Goal: Task Accomplishment & Management: Use online tool/utility

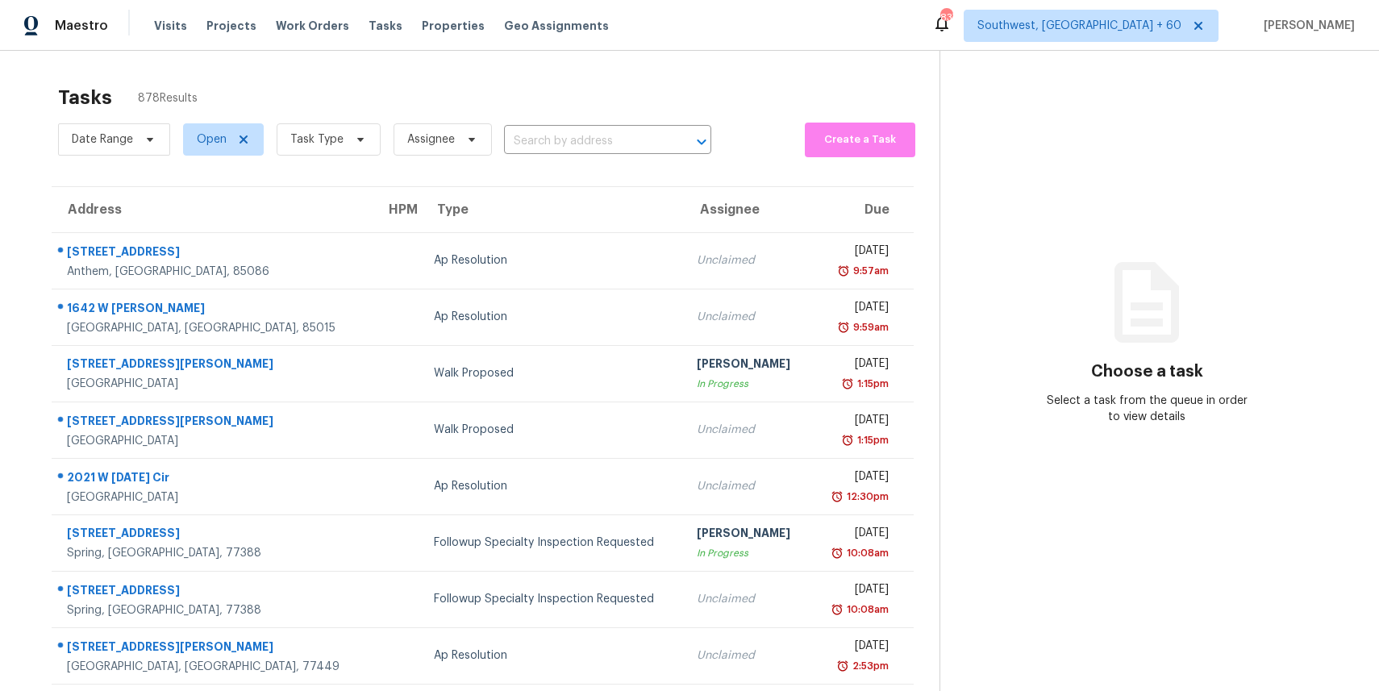
click at [267, 154] on span "Task Type" at bounding box center [322, 140] width 117 height 42
click at [297, 149] on span "Task Type" at bounding box center [329, 139] width 104 height 32
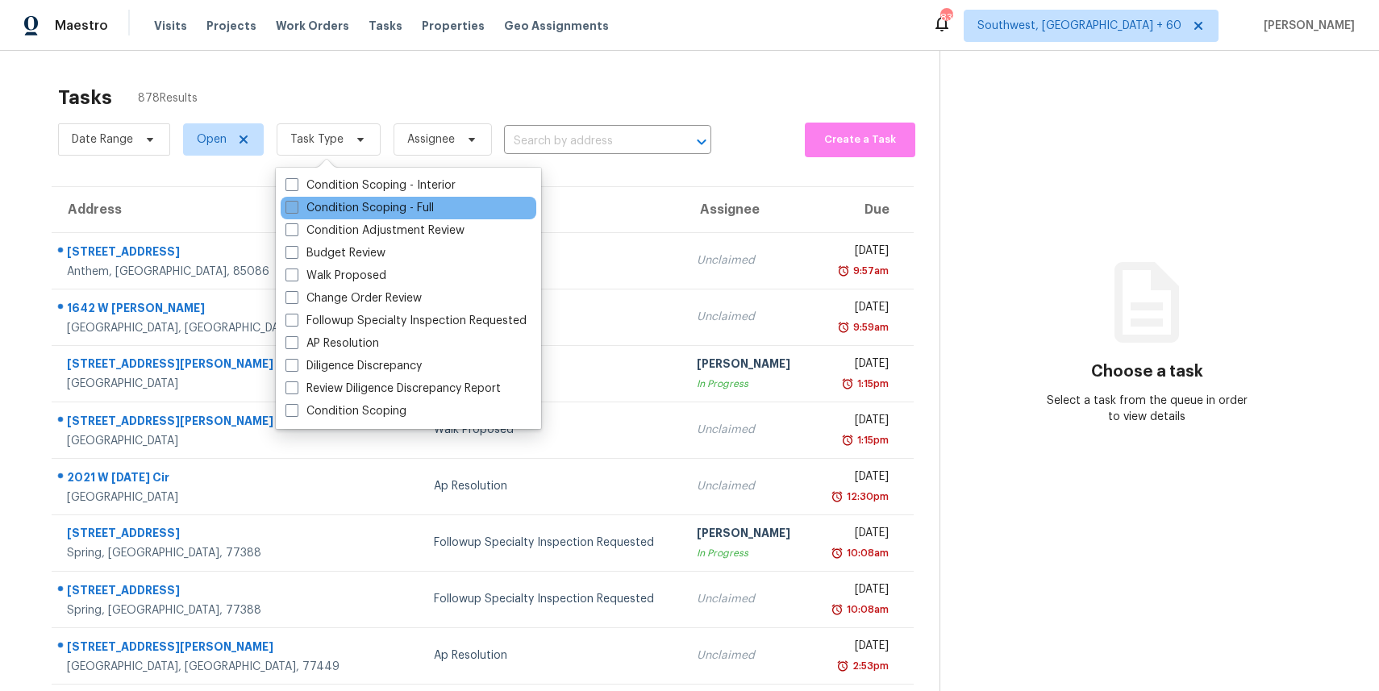
click at [349, 200] on label "Condition Scoping - Full" at bounding box center [360, 208] width 148 height 16
click at [296, 200] on input "Condition Scoping - Full" at bounding box center [291, 205] width 10 height 10
checkbox input "true"
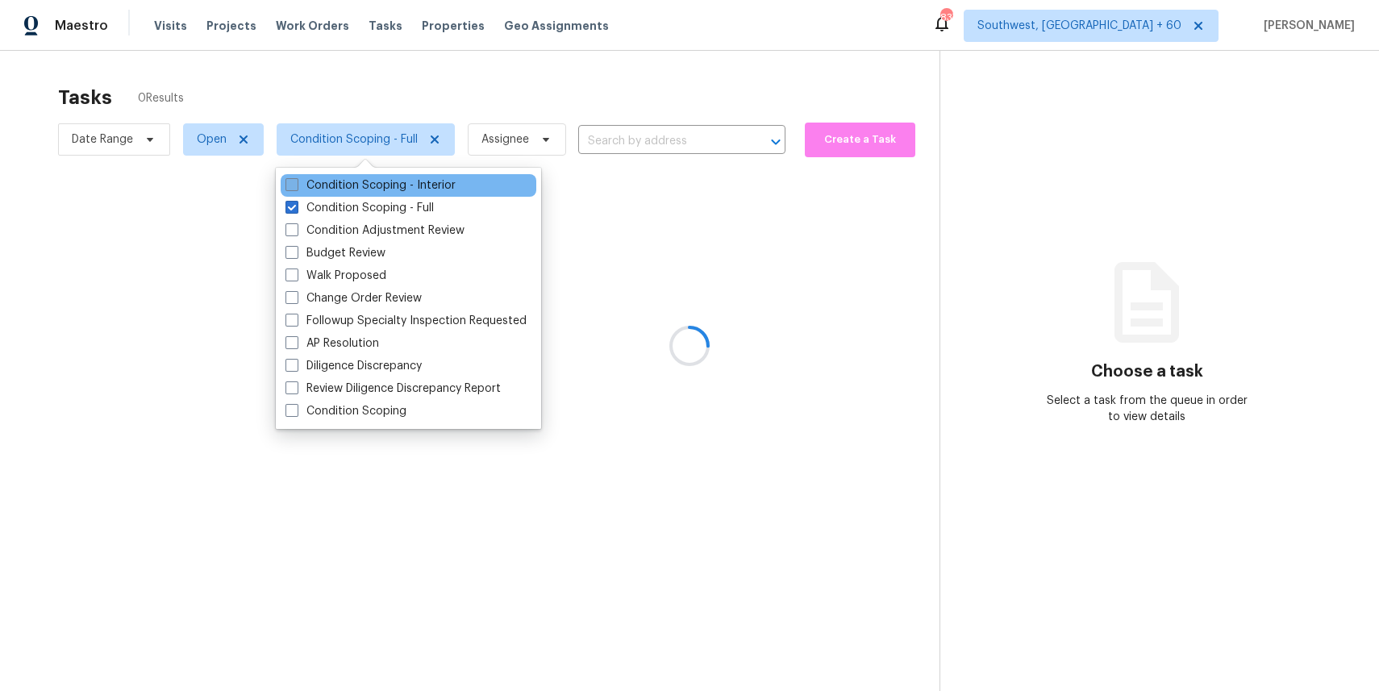
click at [361, 181] on label "Condition Scoping - Interior" at bounding box center [371, 185] width 170 height 16
click at [296, 181] on input "Condition Scoping - Interior" at bounding box center [291, 182] width 10 height 10
checkbox input "true"
click at [381, 87] on div at bounding box center [689, 345] width 1379 height 691
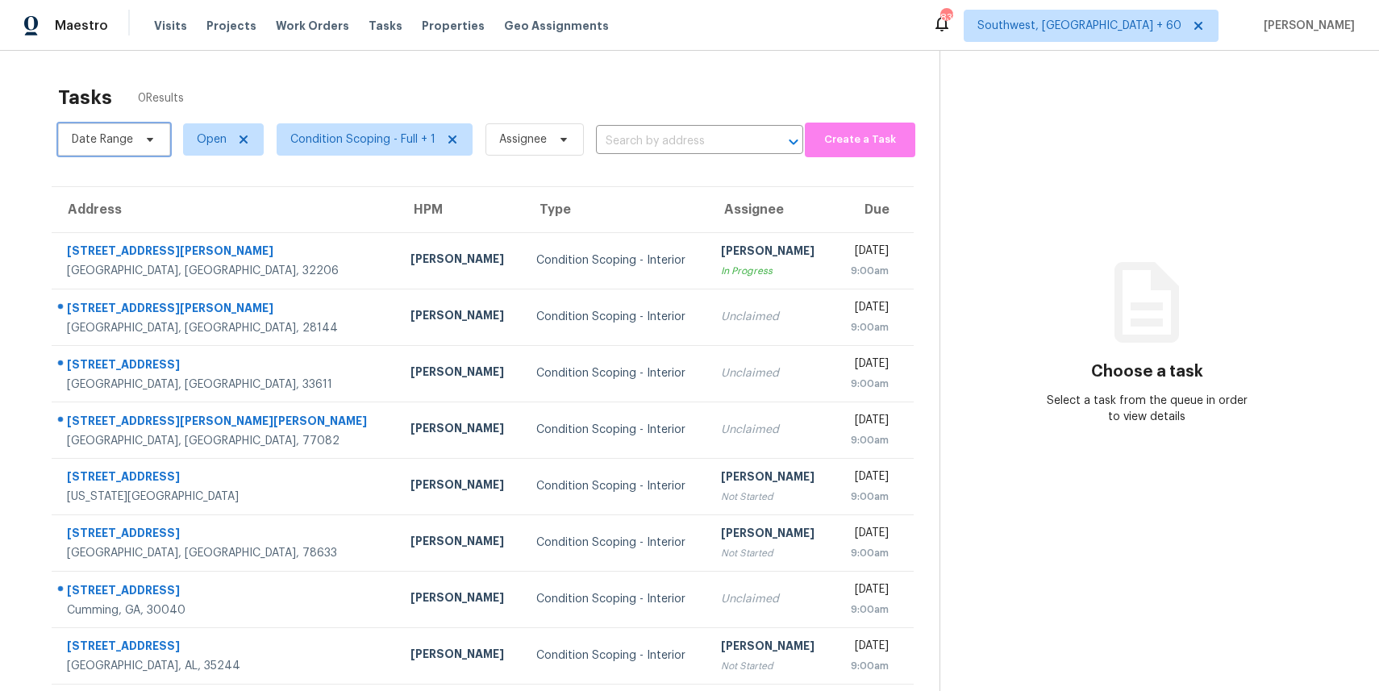
click at [140, 149] on span "Date Range" at bounding box center [114, 139] width 112 height 32
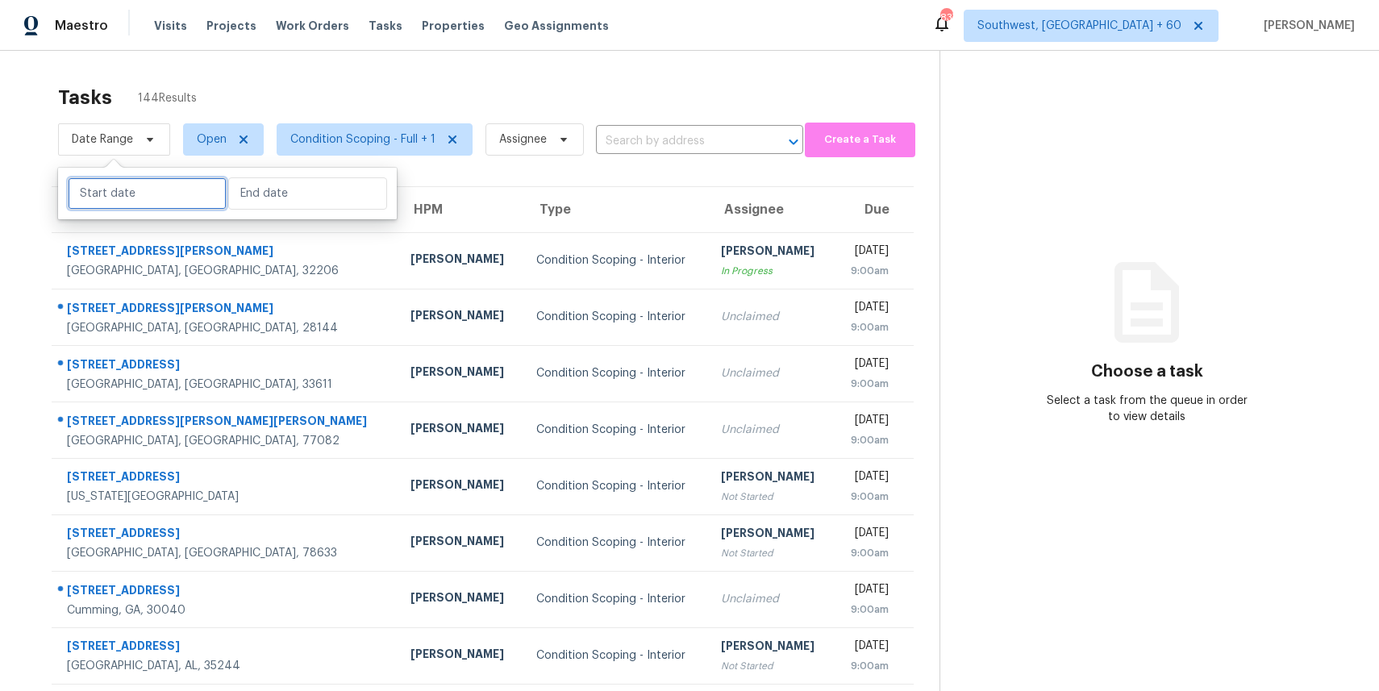
click at [151, 193] on input "text" at bounding box center [147, 193] width 159 height 32
select select "7"
select select "2025"
select select "8"
select select "2025"
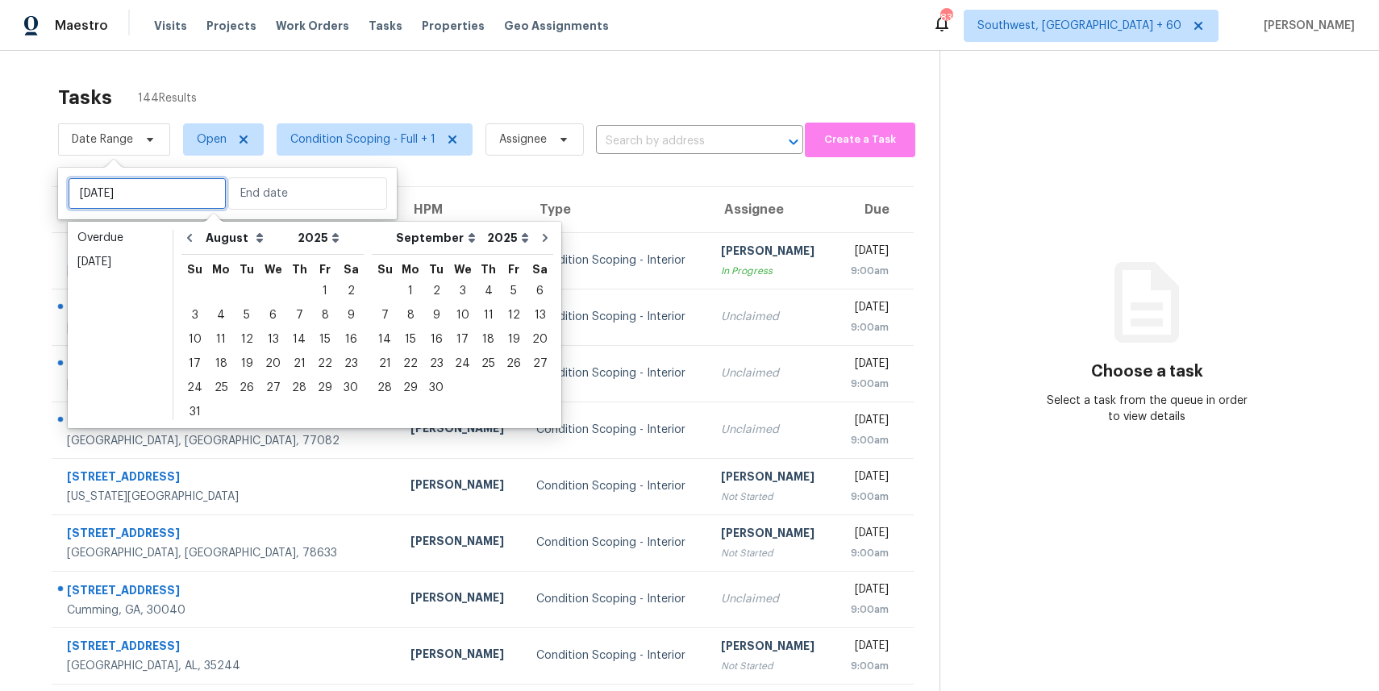
type input "Tue, Aug 05"
click at [272, 356] on div "20" at bounding box center [273, 363] width 27 height 23
type input "Wed, Aug 20"
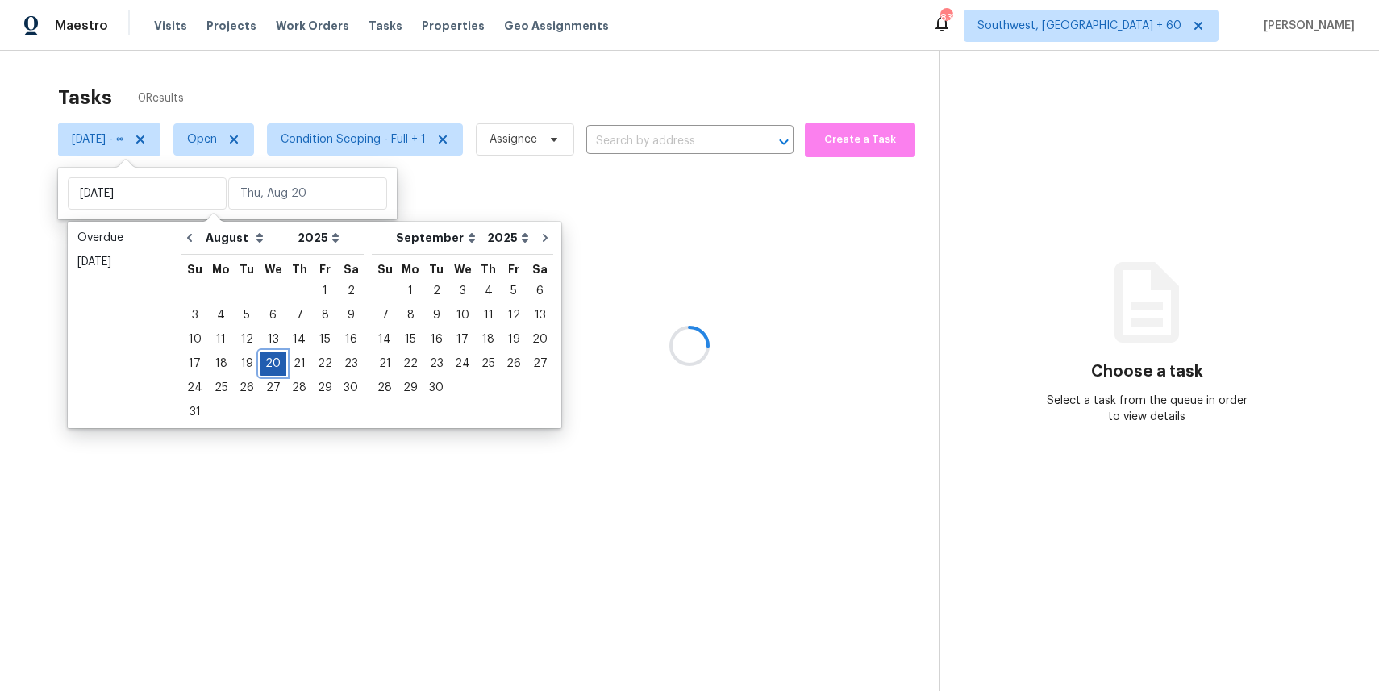
click at [272, 356] on div "20" at bounding box center [273, 363] width 27 height 23
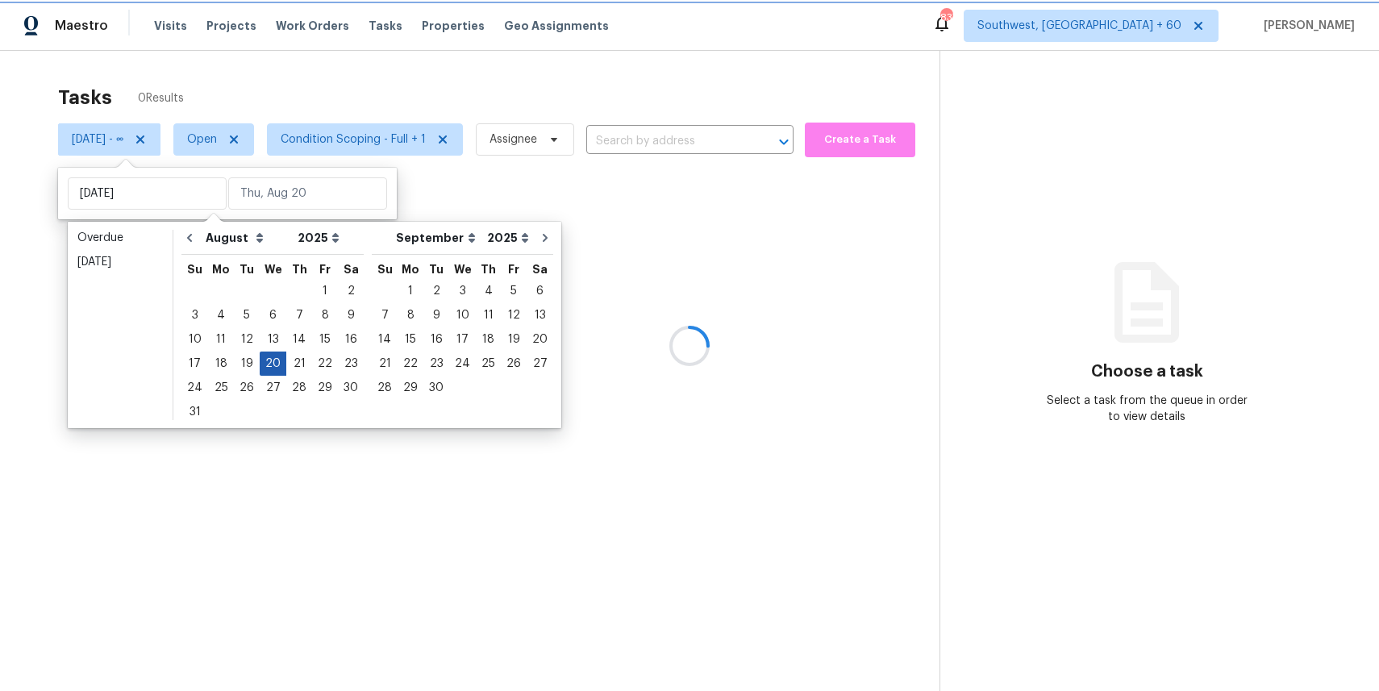
type input "Wed, Aug 20"
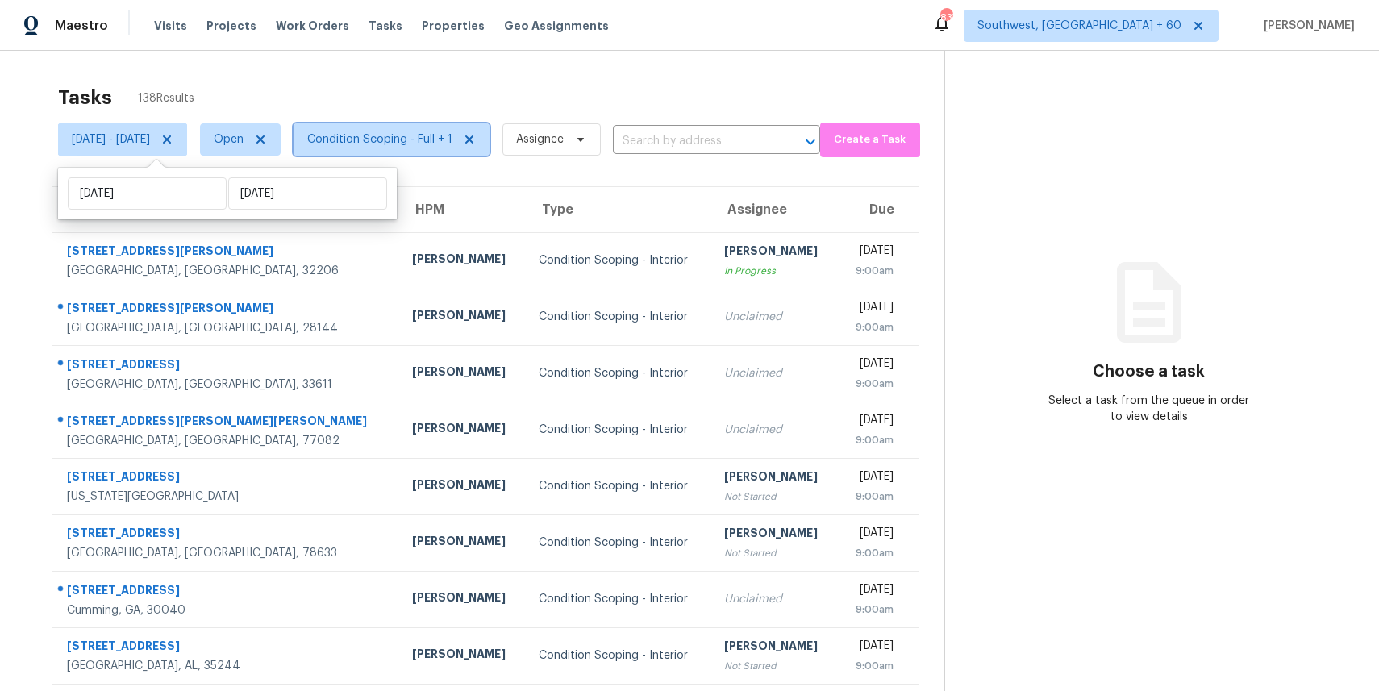
click at [414, 134] on span "Condition Scoping - Full + 1" at bounding box center [379, 139] width 145 height 16
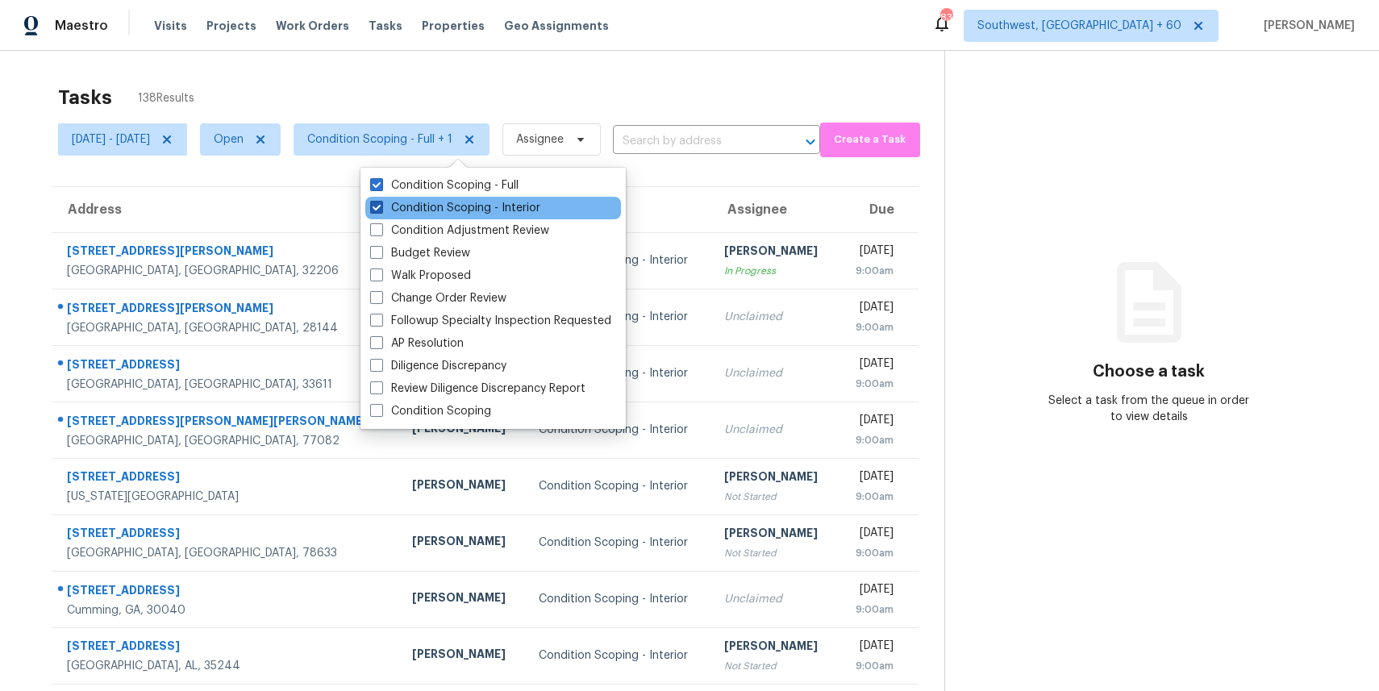
click at [442, 207] on label "Condition Scoping - Interior" at bounding box center [455, 208] width 170 height 16
click at [381, 207] on input "Condition Scoping - Interior" at bounding box center [375, 205] width 10 height 10
checkbox input "false"
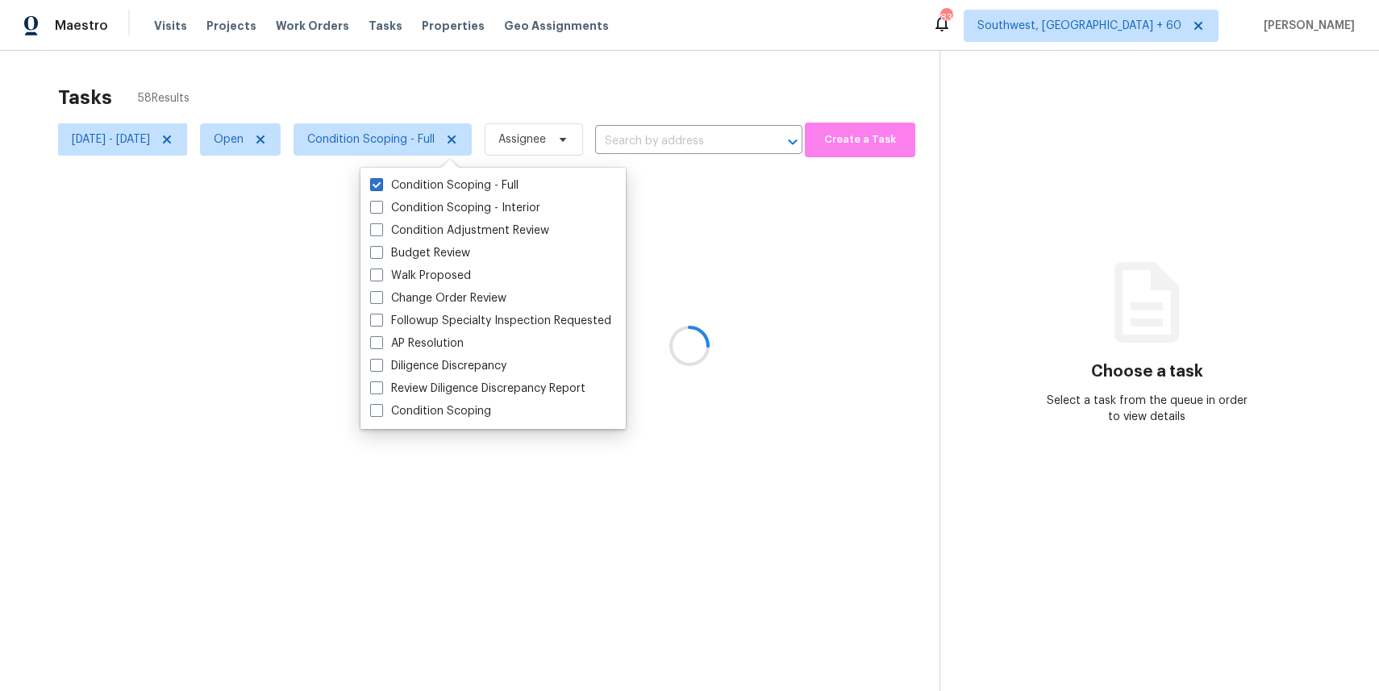
click at [467, 72] on div at bounding box center [689, 345] width 1379 height 691
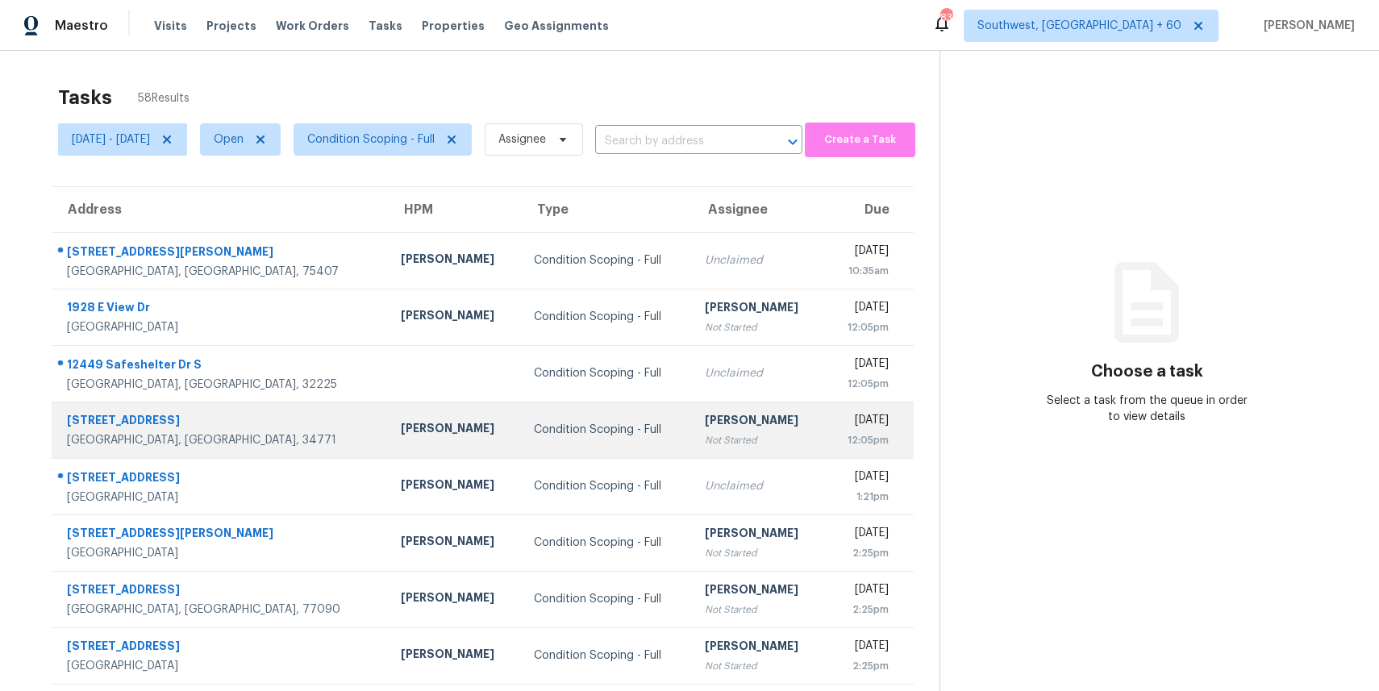
scroll to position [148, 0]
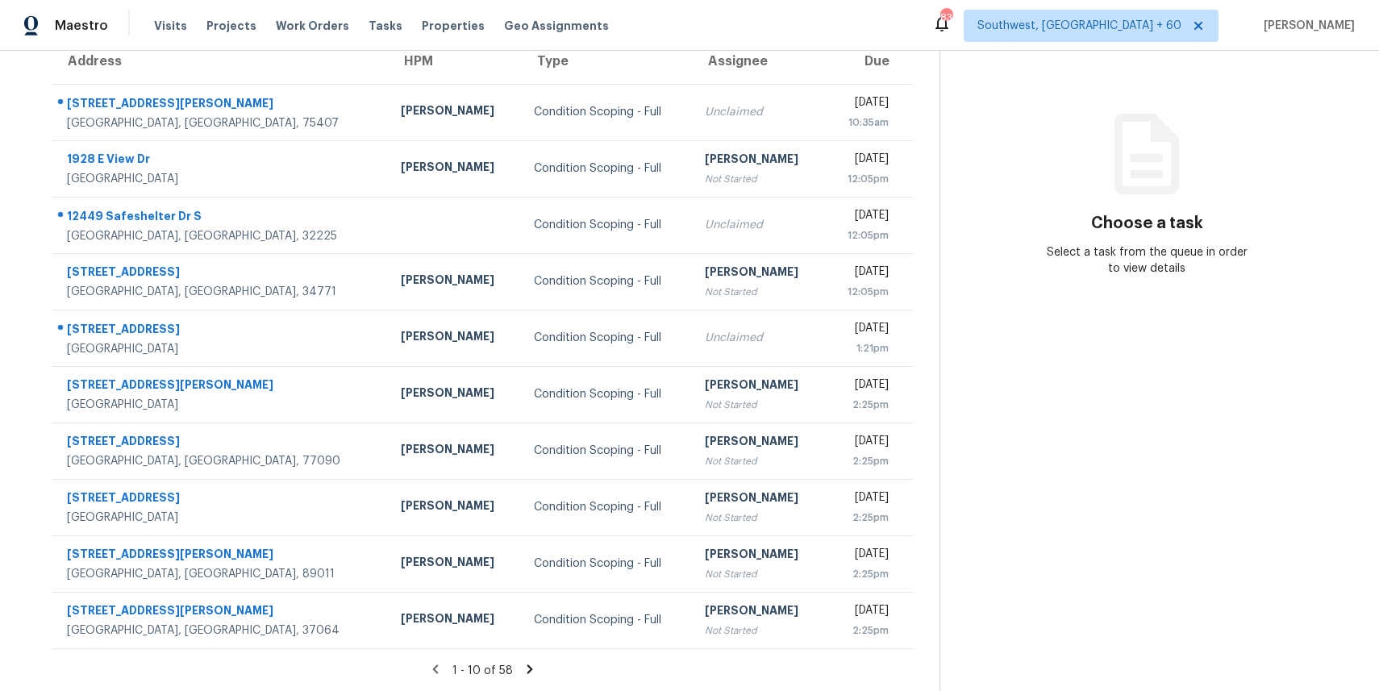
click at [533, 665] on icon at bounding box center [530, 669] width 6 height 9
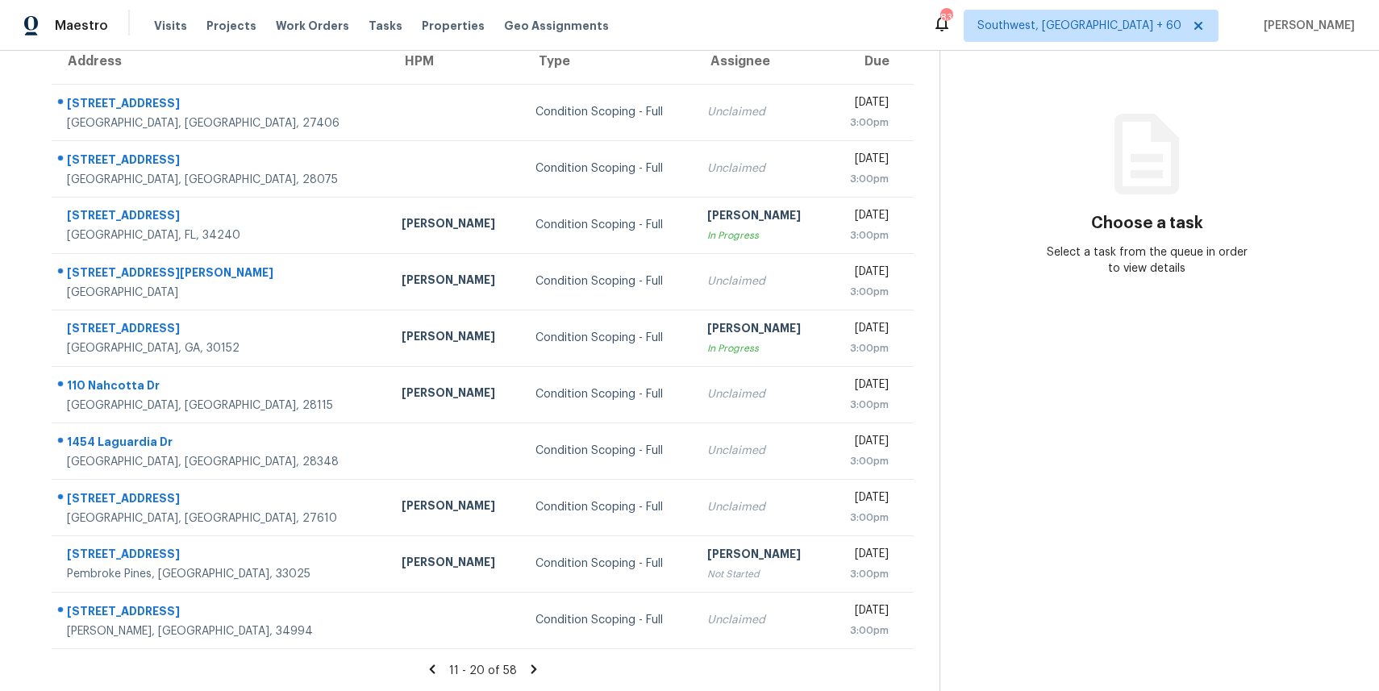
click at [536, 664] on icon at bounding box center [534, 669] width 15 height 15
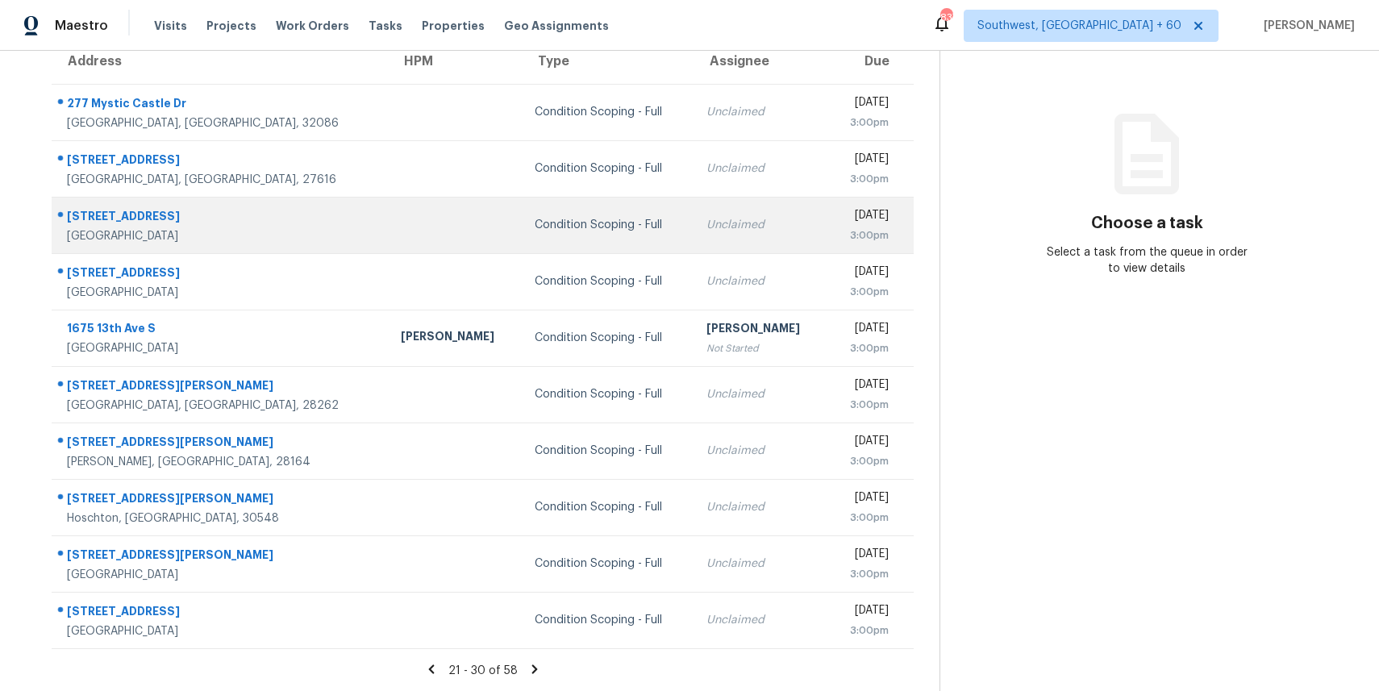
click at [522, 207] on td "Condition Scoping - Full" at bounding box center [608, 225] width 172 height 56
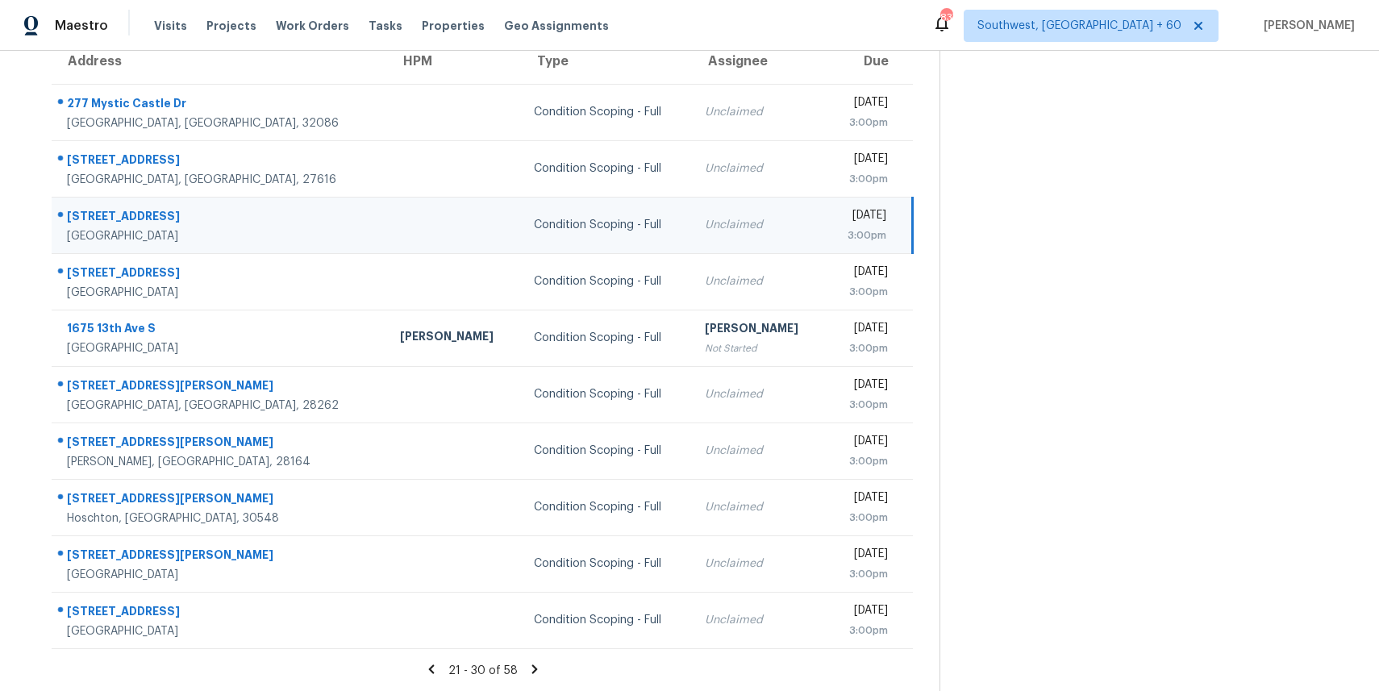
click at [748, 224] on td "Unclaimed" at bounding box center [759, 225] width 134 height 56
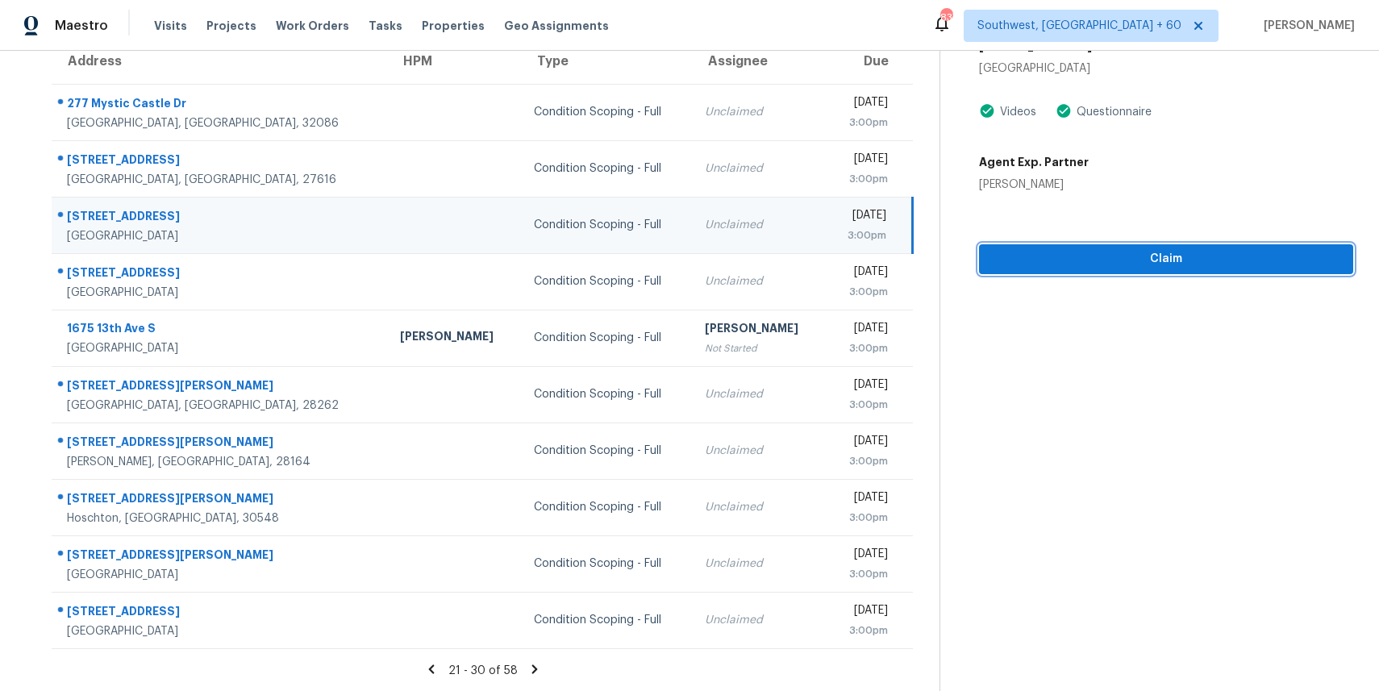
click at [1130, 251] on span "Claim" at bounding box center [1166, 259] width 348 height 20
click at [537, 670] on icon at bounding box center [535, 669] width 6 height 9
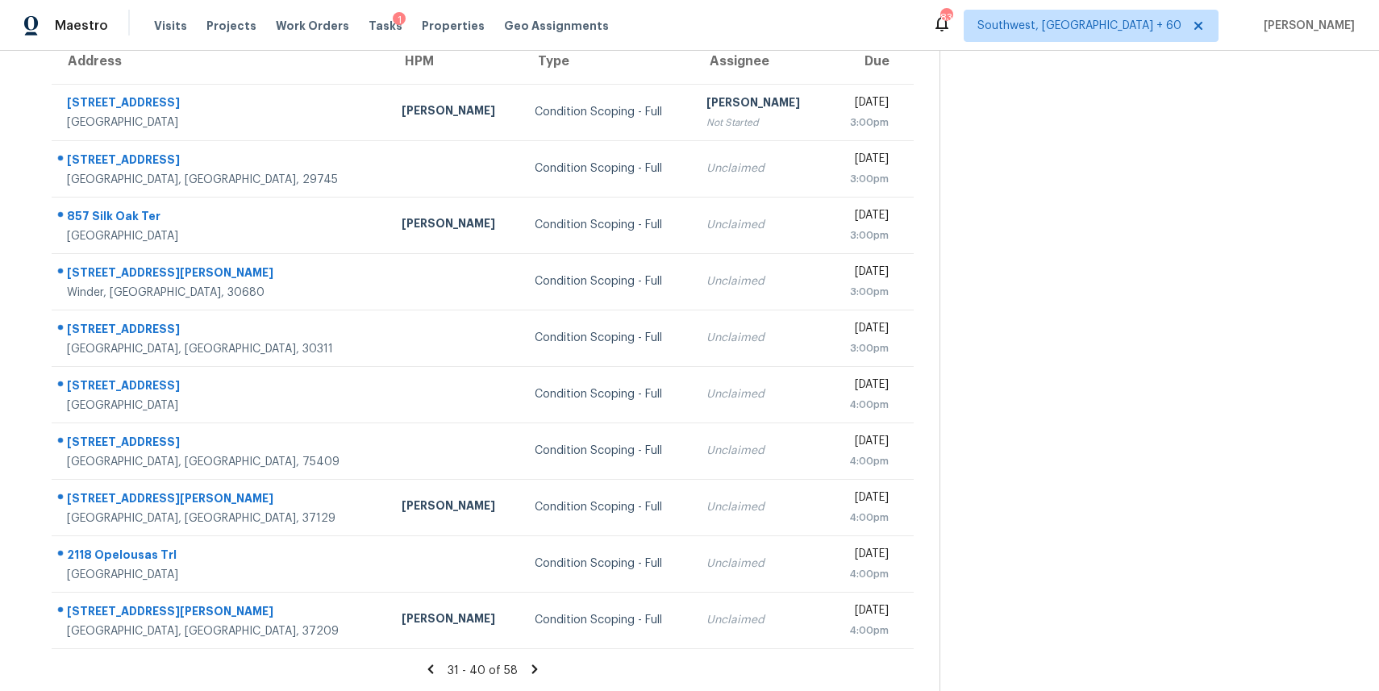
click at [536, 671] on icon at bounding box center [534, 669] width 15 height 15
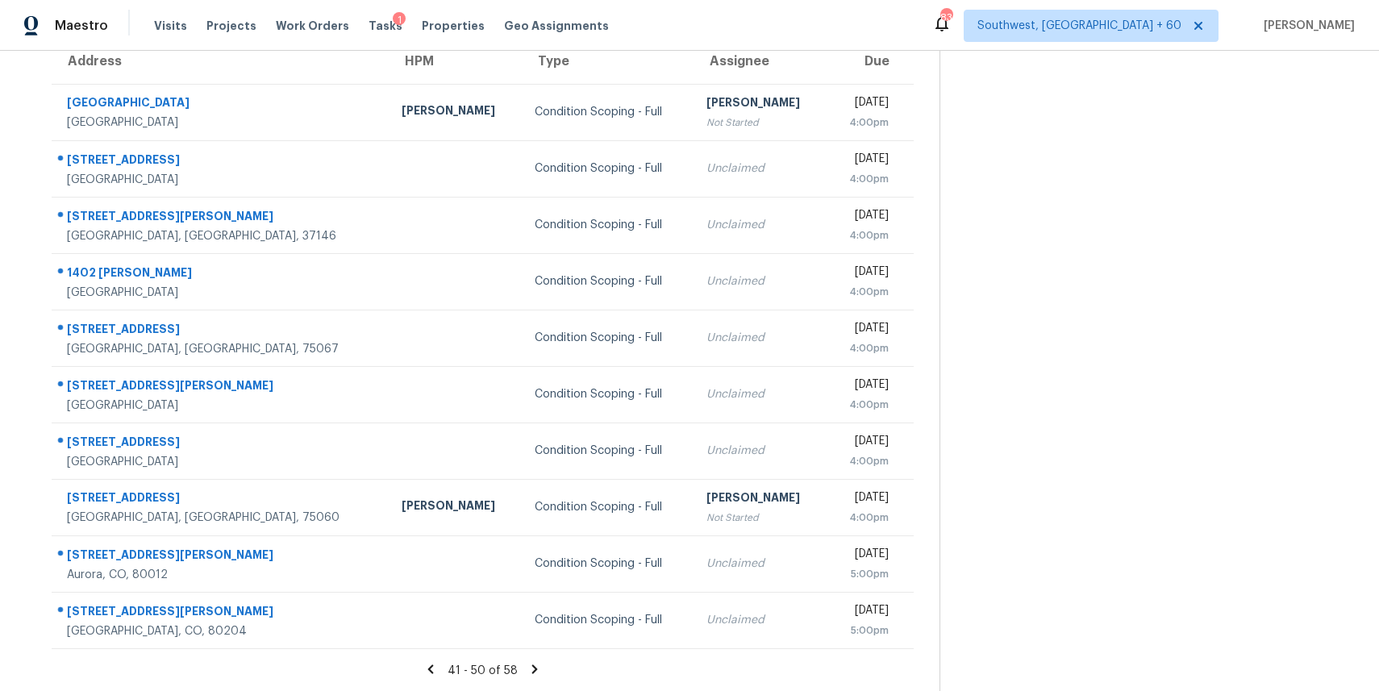
click at [538, 665] on icon at bounding box center [535, 669] width 6 height 9
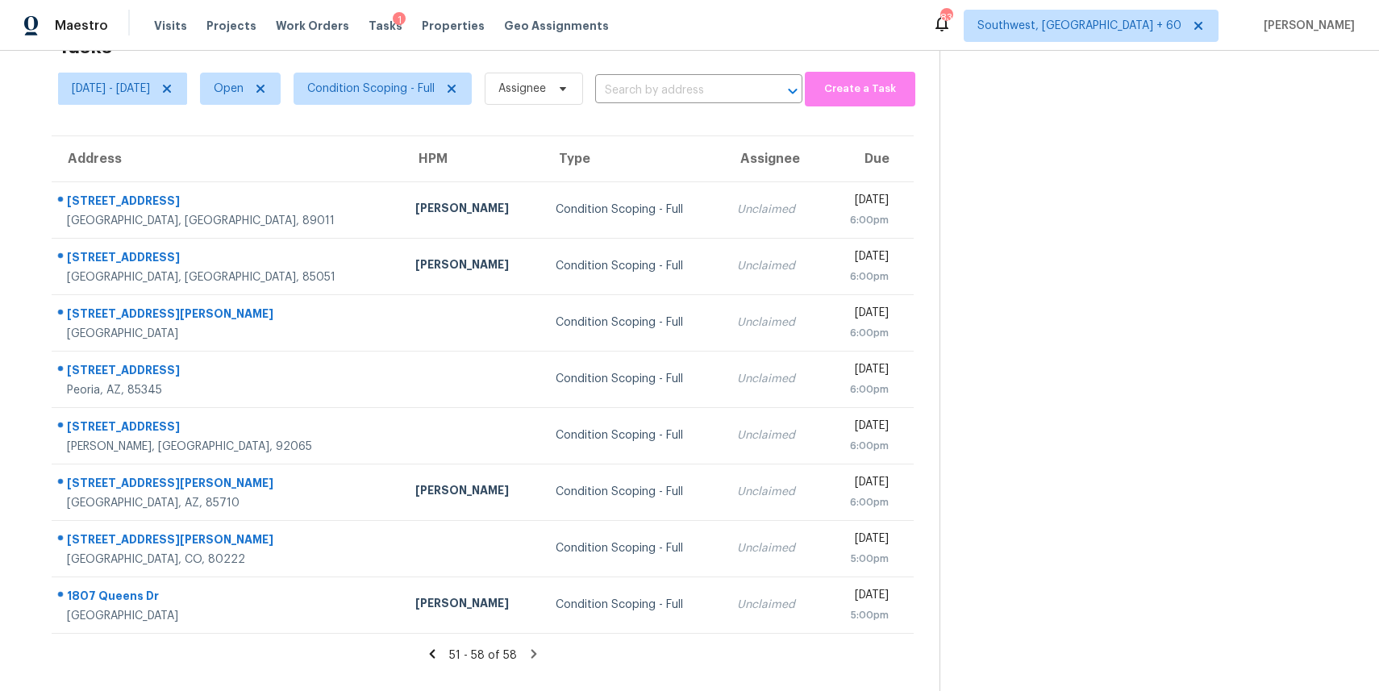
scroll to position [0, 0]
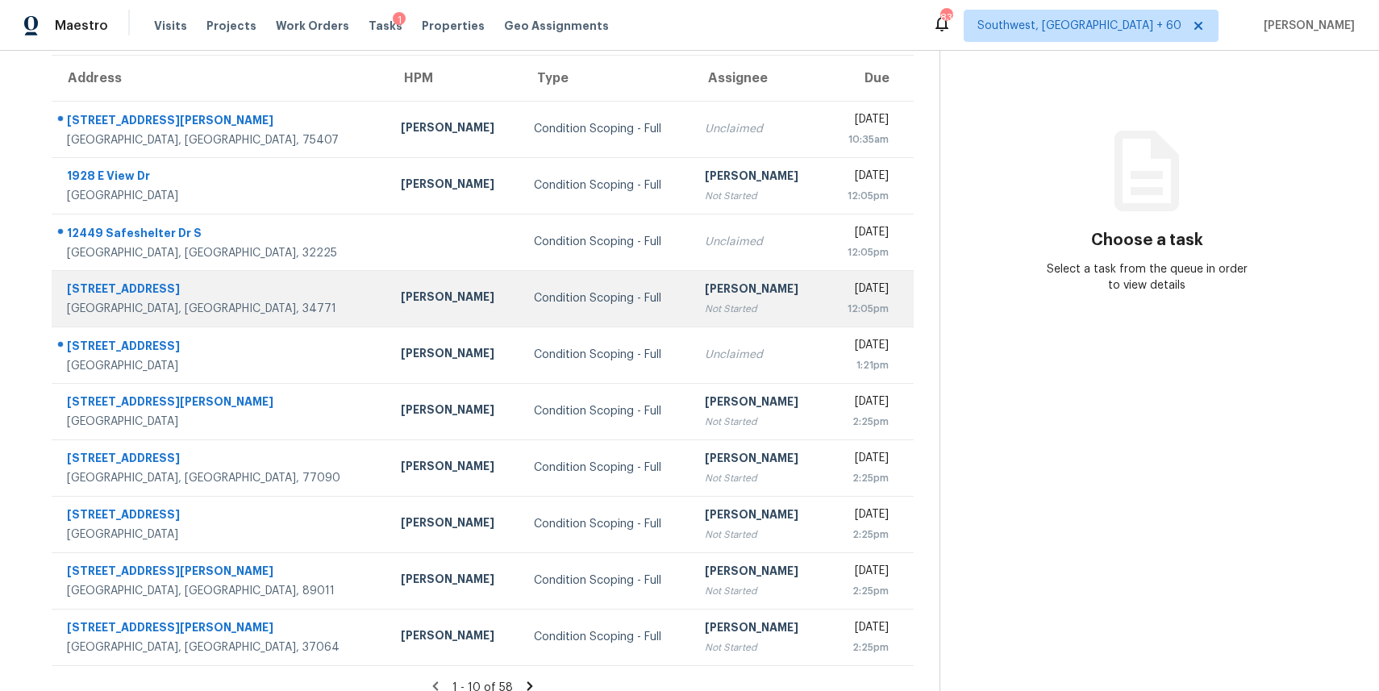
scroll to position [148, 0]
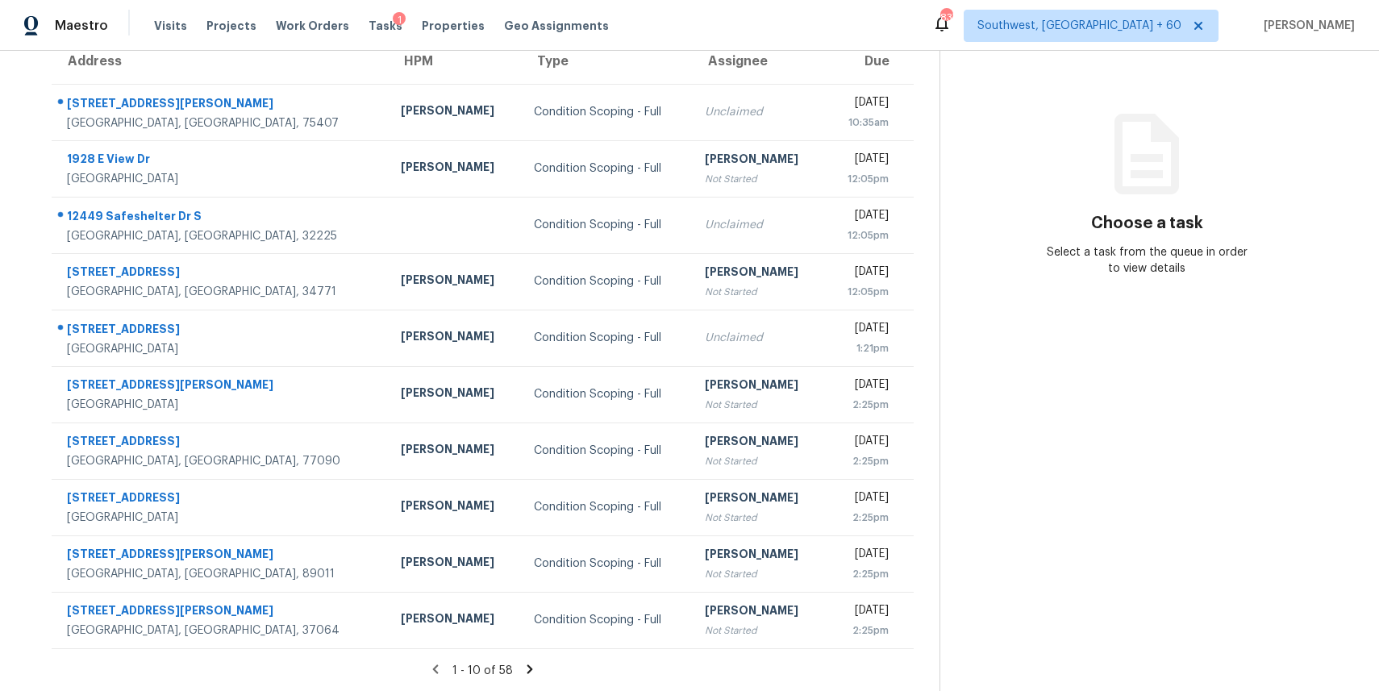
click at [537, 671] on icon at bounding box center [530, 669] width 15 height 15
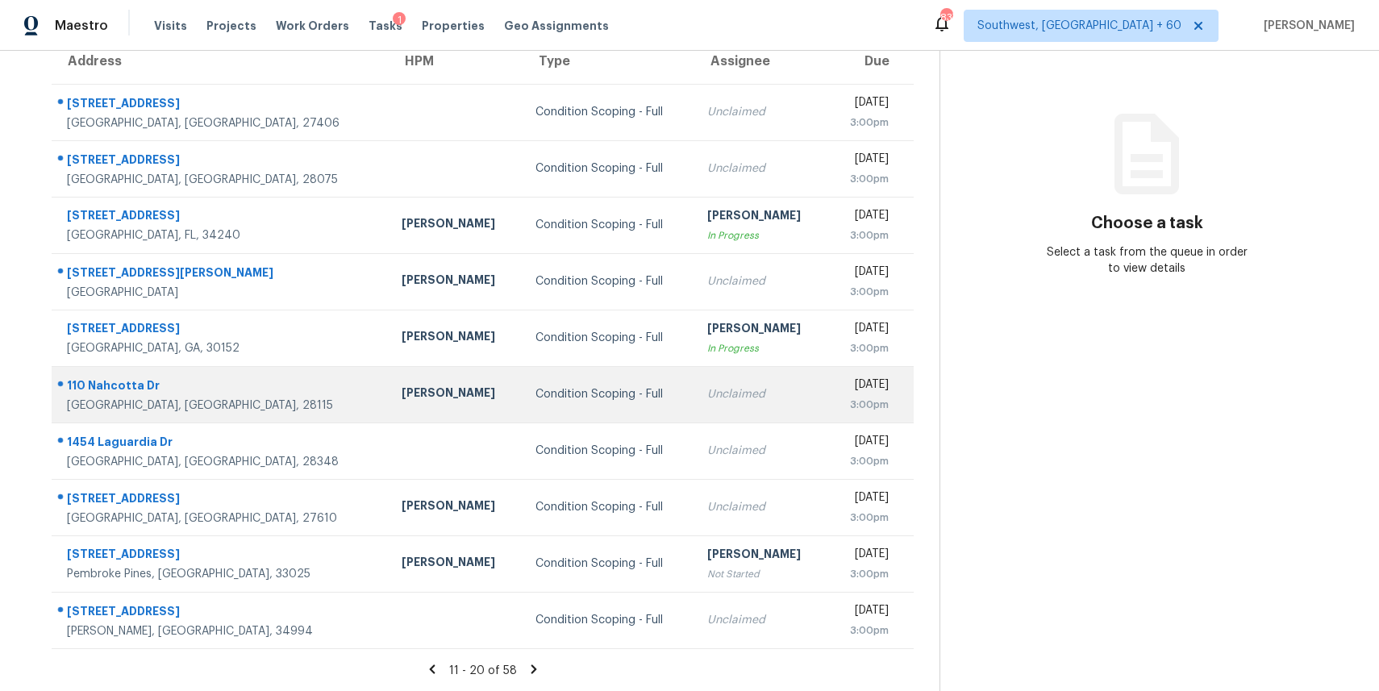
click at [537, 394] on div "Condition Scoping - Full" at bounding box center [609, 394] width 146 height 16
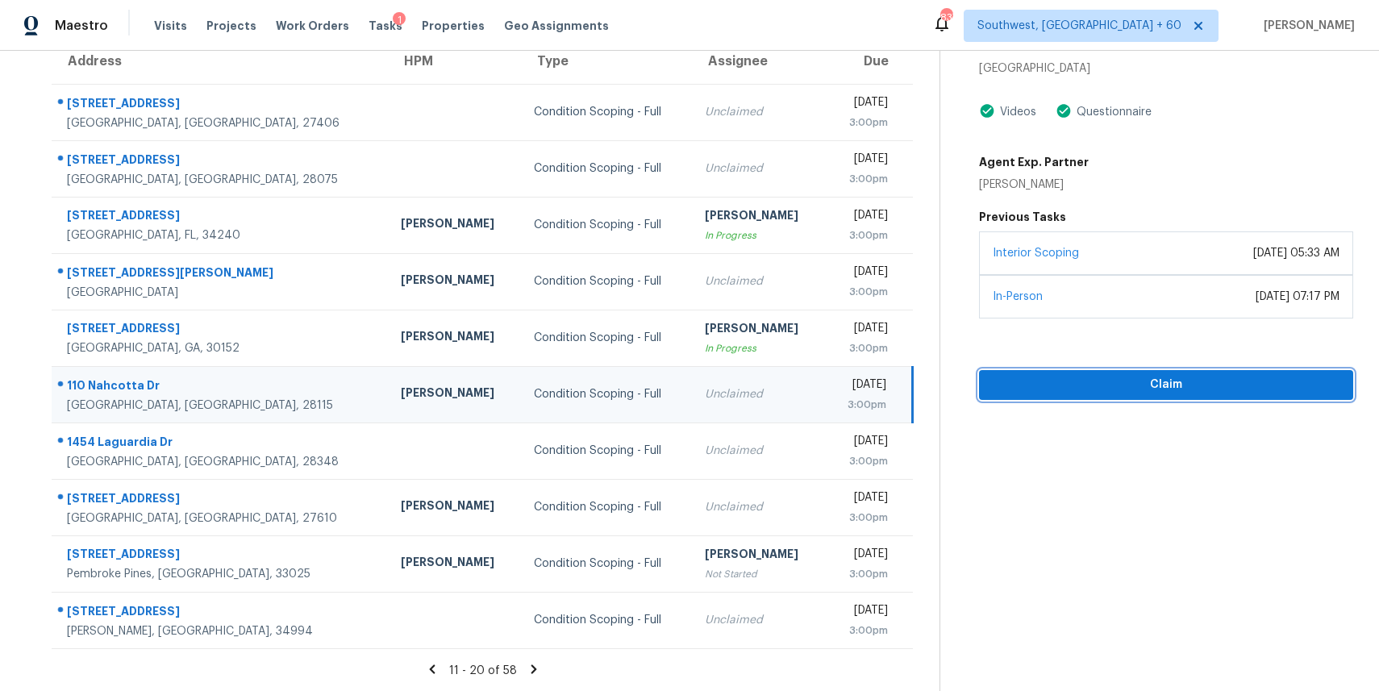
click at [1128, 378] on span "Claim" at bounding box center [1166, 385] width 348 height 20
click at [536, 670] on icon at bounding box center [534, 669] width 6 height 9
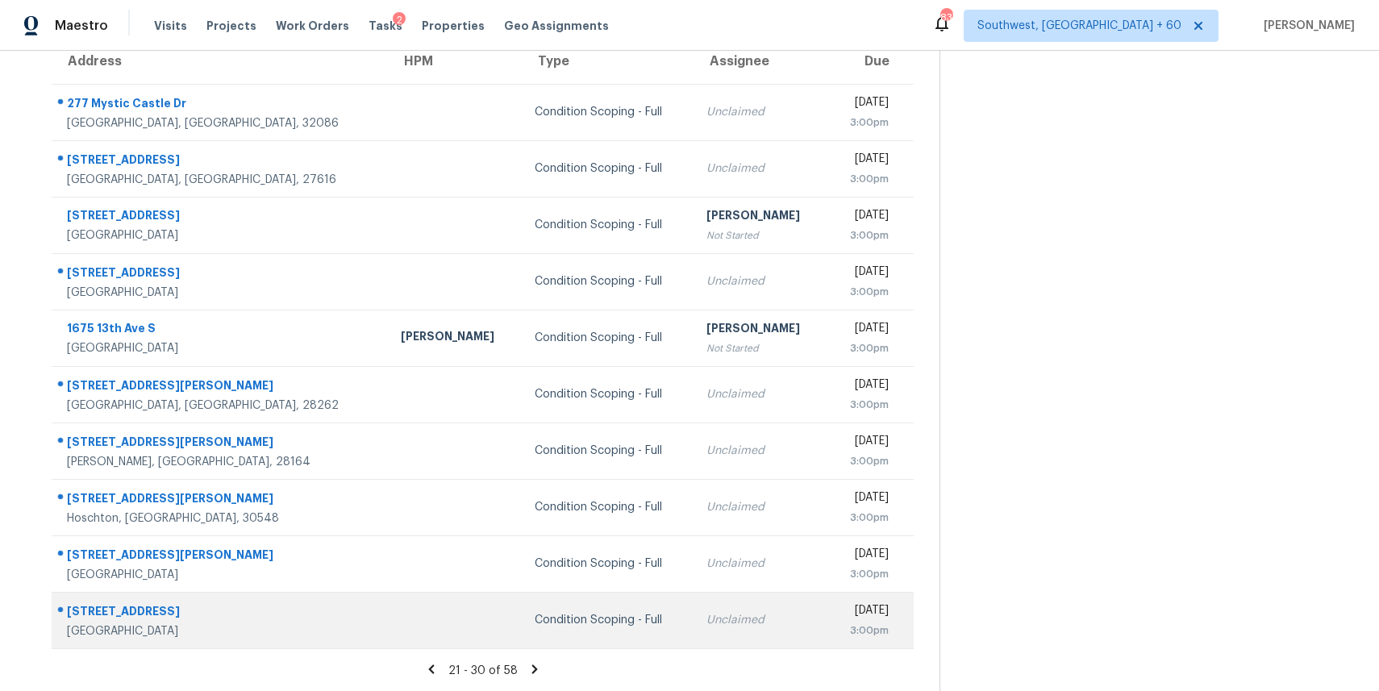
click at [535, 621] on div "Condition Scoping - Full" at bounding box center [608, 620] width 146 height 16
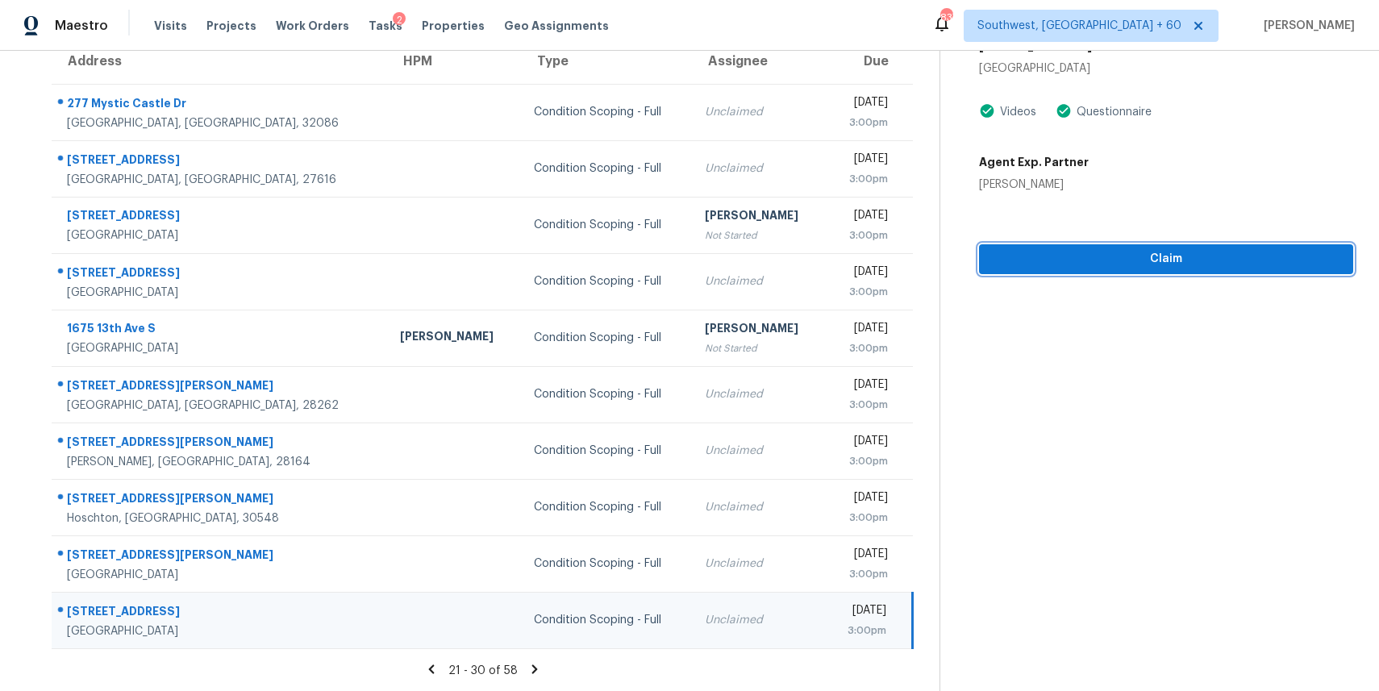
click at [1159, 265] on span "Claim" at bounding box center [1166, 259] width 348 height 20
click at [537, 669] on icon at bounding box center [534, 669] width 15 height 15
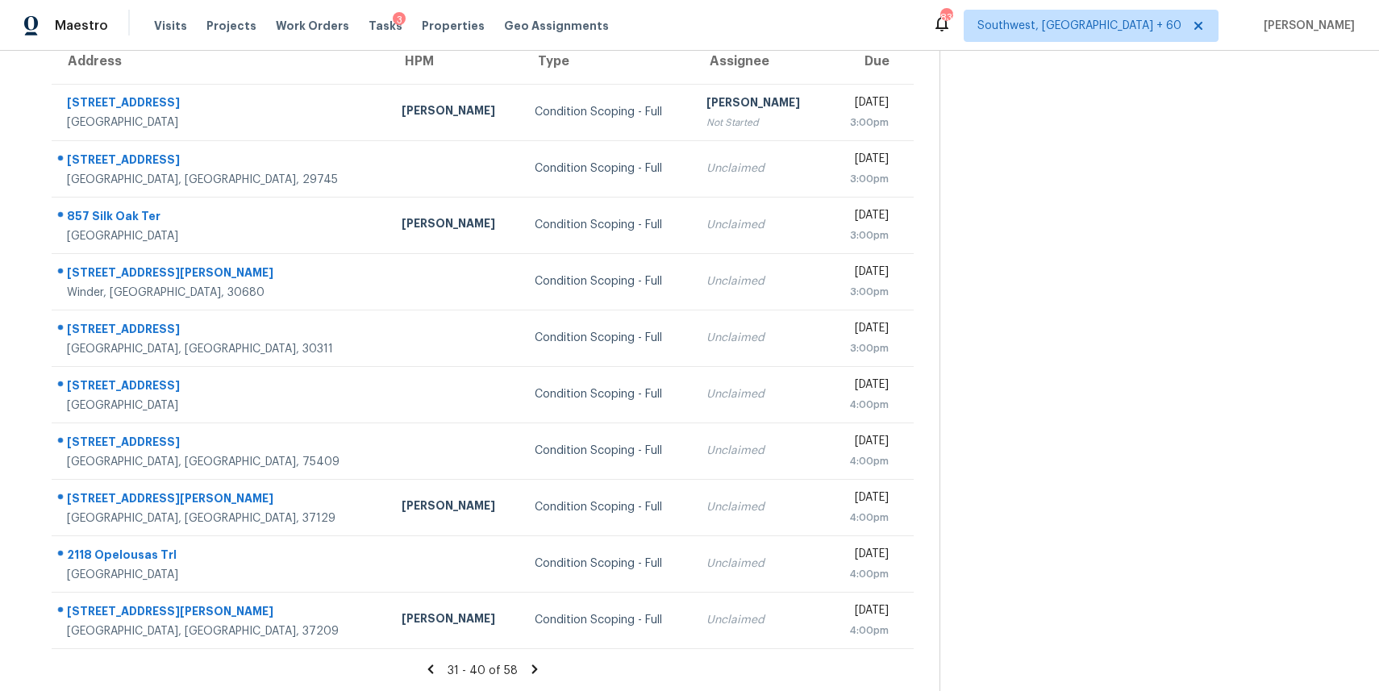
click at [538, 670] on icon at bounding box center [535, 669] width 6 height 9
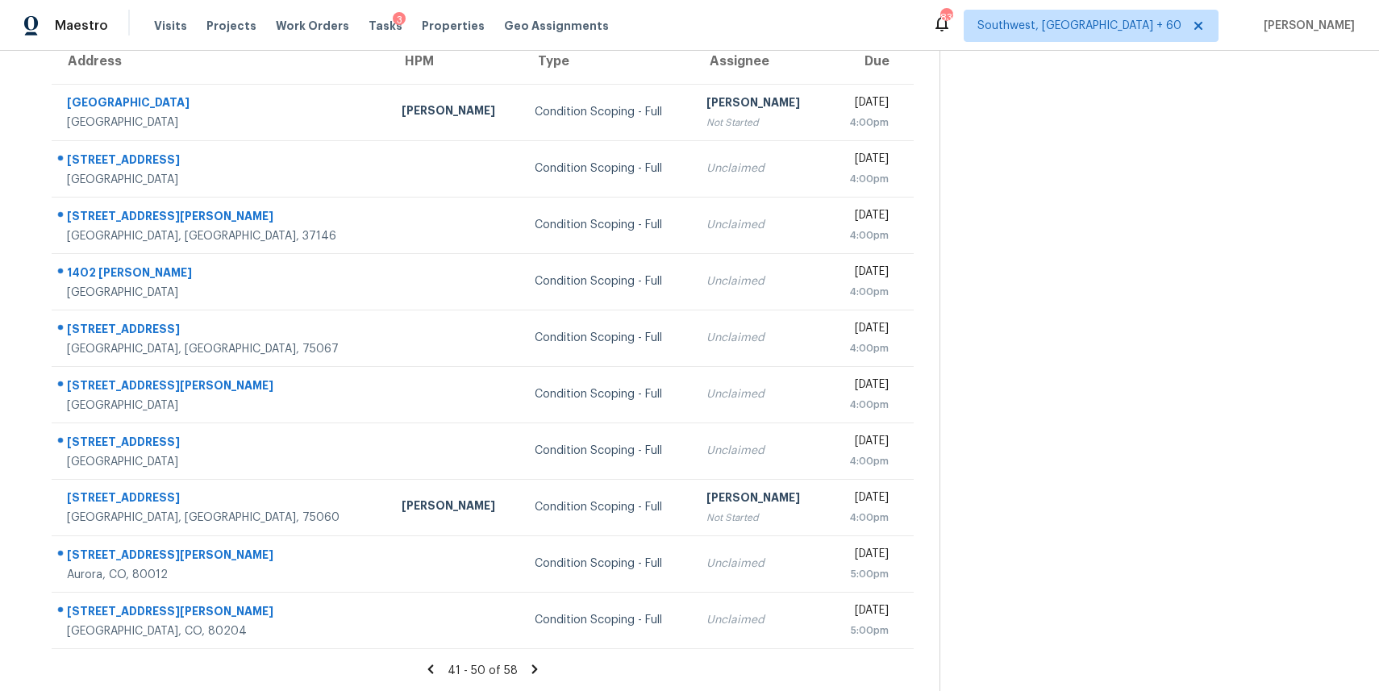
click at [532, 655] on section "Tasks 58 Results Wed, Aug 20 - Wed, Aug 20 Open Condition Scoping - Full Assign…" at bounding box center [483, 310] width 914 height 764
click at [536, 662] on icon at bounding box center [534, 669] width 15 height 15
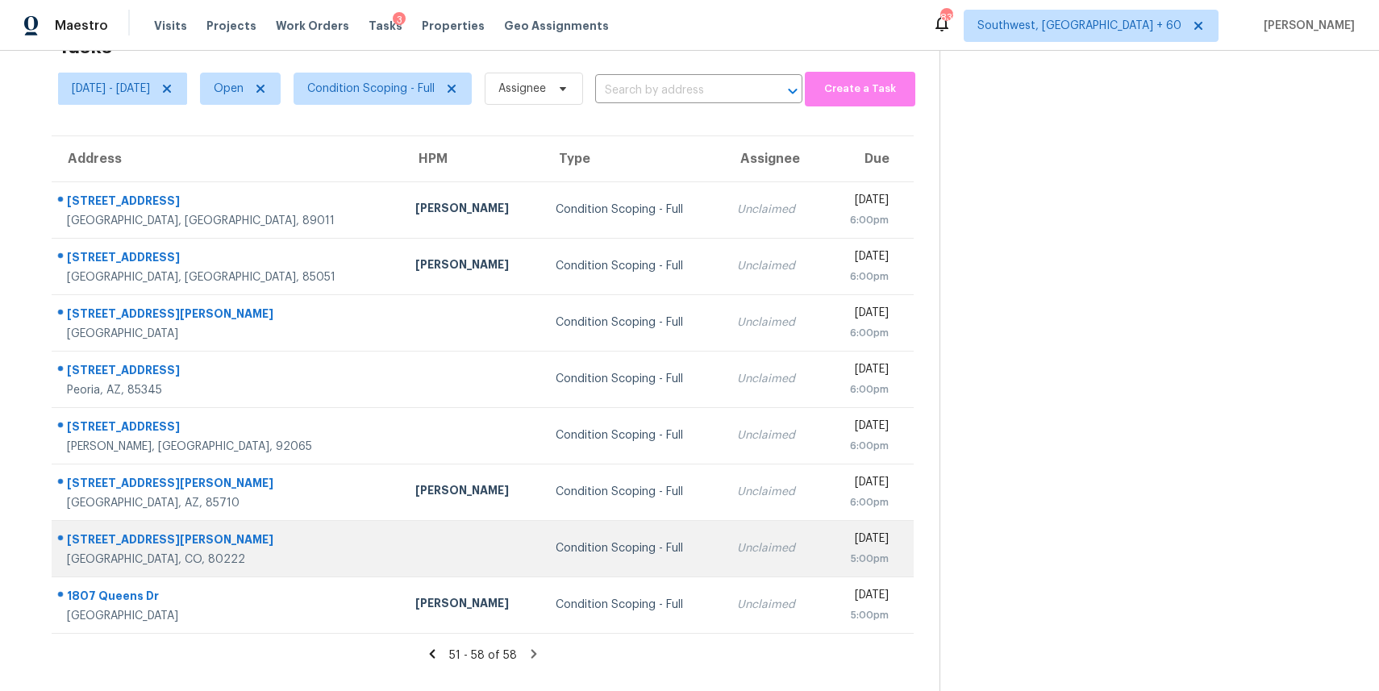
click at [543, 559] on td "Condition Scoping - Full" at bounding box center [633, 548] width 181 height 56
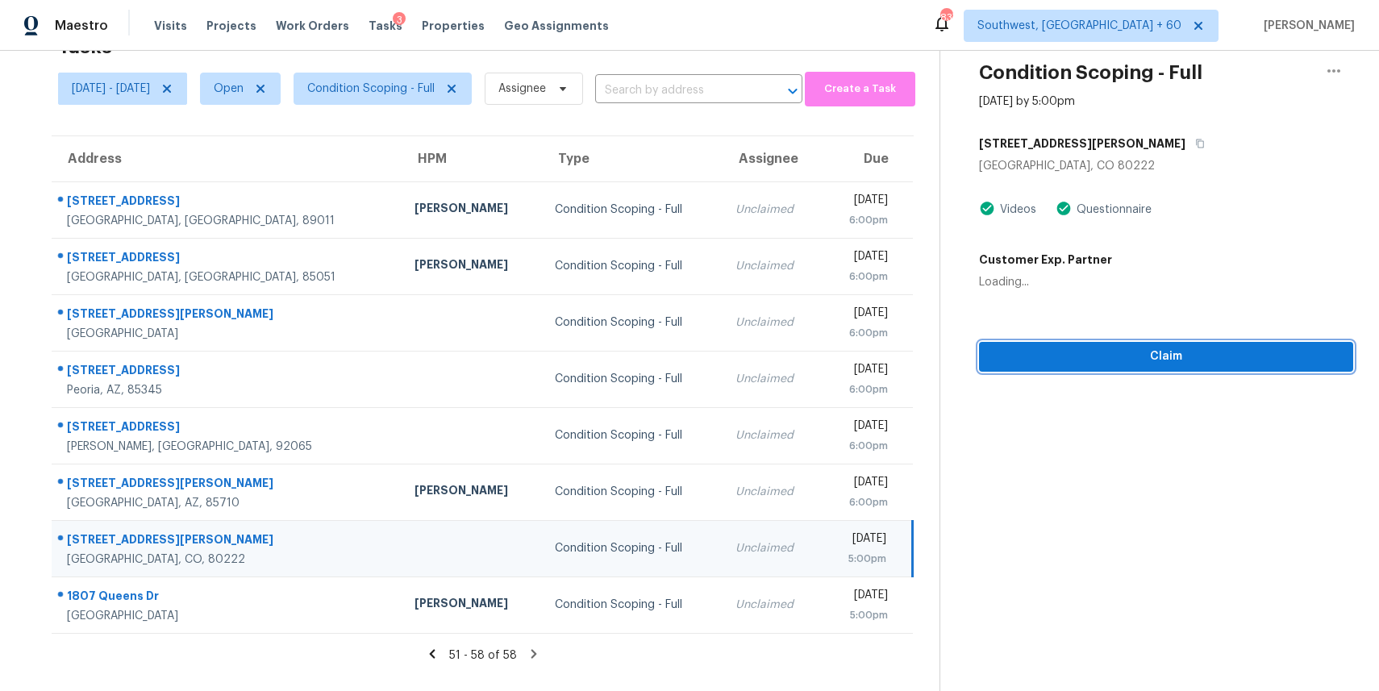
click at [1158, 350] on span "Claim" at bounding box center [1166, 357] width 348 height 20
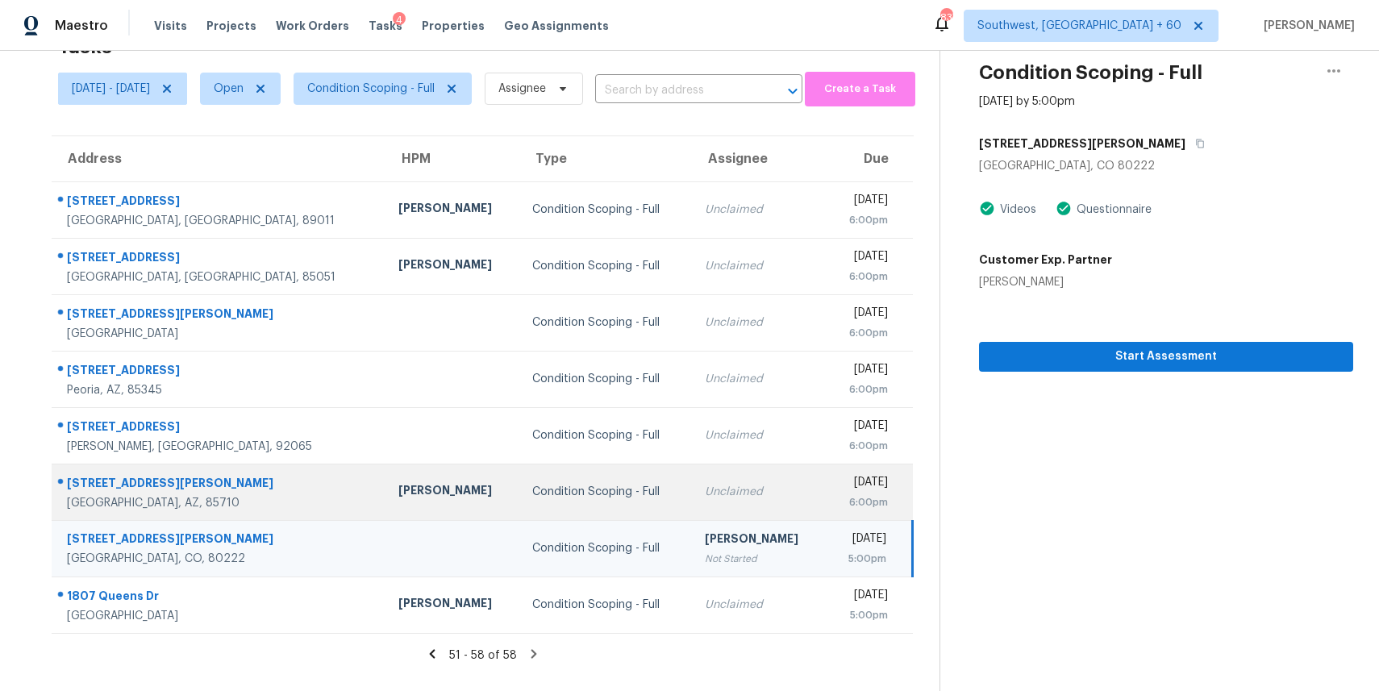
click at [386, 487] on td "Steven Long" at bounding box center [453, 492] width 134 height 56
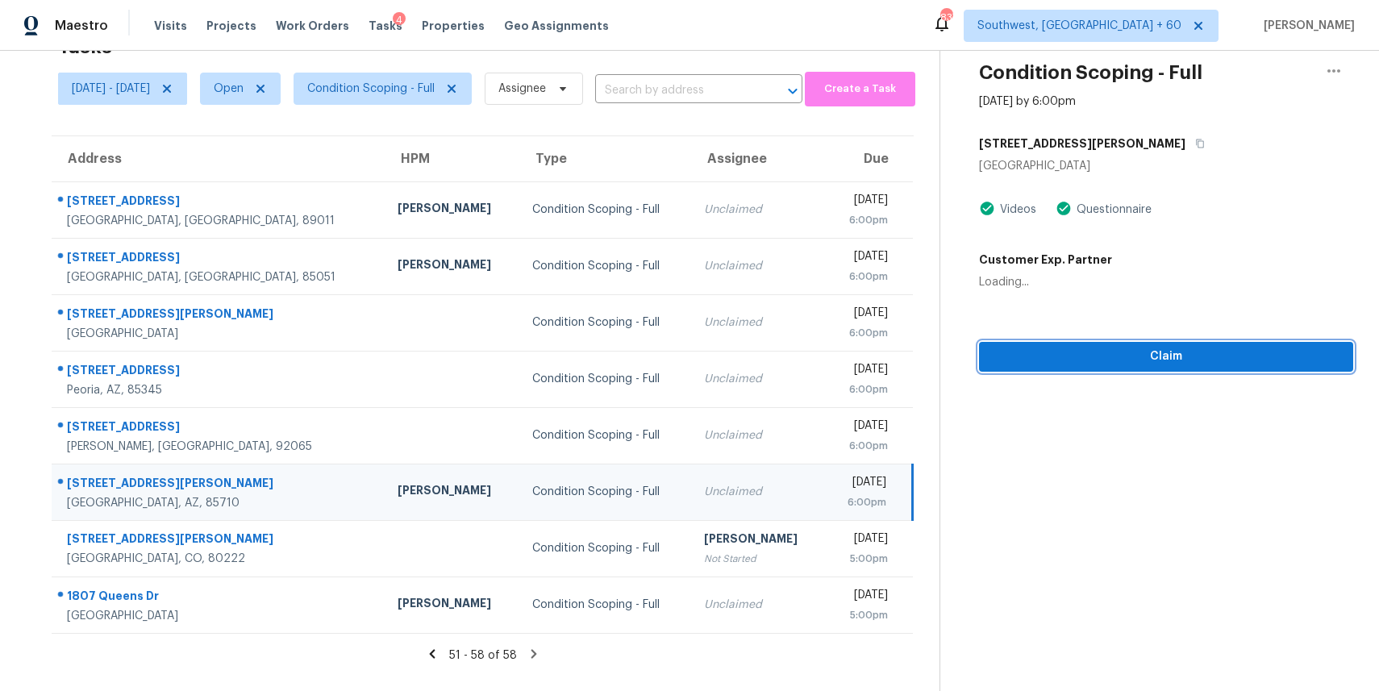
click at [1109, 365] on span "Claim" at bounding box center [1166, 357] width 348 height 20
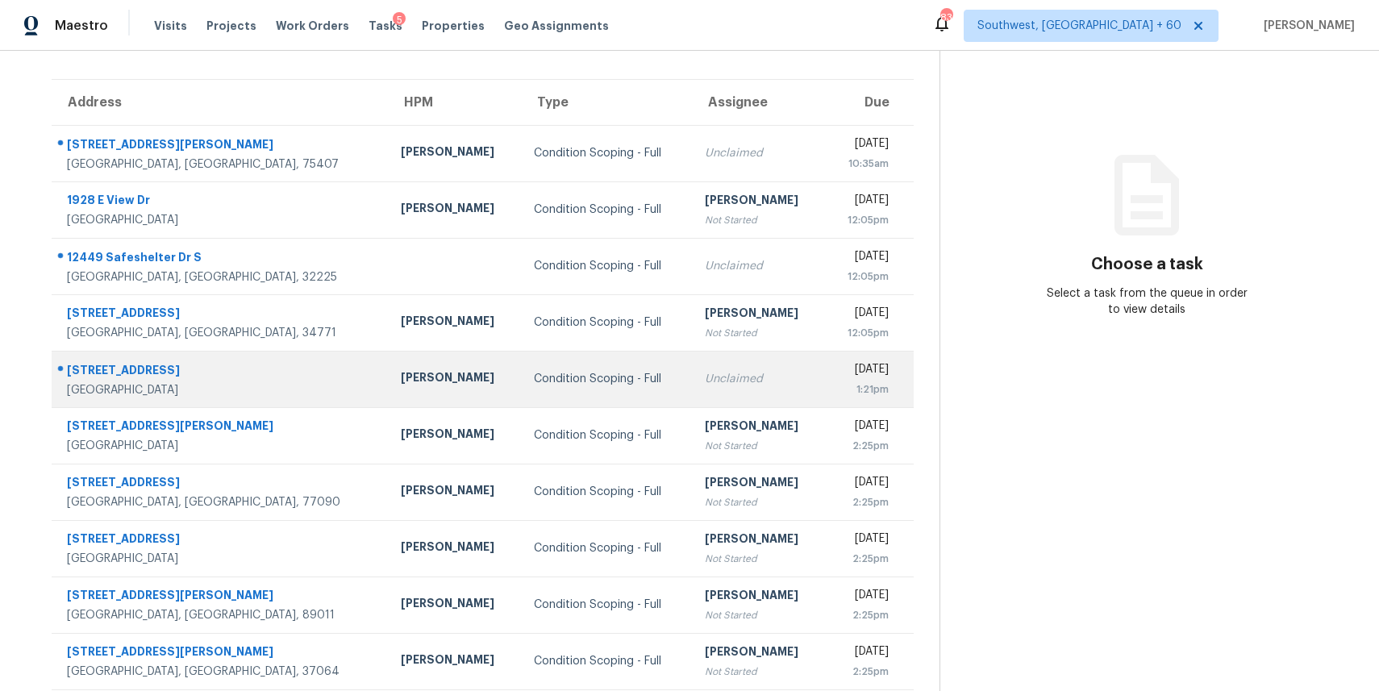
scroll to position [109, 0]
click at [534, 371] on div "Condition Scoping - Full" at bounding box center [606, 377] width 145 height 16
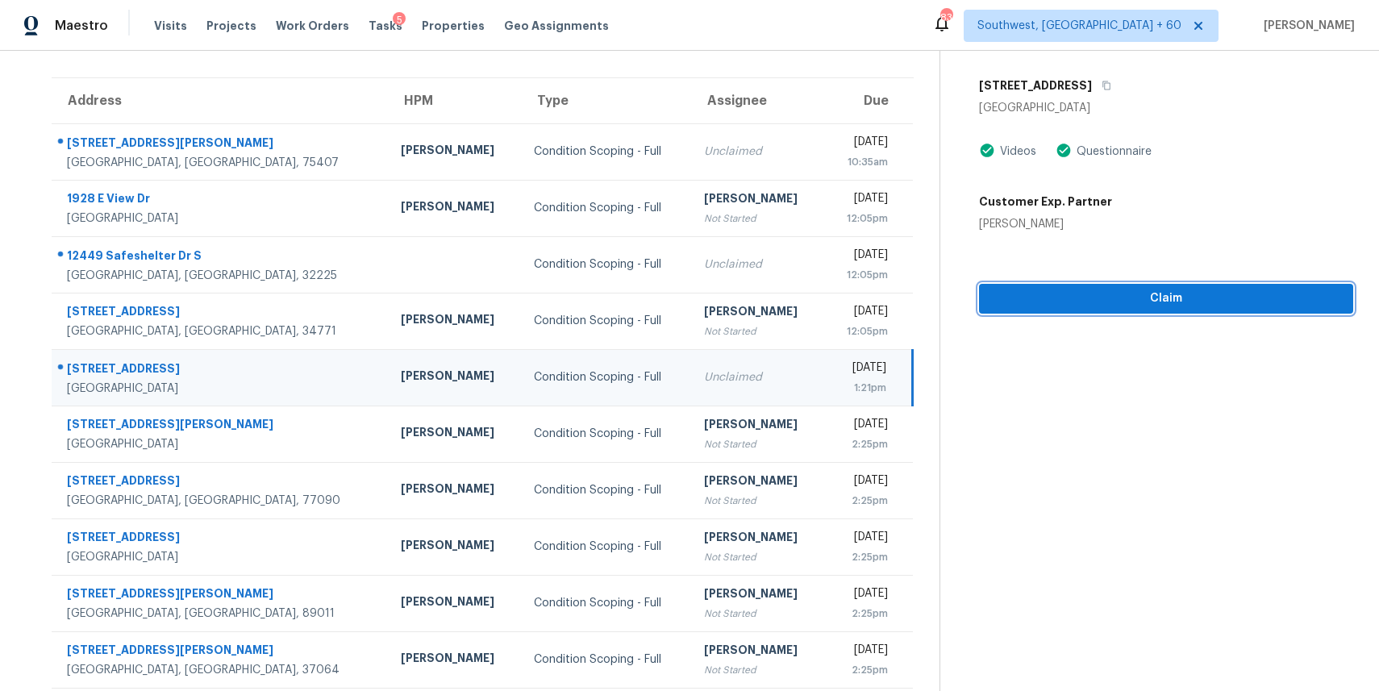
click at [1185, 290] on span "Claim" at bounding box center [1166, 299] width 348 height 20
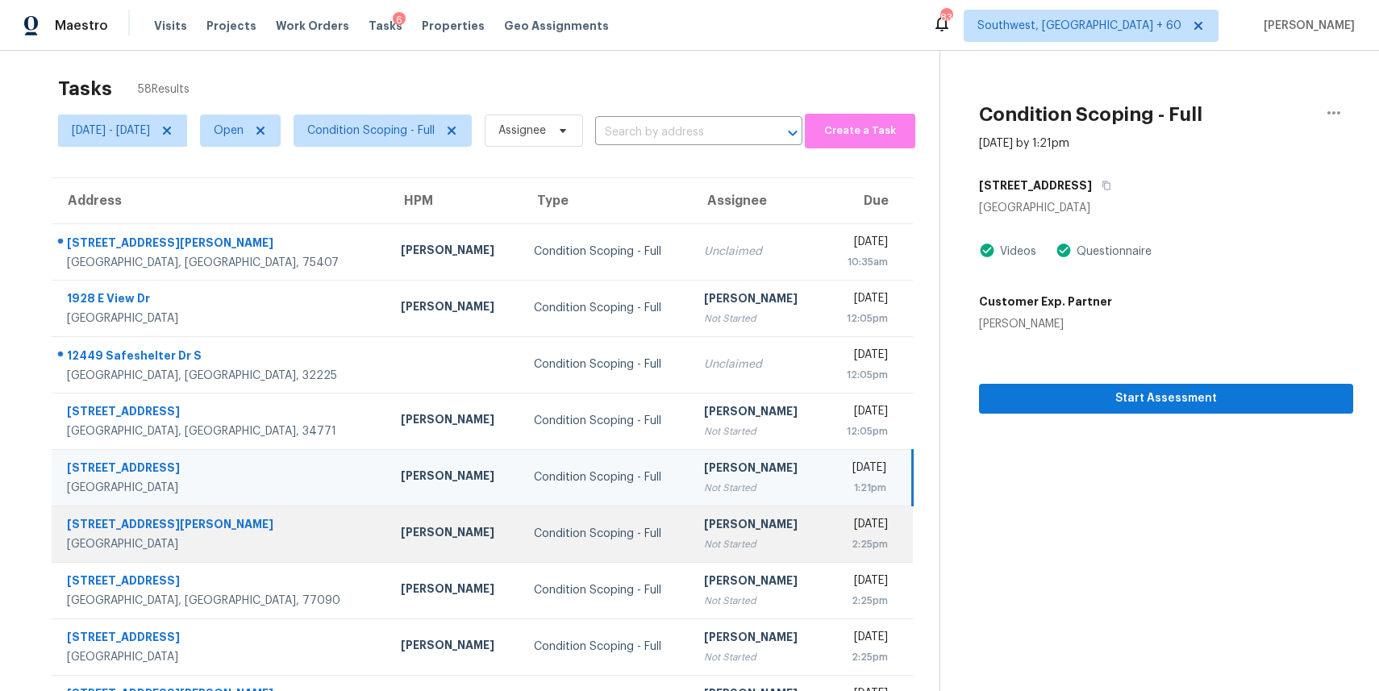
scroll to position [0, 0]
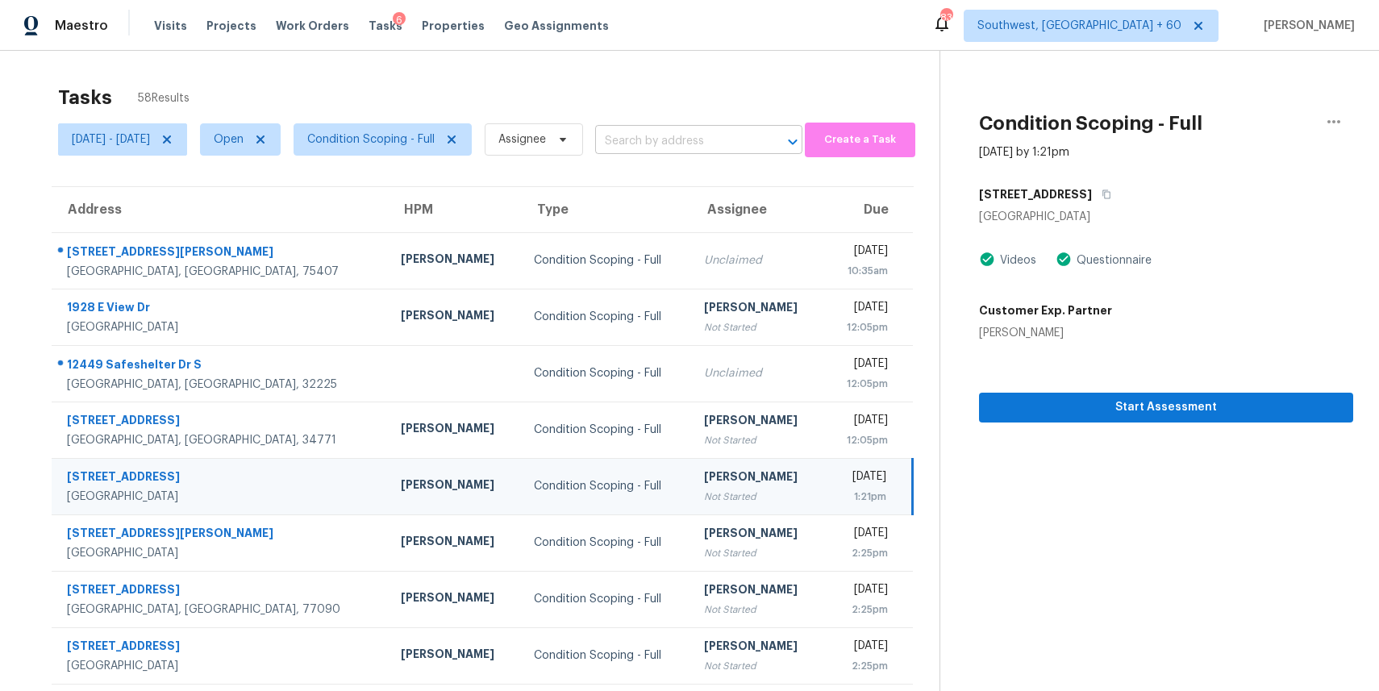
click at [689, 141] on input "text" at bounding box center [676, 141] width 162 height 25
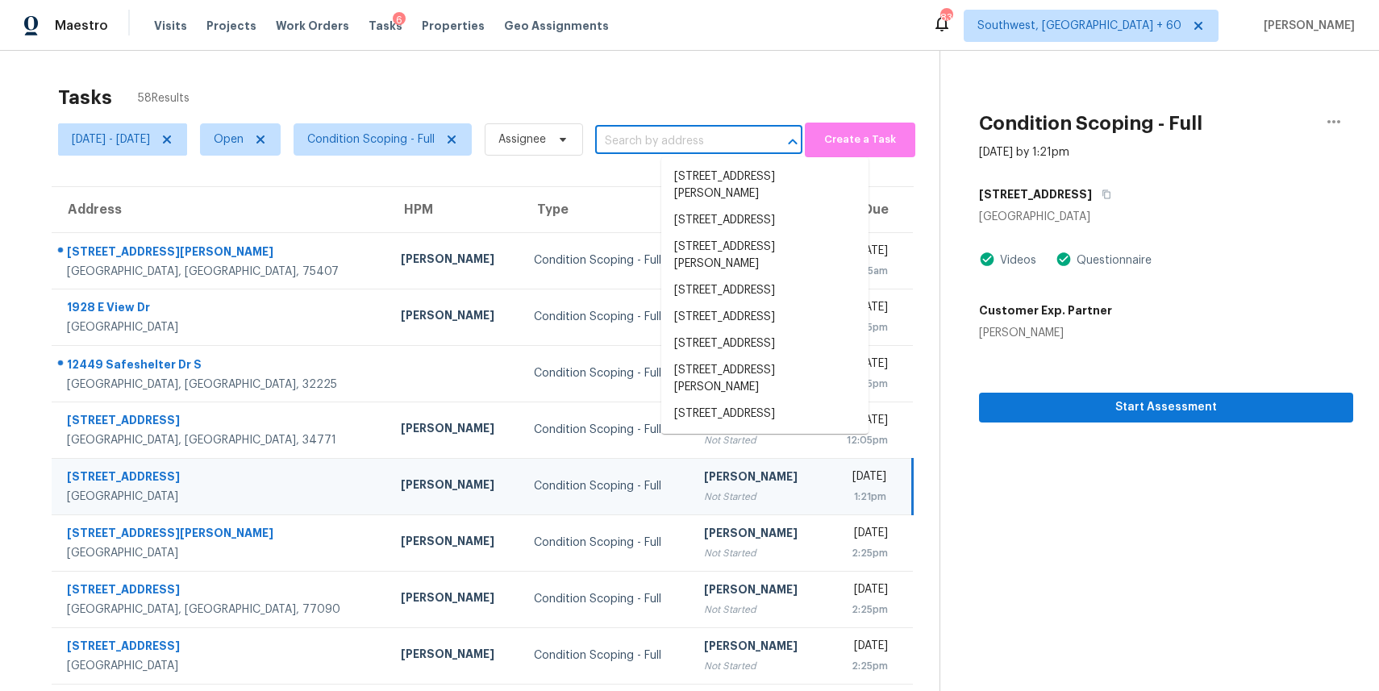
paste input "130 Orchard Way SE Calhoun, GA, 30701"
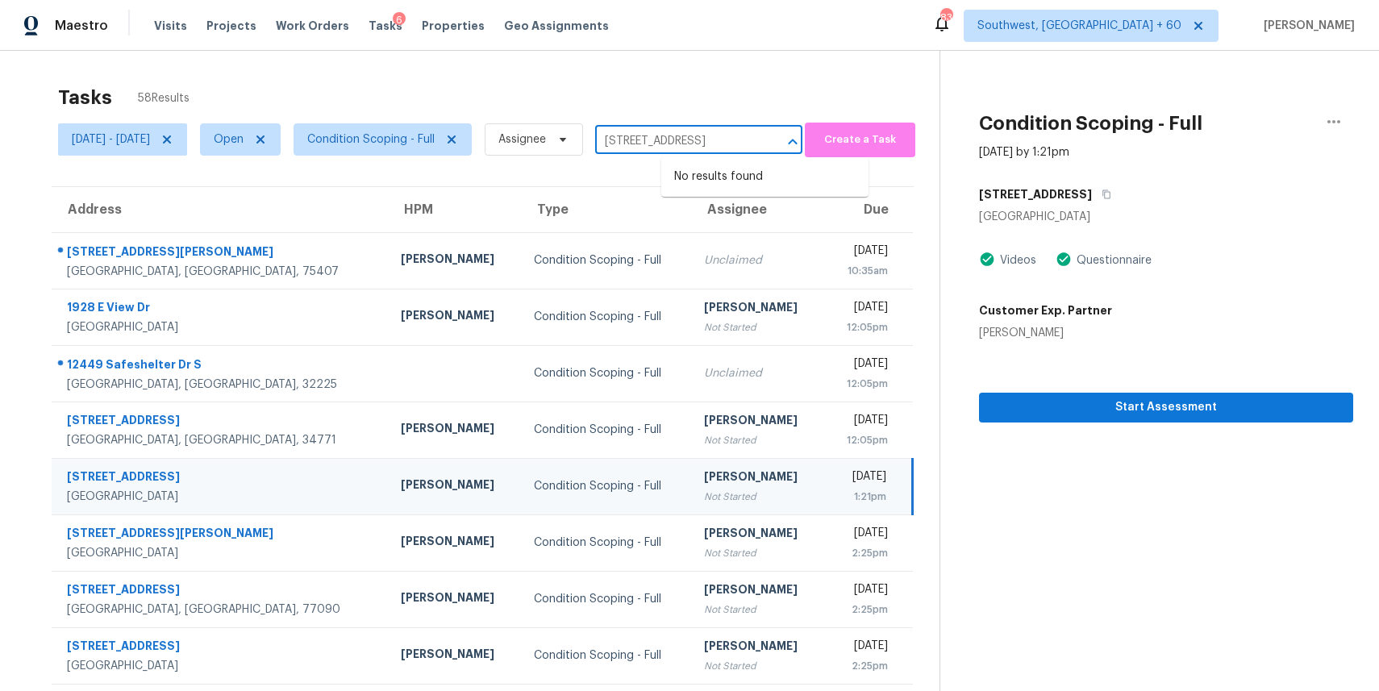
type input "130 Orchard Way SE Calhoun, GA, 30701"
click at [583, 139] on span "Assignee" at bounding box center [534, 139] width 98 height 32
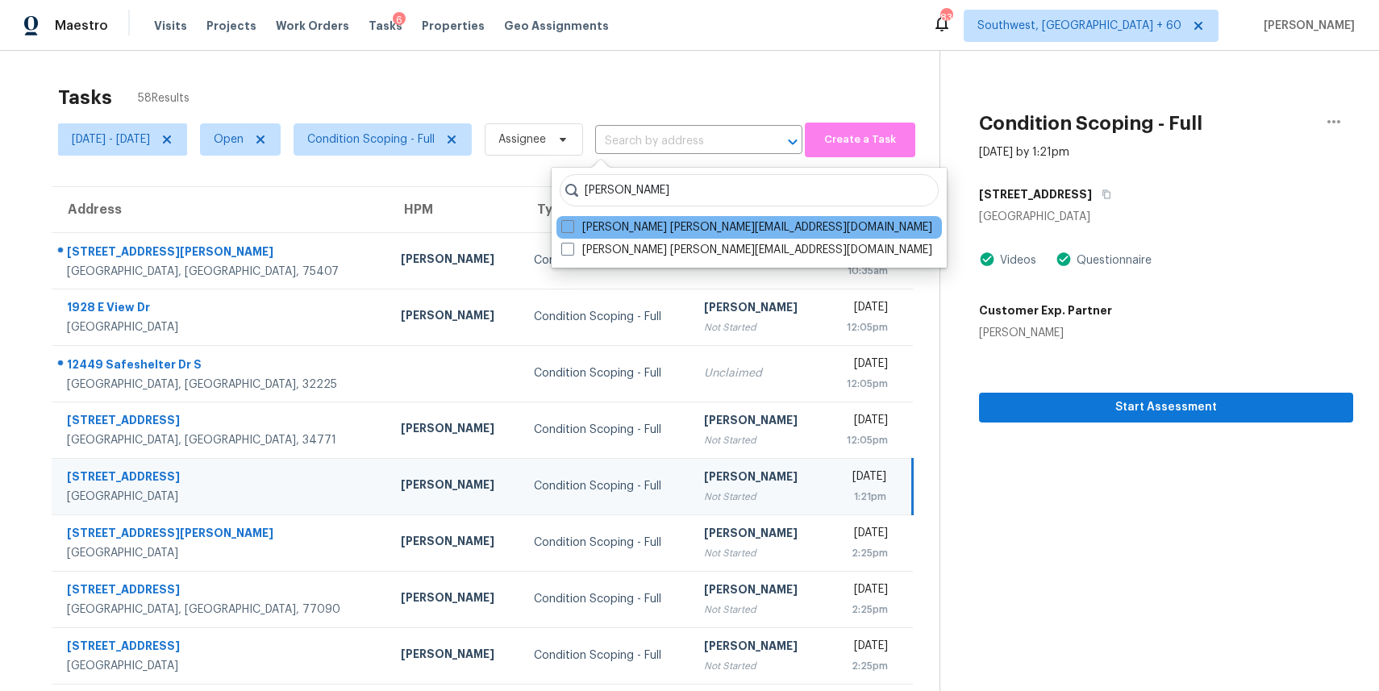
type input "ranjith"
click at [665, 236] on div "Ranjith Kumar P ranjith.kumar@opendoor.com" at bounding box center [750, 227] width 386 height 23
click at [652, 226] on label "Ranjith Kumar P ranjith.kumar@opendoor.com" at bounding box center [746, 227] width 371 height 16
click at [572, 226] on input "Ranjith Kumar P ranjith.kumar@opendoor.com" at bounding box center [566, 224] width 10 height 10
checkbox input "true"
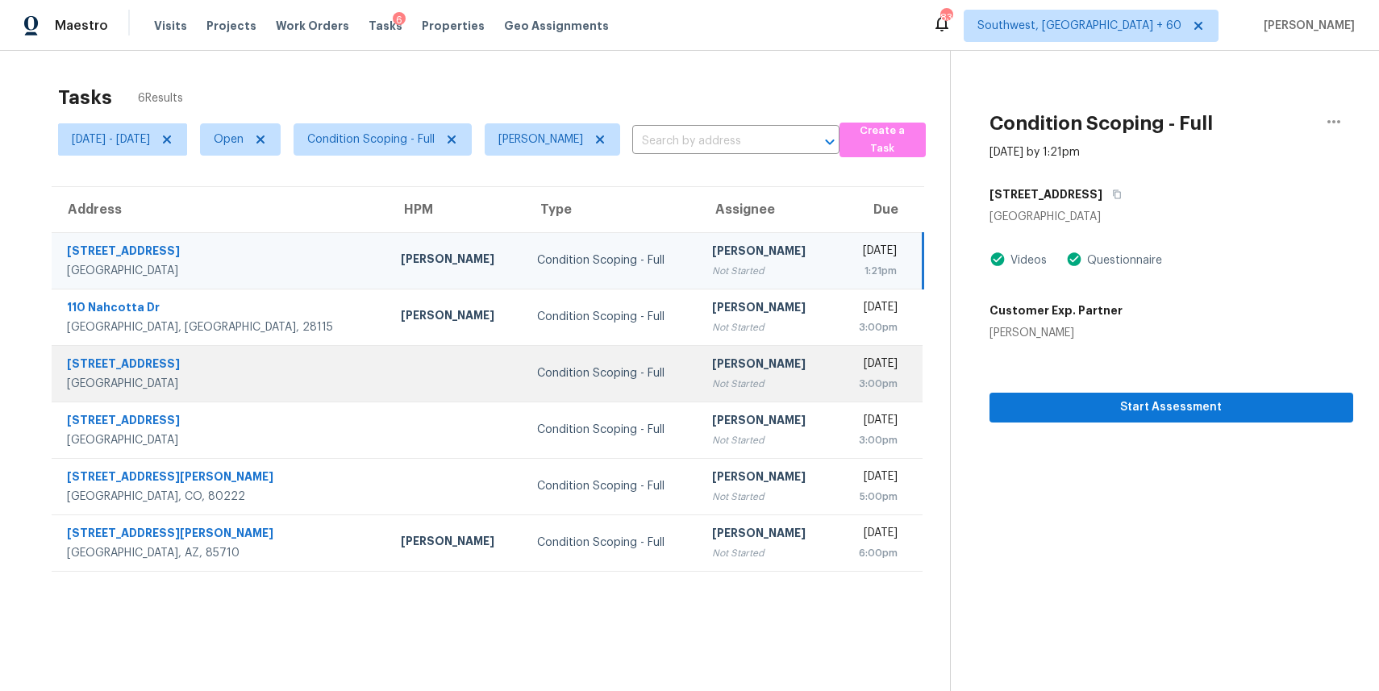
click at [388, 375] on td at bounding box center [456, 373] width 136 height 56
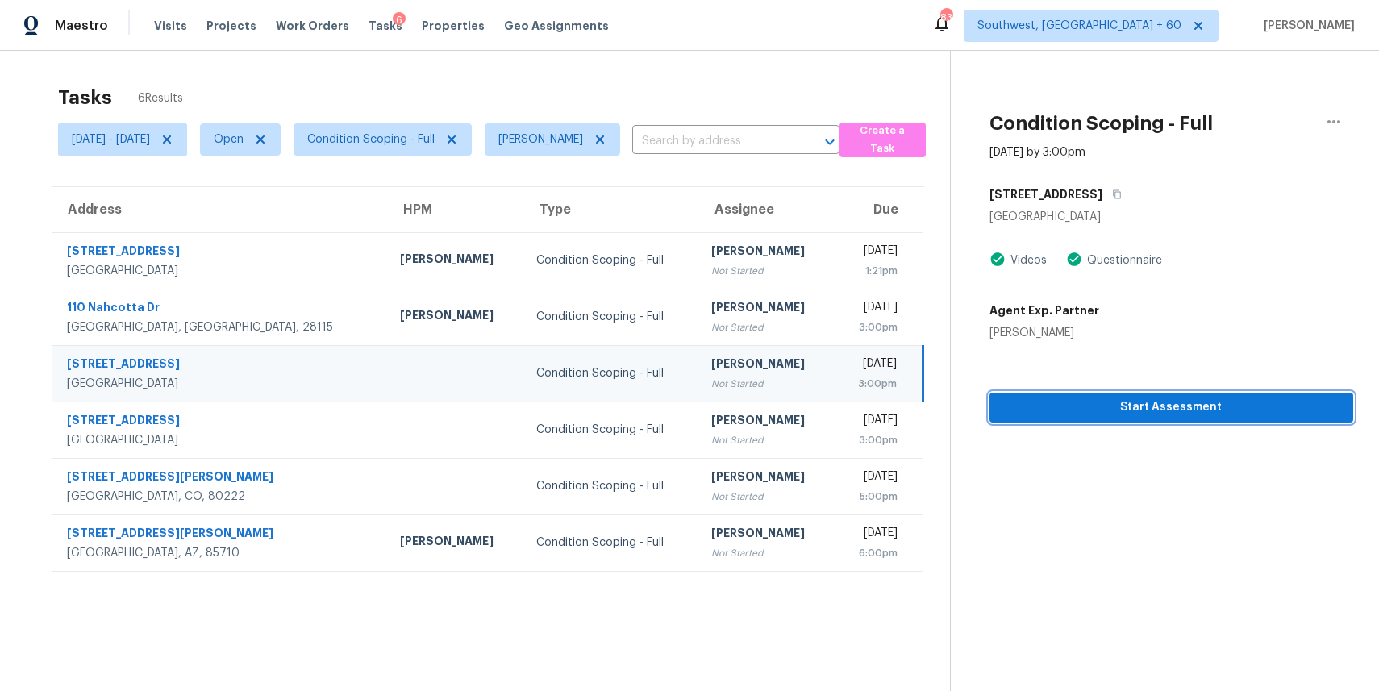
click at [1219, 416] on span "Start Assessment" at bounding box center [1172, 408] width 338 height 20
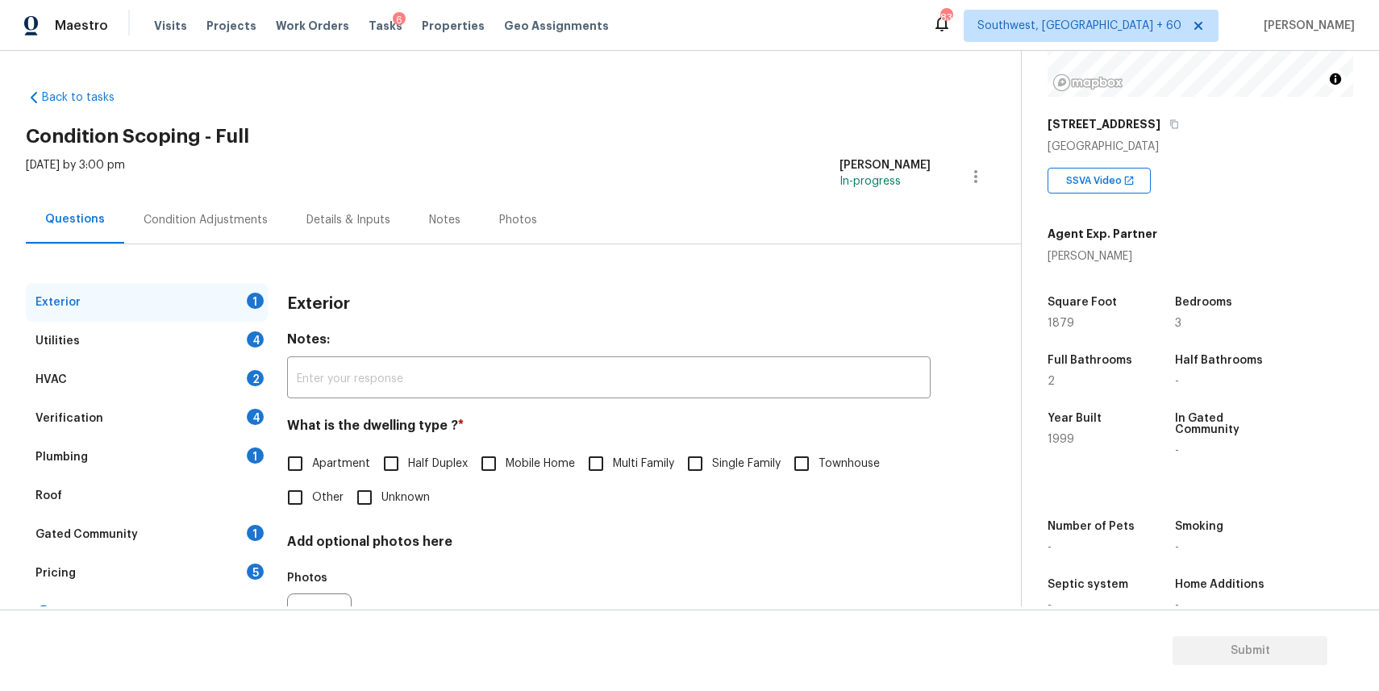
scroll to position [246, 0]
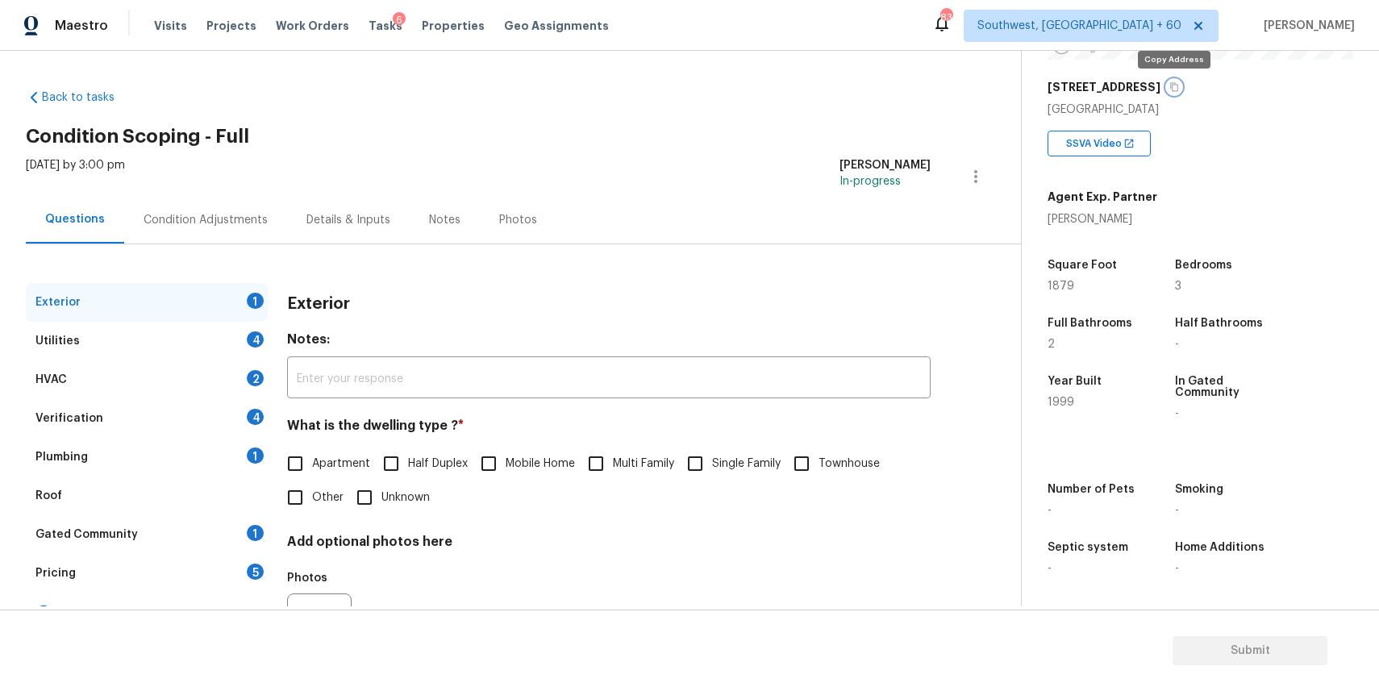
click at [1171, 83] on icon "button" at bounding box center [1175, 87] width 8 height 9
click at [164, 426] on div "Verification 4" at bounding box center [147, 418] width 242 height 39
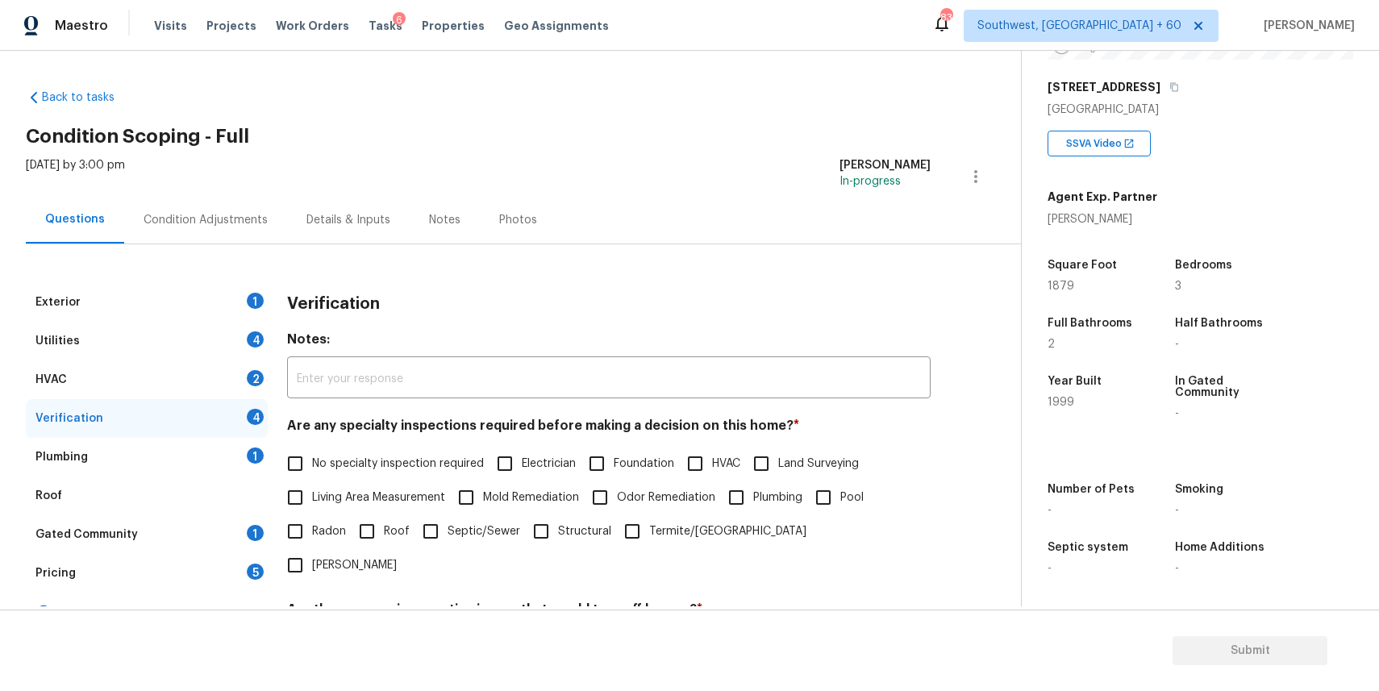
scroll to position [229, 0]
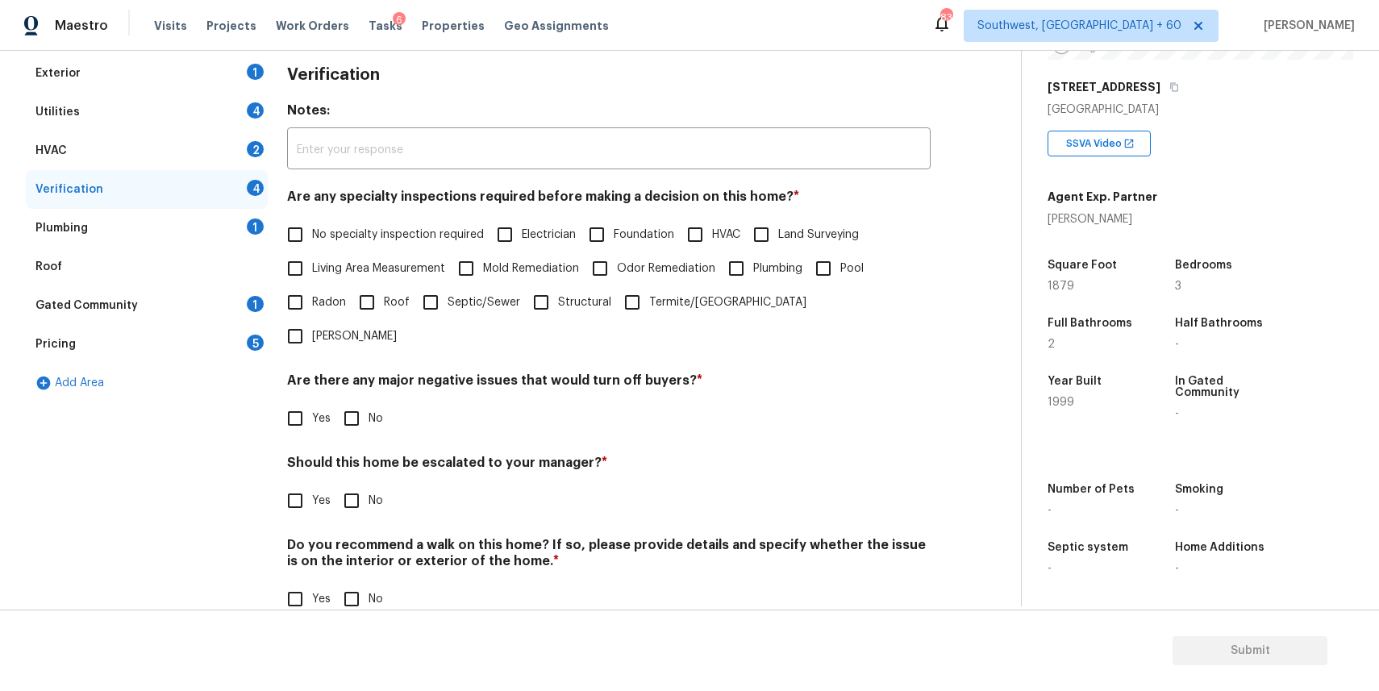
click at [152, 336] on div "Pricing 5" at bounding box center [147, 344] width 242 height 39
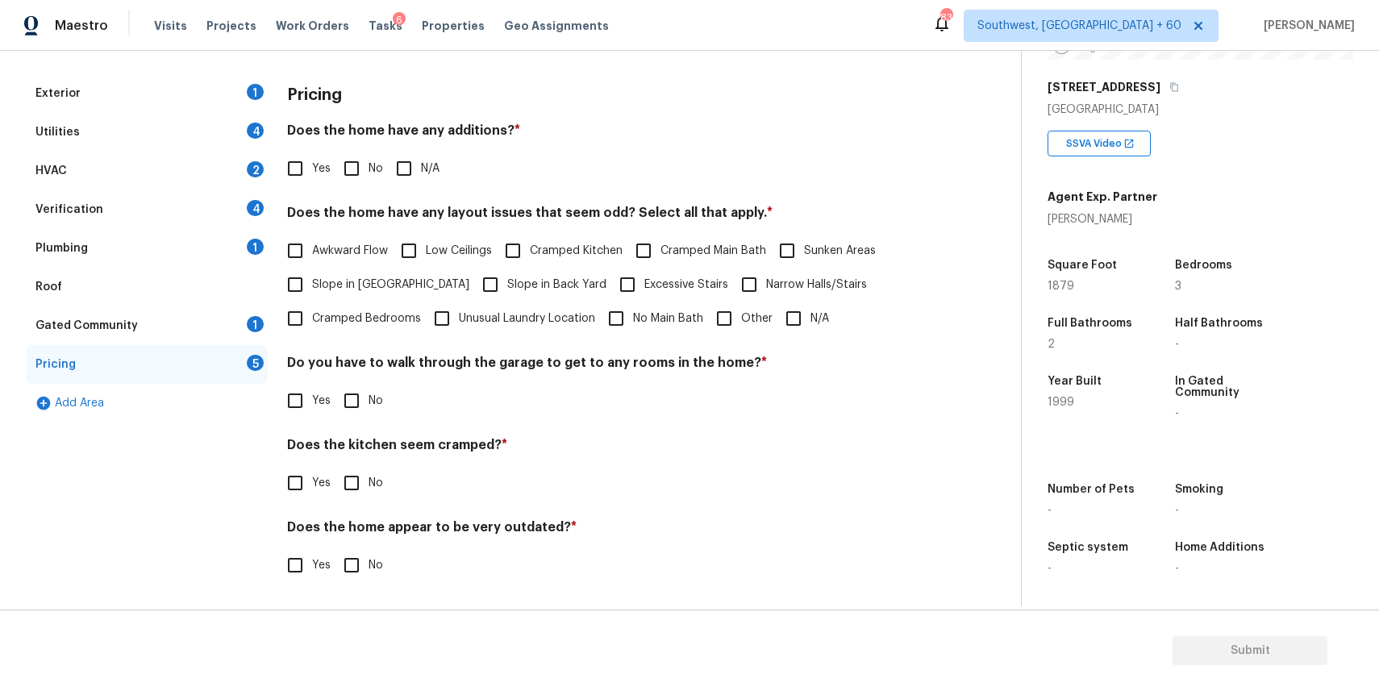
scroll to position [209, 0]
click at [745, 299] on label "Narrow Halls/Stairs" at bounding box center [799, 285] width 135 height 34
click at [745, 299] on input "Narrow Halls/Stairs" at bounding box center [749, 285] width 34 height 34
checkbox input "true"
click at [748, 313] on span "Other" at bounding box center [756, 320] width 31 height 17
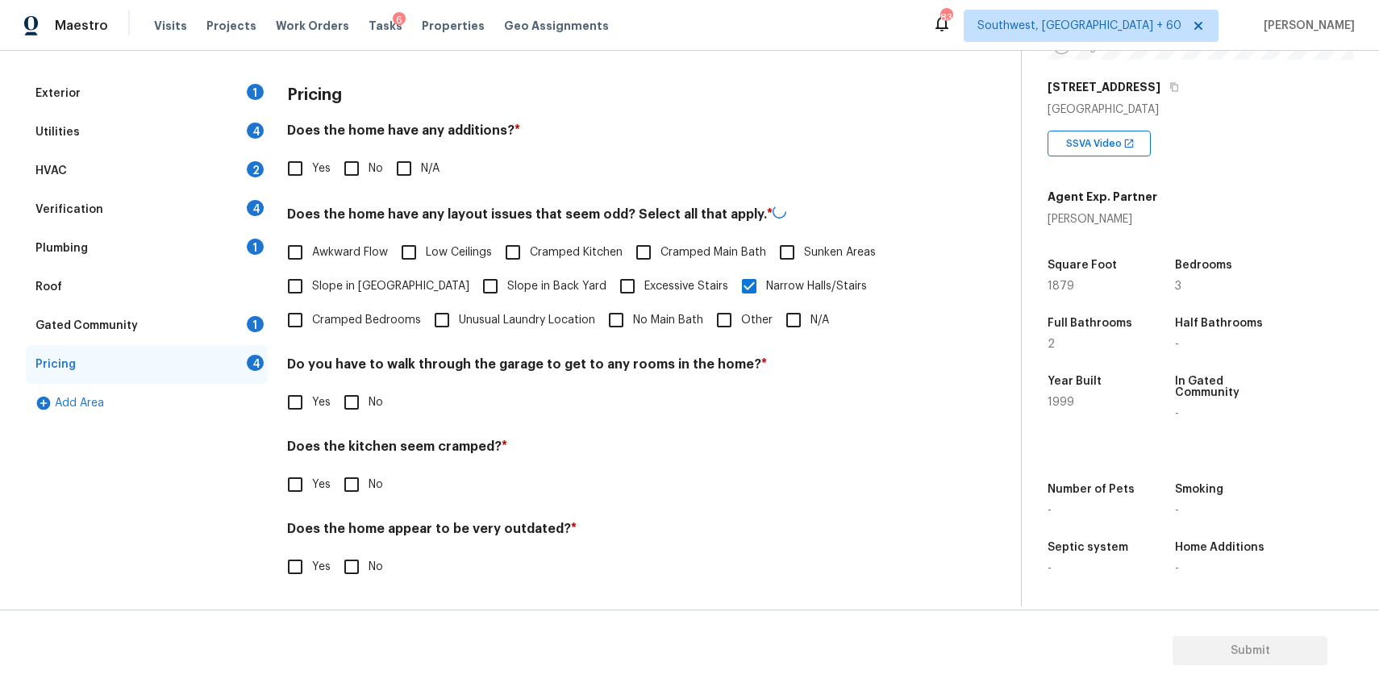
click at [741, 313] on input "Other" at bounding box center [724, 320] width 34 height 34
checkbox input "true"
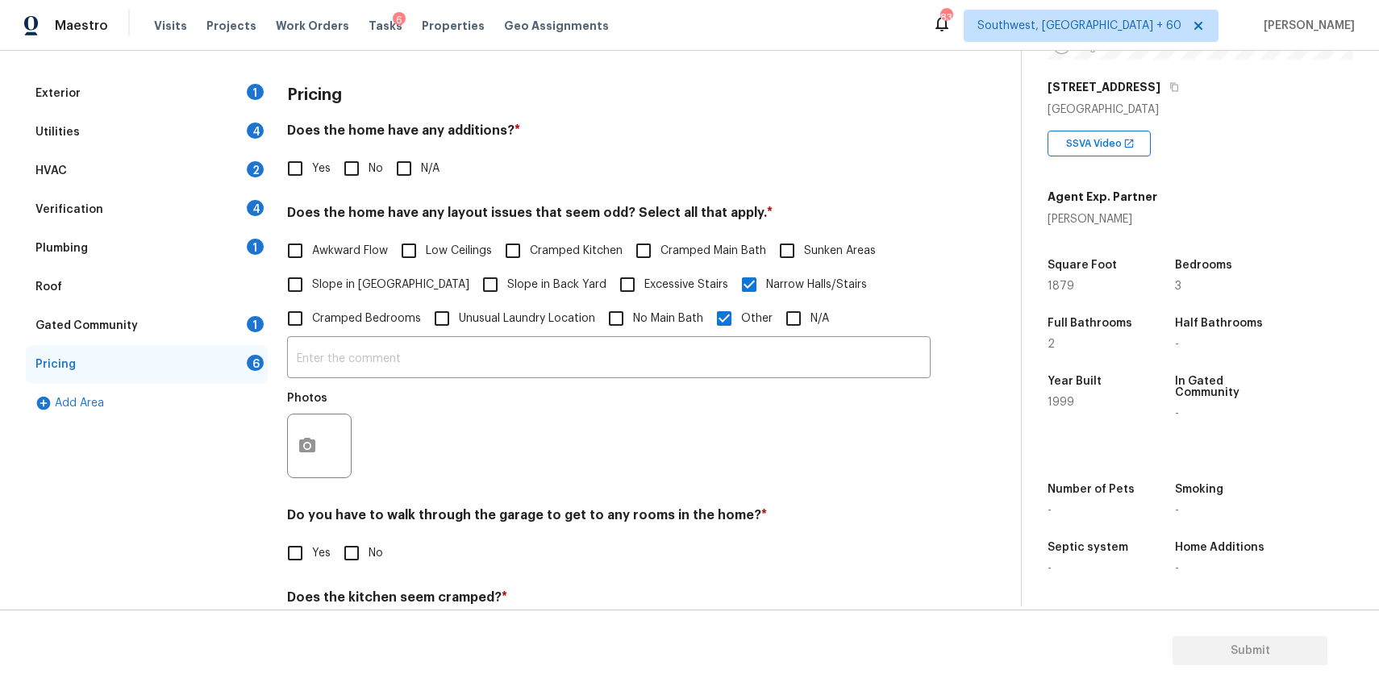
click at [732, 290] on input "Narrow Halls/Stairs" at bounding box center [749, 285] width 34 height 34
checkbox input "false"
click at [634, 371] on input "text" at bounding box center [609, 361] width 644 height 38
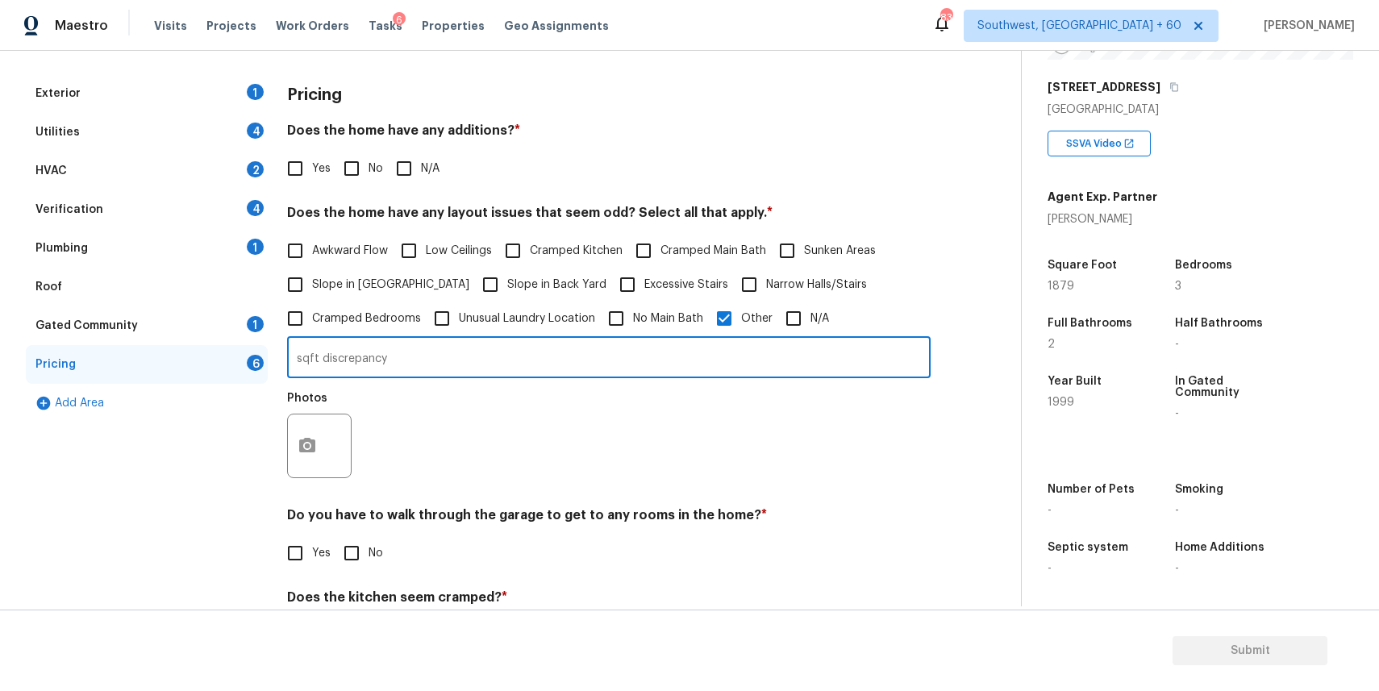
type input "sqft discrepancy"
click at [302, 454] on icon "button" at bounding box center [307, 445] width 19 height 19
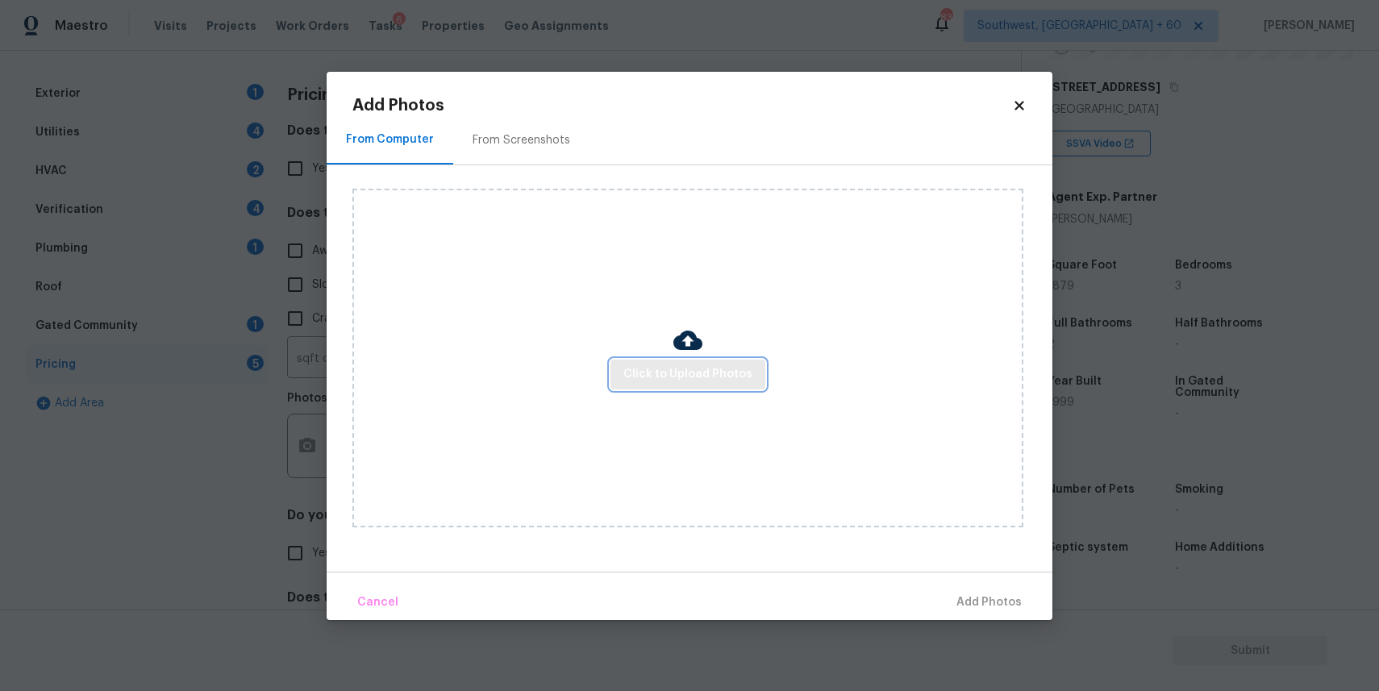
click at [636, 388] on button "Click to Upload Photos" at bounding box center [688, 375] width 155 height 30
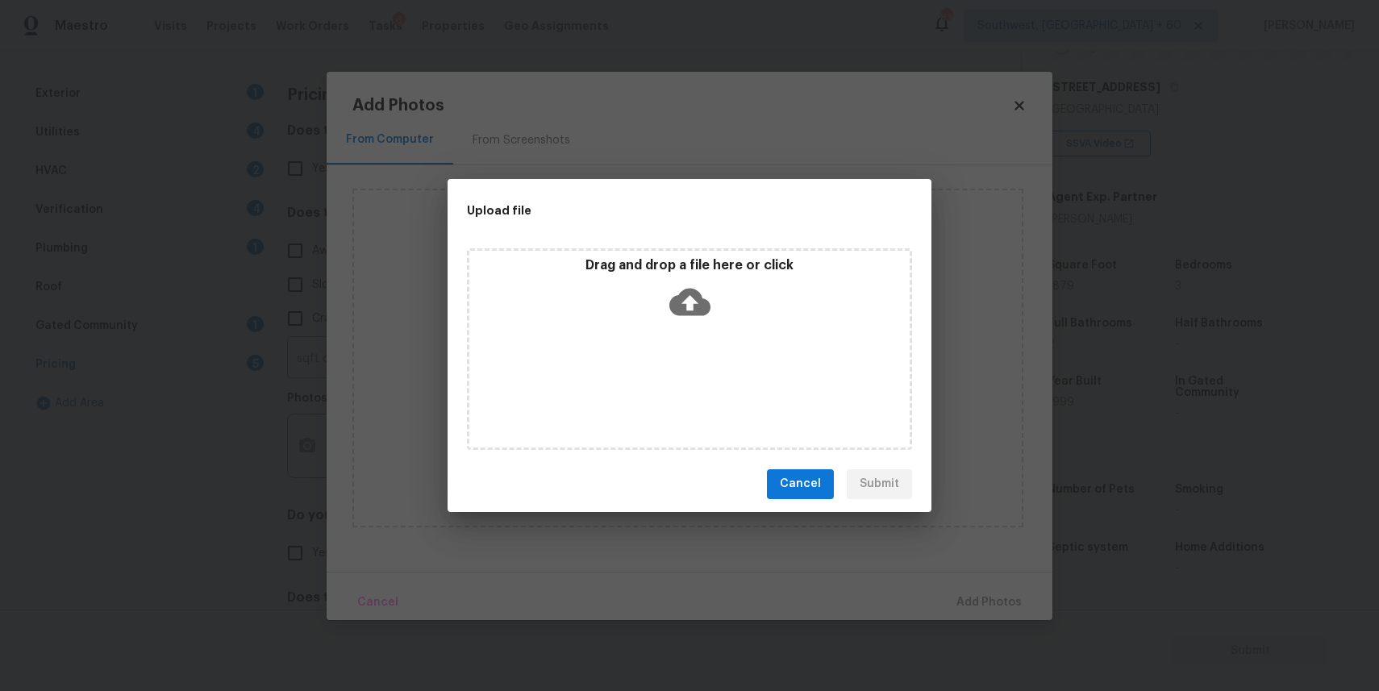
click at [707, 277] on div "Drag and drop a file here or click" at bounding box center [689, 291] width 440 height 69
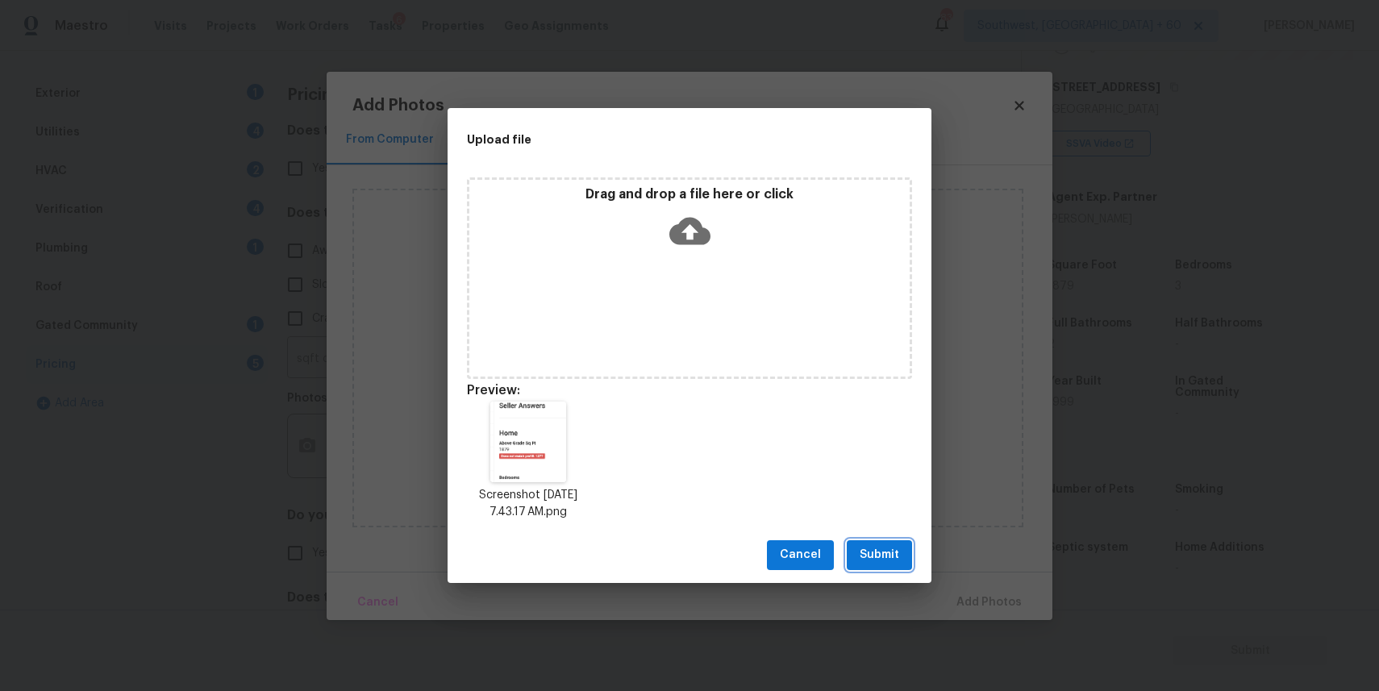
click at [894, 557] on span "Submit" at bounding box center [880, 555] width 40 height 20
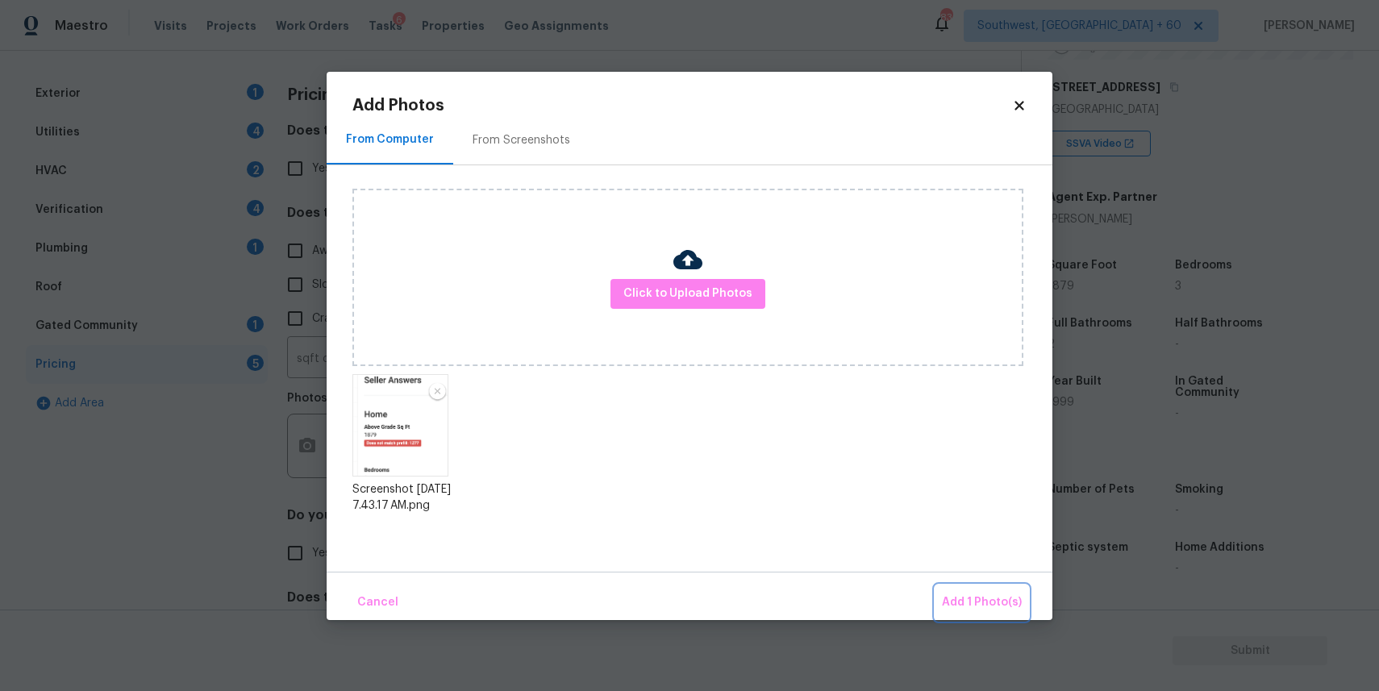
click at [1000, 598] on span "Add 1 Photo(s)" at bounding box center [982, 603] width 80 height 20
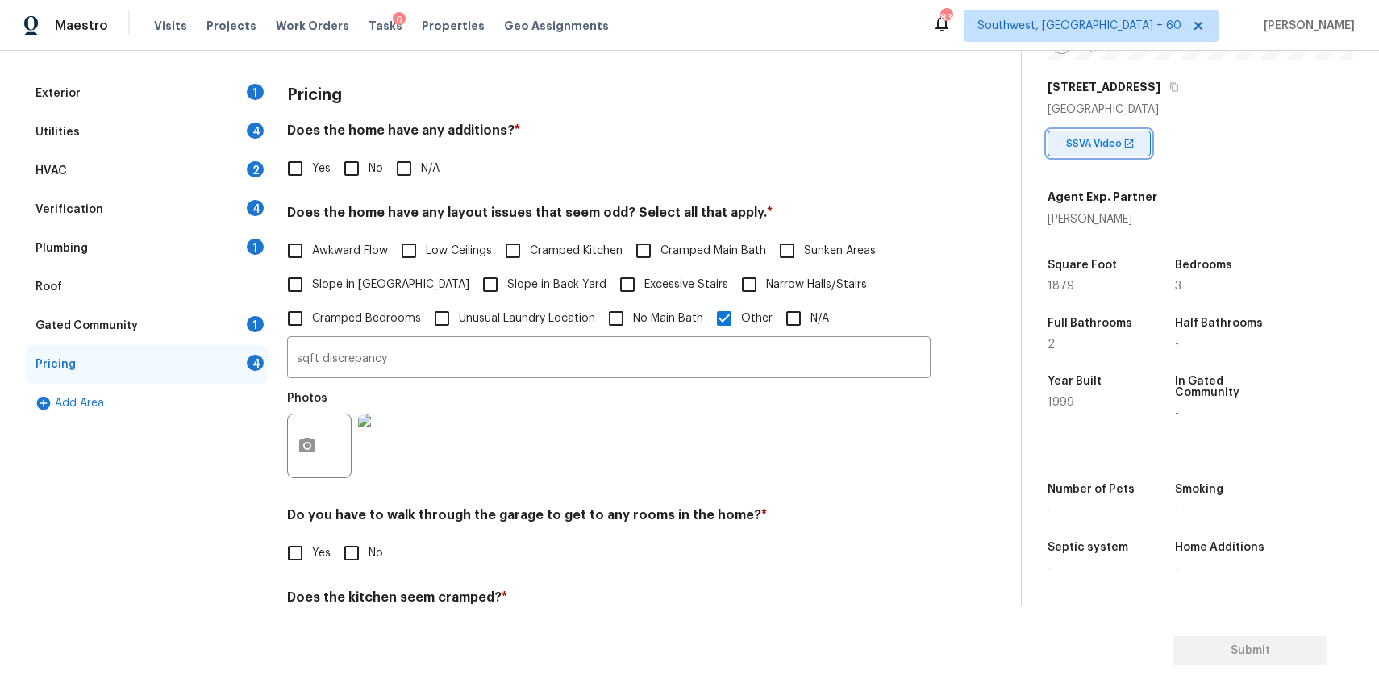
click at [1109, 137] on span "SSVA Video" at bounding box center [1097, 143] width 62 height 16
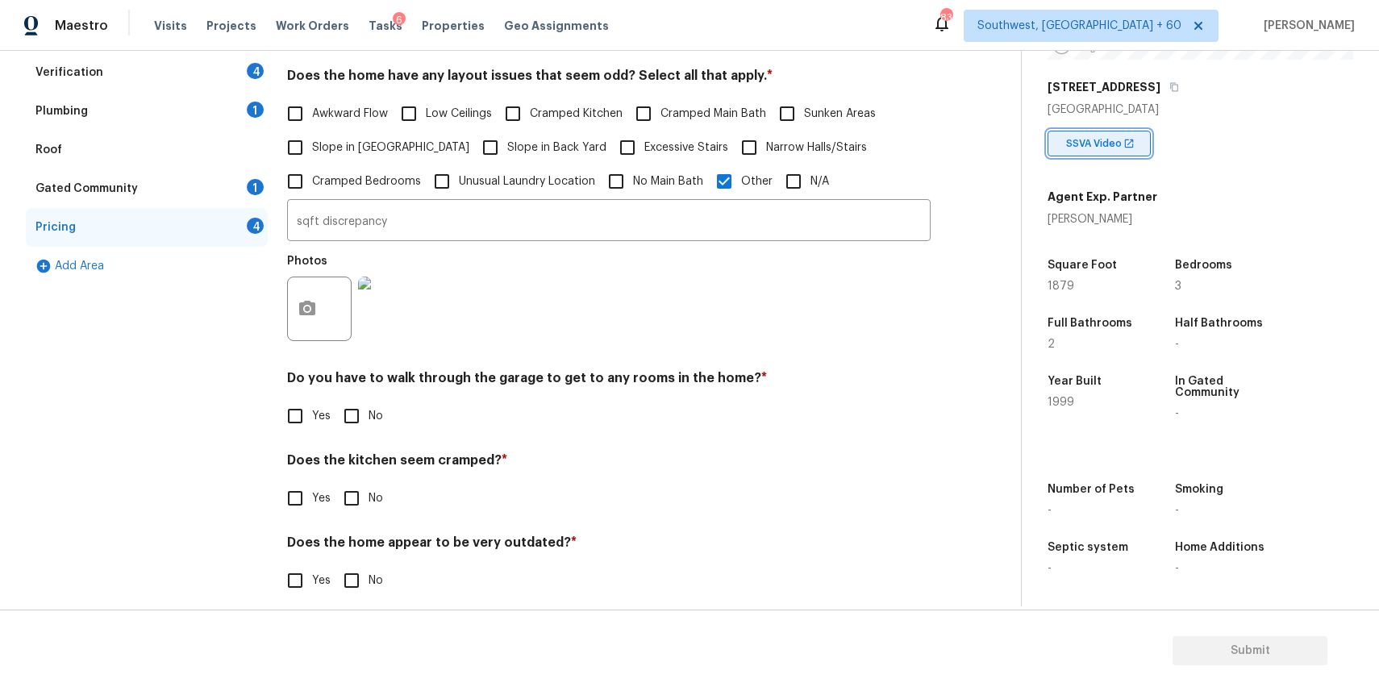
scroll to position [0, 0]
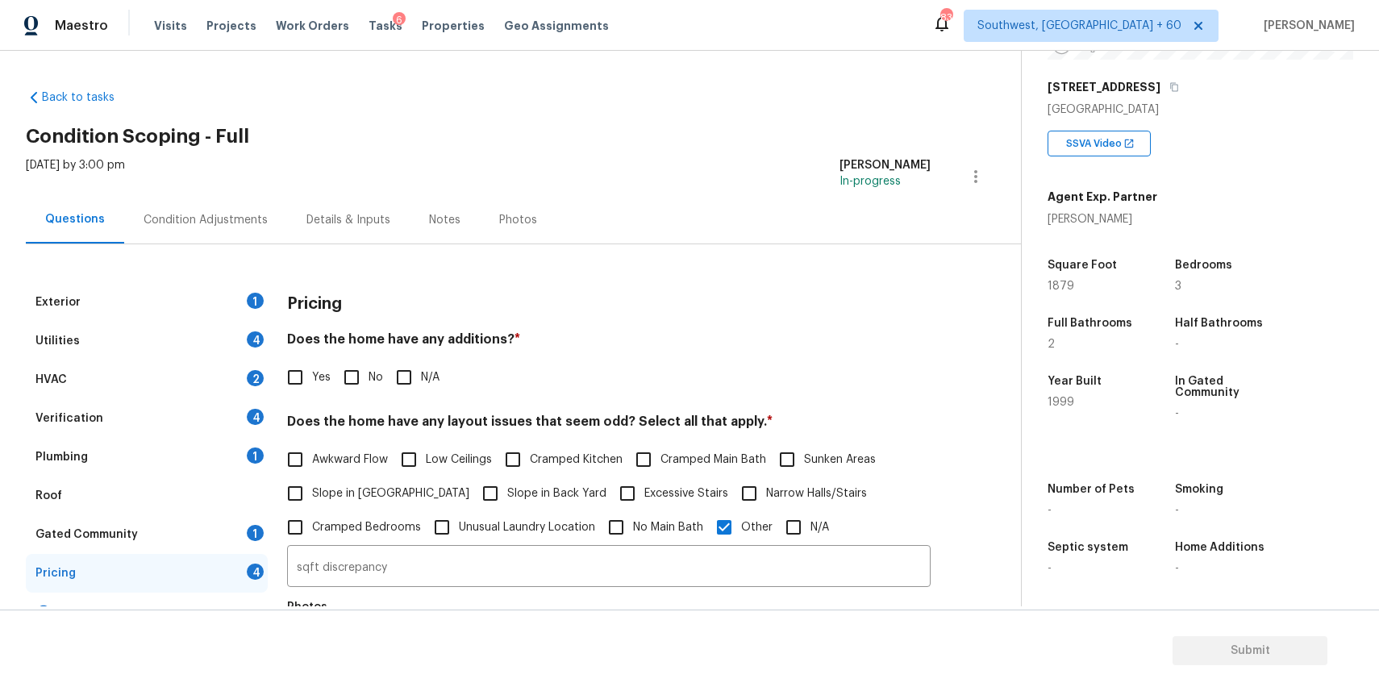
click at [270, 223] on div "Condition Adjustments" at bounding box center [205, 220] width 163 height 48
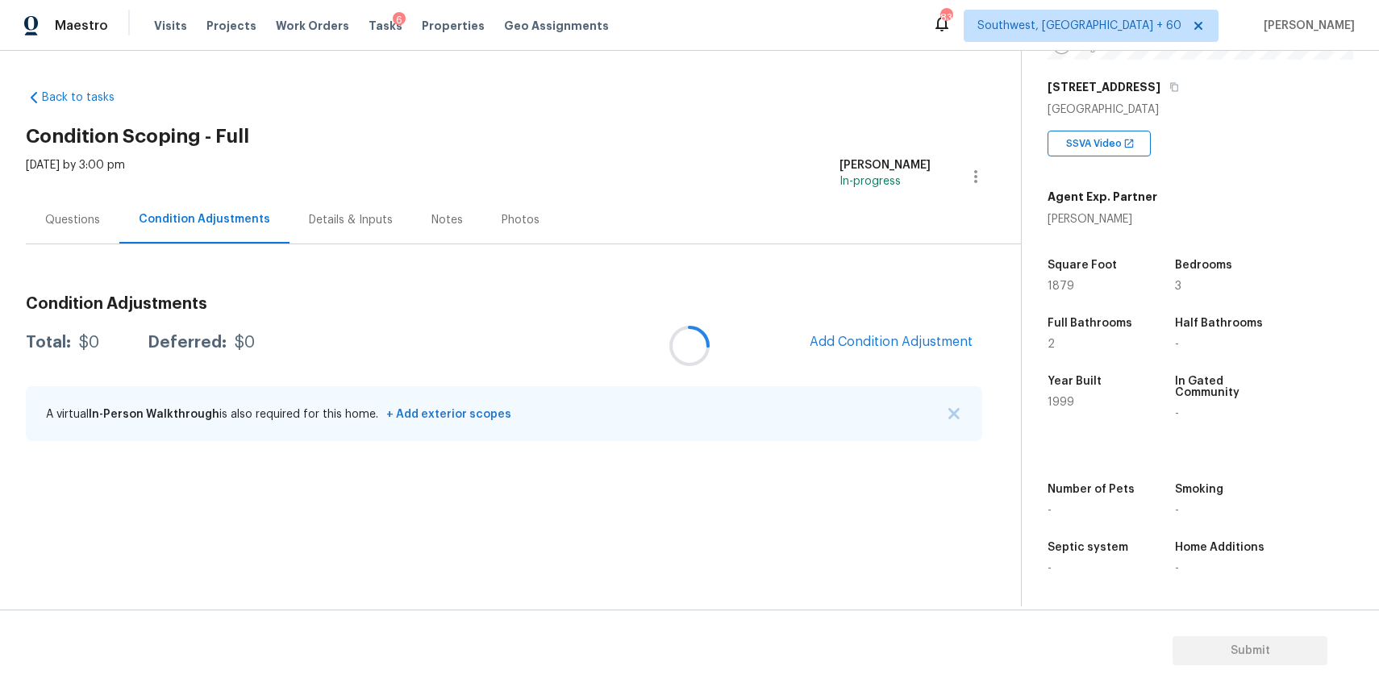
click at [961, 421] on div at bounding box center [689, 345] width 1379 height 691
click at [950, 401] on div at bounding box center [689, 345] width 1379 height 691
click at [958, 411] on img "button" at bounding box center [953, 413] width 11 height 11
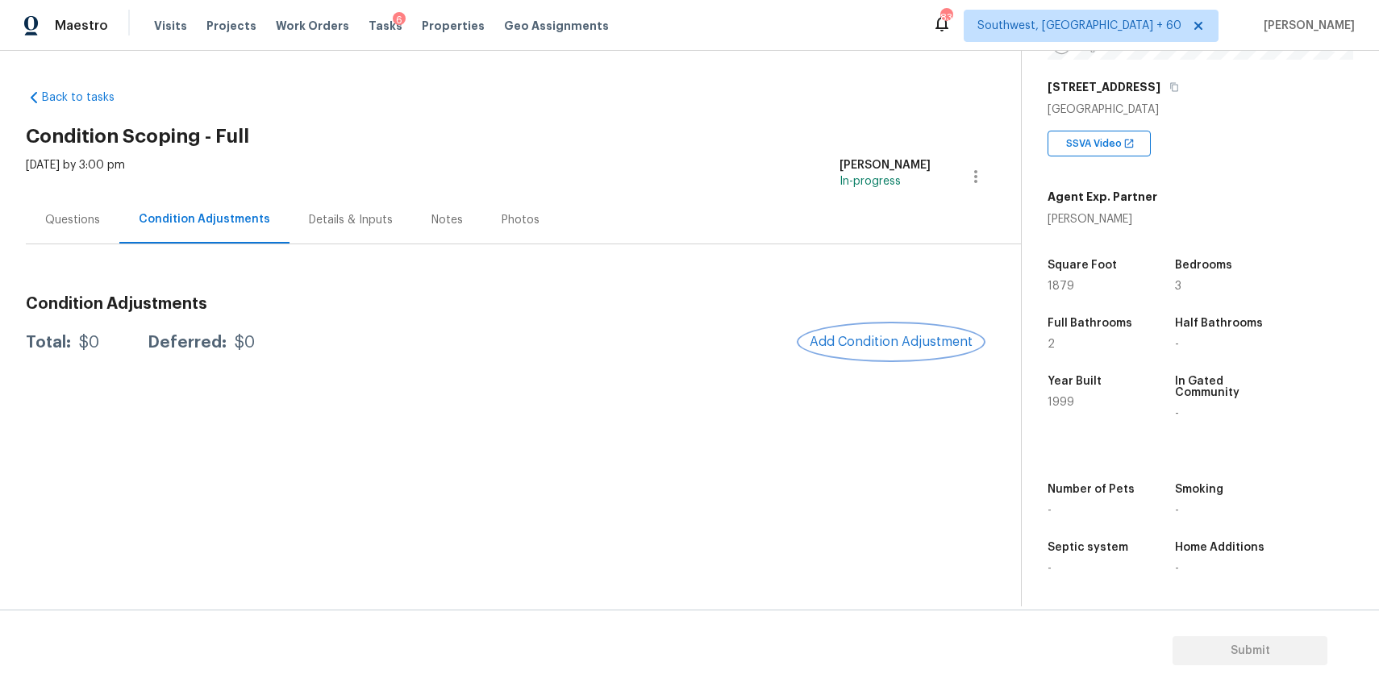
click at [909, 344] on span "Add Condition Adjustment" at bounding box center [891, 342] width 163 height 15
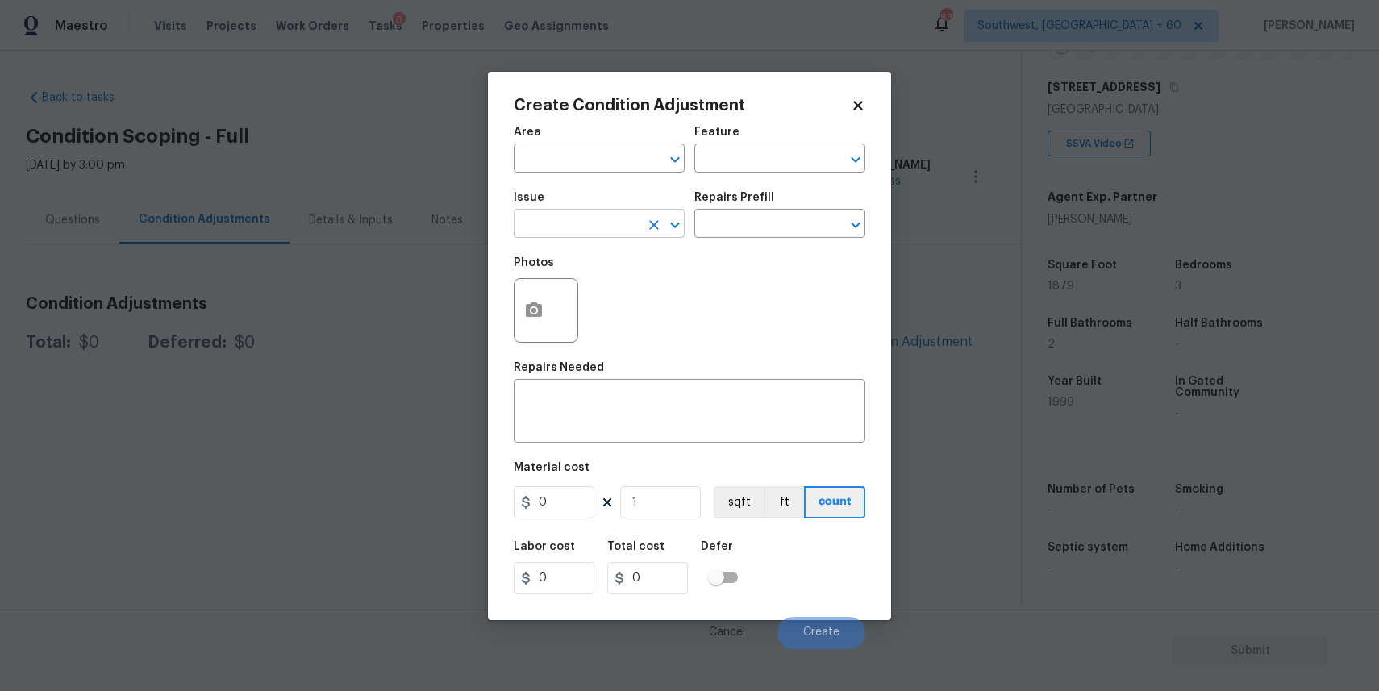
click at [647, 218] on icon "Clear" at bounding box center [654, 225] width 16 height 16
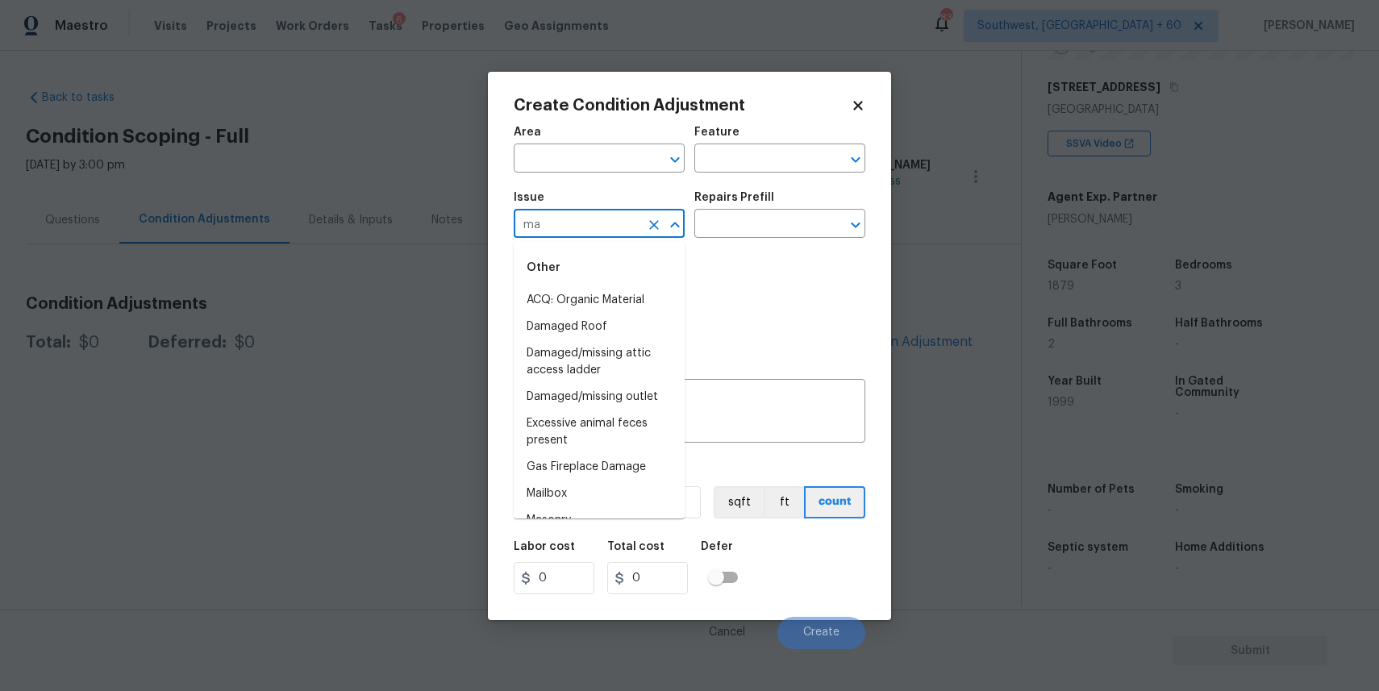
type input "m"
click at [623, 294] on li "Landscape Package" at bounding box center [599, 300] width 171 height 27
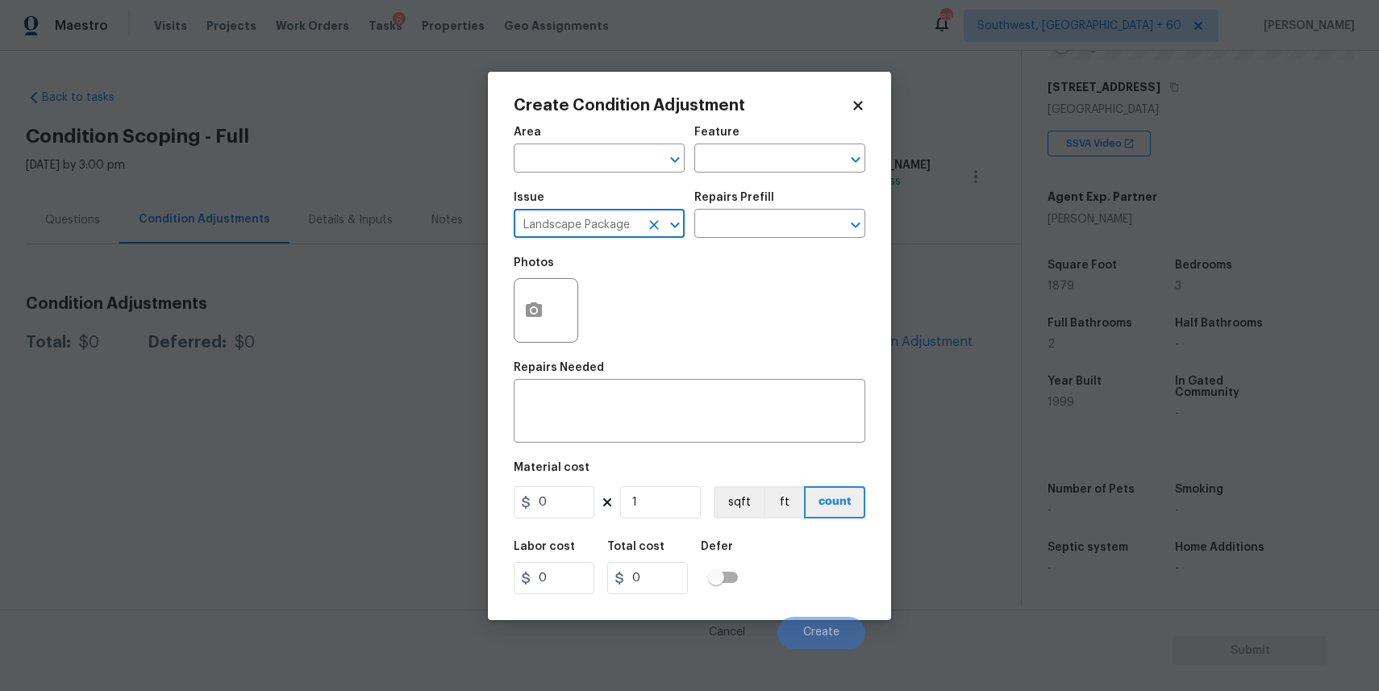
type input "Landscape Package"
click at [728, 239] on div "Issue Landscape Package ​ Repairs Prefill ​" at bounding box center [690, 214] width 352 height 65
click at [753, 223] on input "text" at bounding box center [757, 225] width 126 height 25
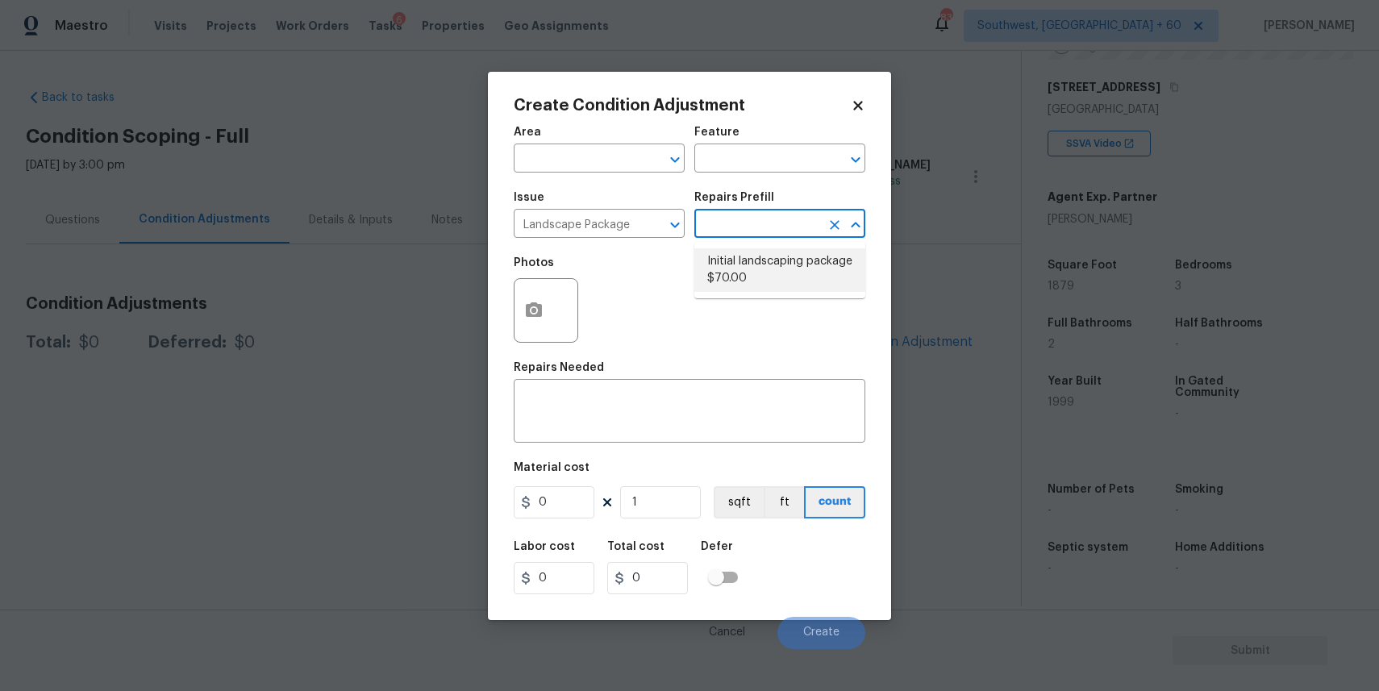
click at [776, 285] on li "Initial landscaping package $70.00" at bounding box center [779, 270] width 171 height 44
type input "Home Readiness Packages"
type textarea "Mowing of grass up to 6" in height. Mow, edge along driveways & sidewalks, trim…"
type input "70"
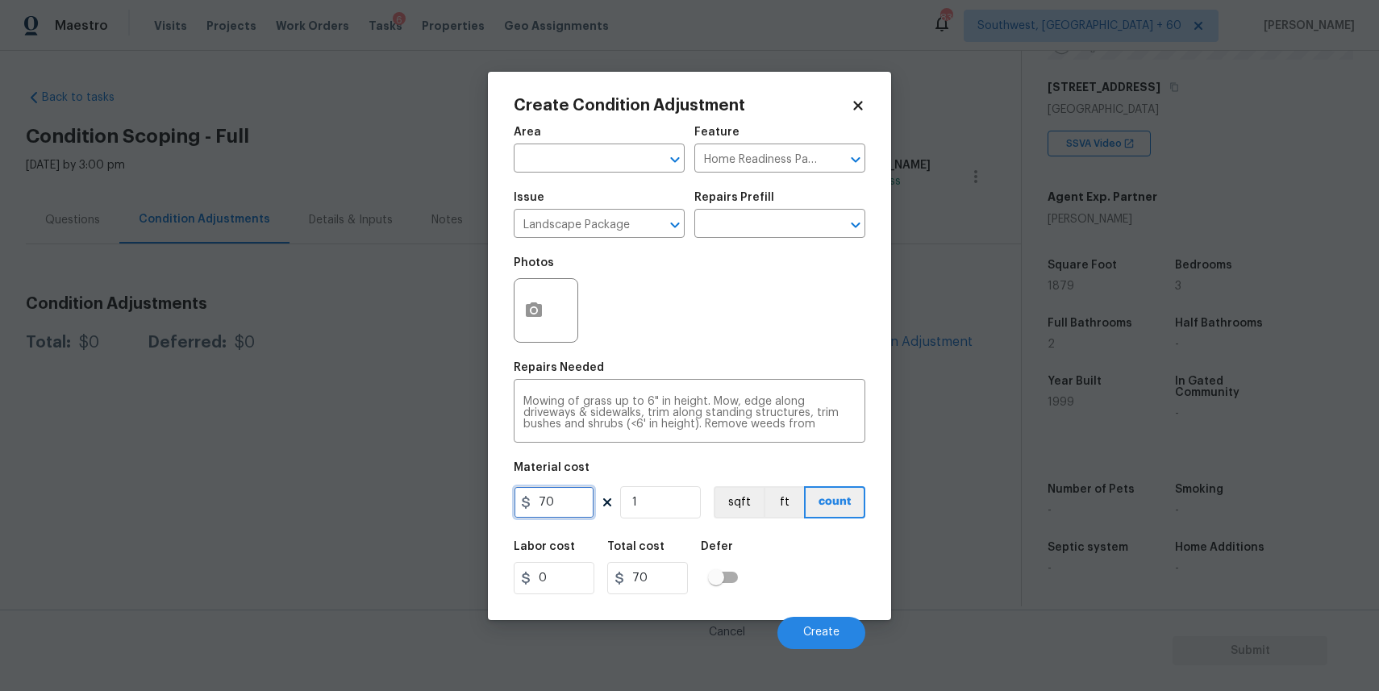
click at [568, 502] on input "70" at bounding box center [554, 502] width 81 height 32
type input "300"
click at [806, 634] on span "Create" at bounding box center [821, 633] width 36 height 12
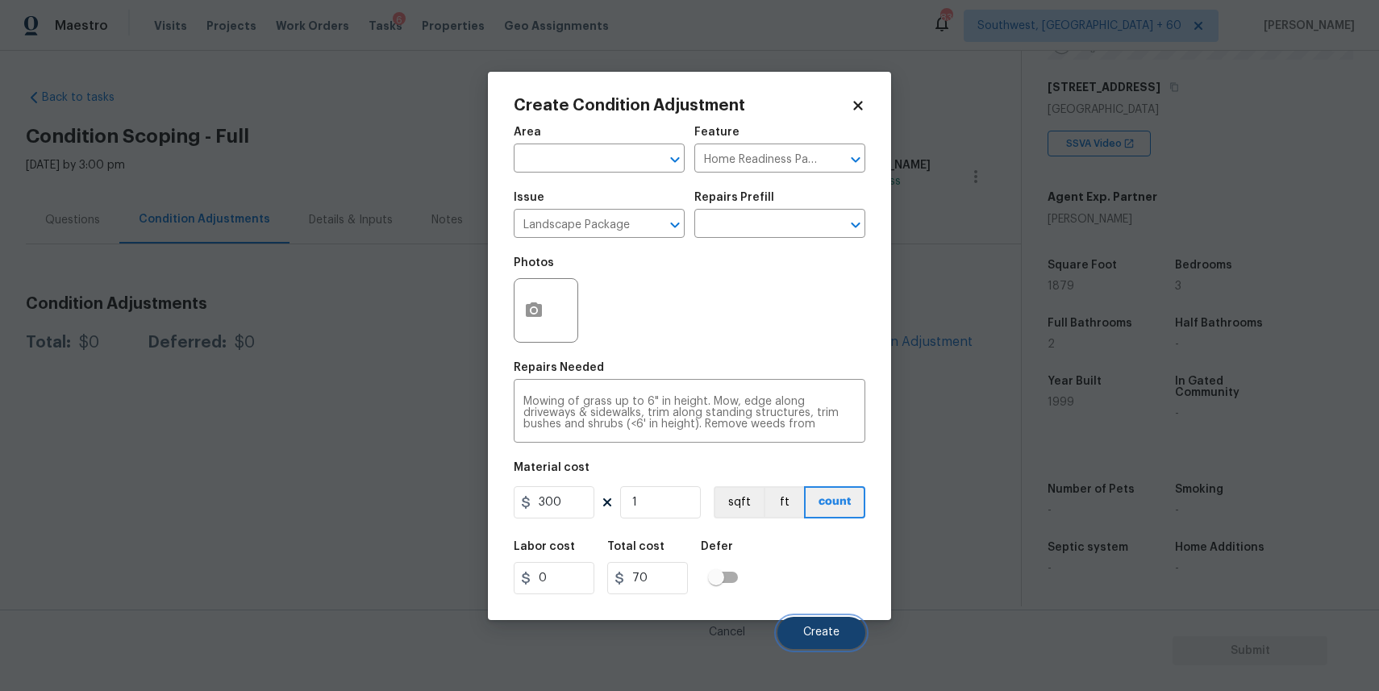
type input "300"
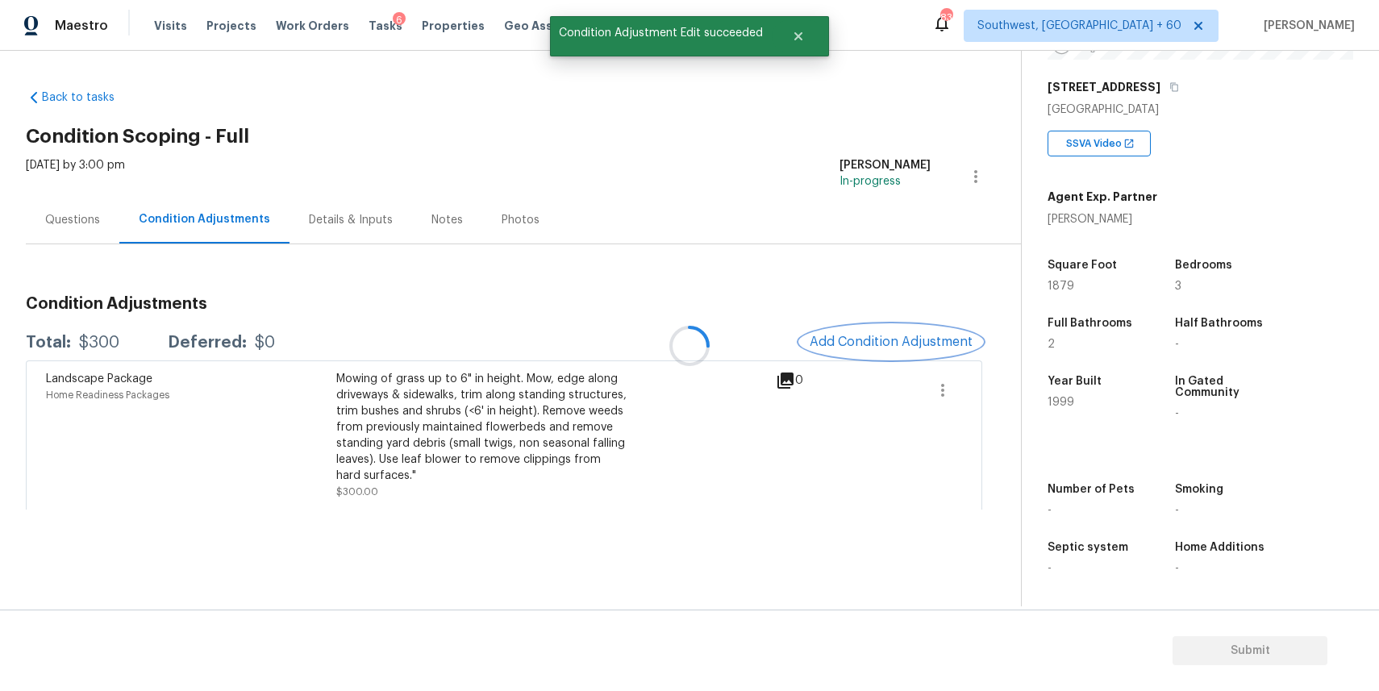
click at [932, 351] on button "Add Condition Adjustment" at bounding box center [891, 342] width 182 height 34
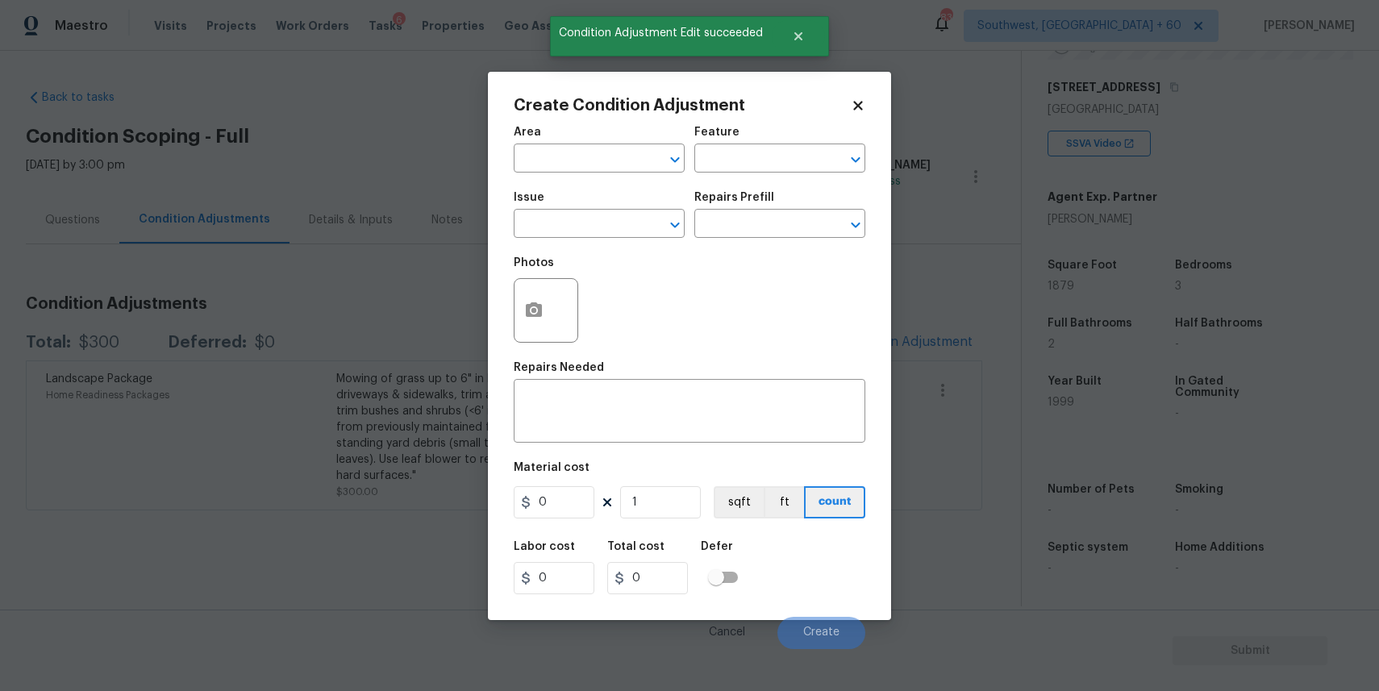
click at [623, 255] on div "Photos" at bounding box center [690, 300] width 352 height 105
click at [629, 234] on input "text" at bounding box center [577, 225] width 126 height 25
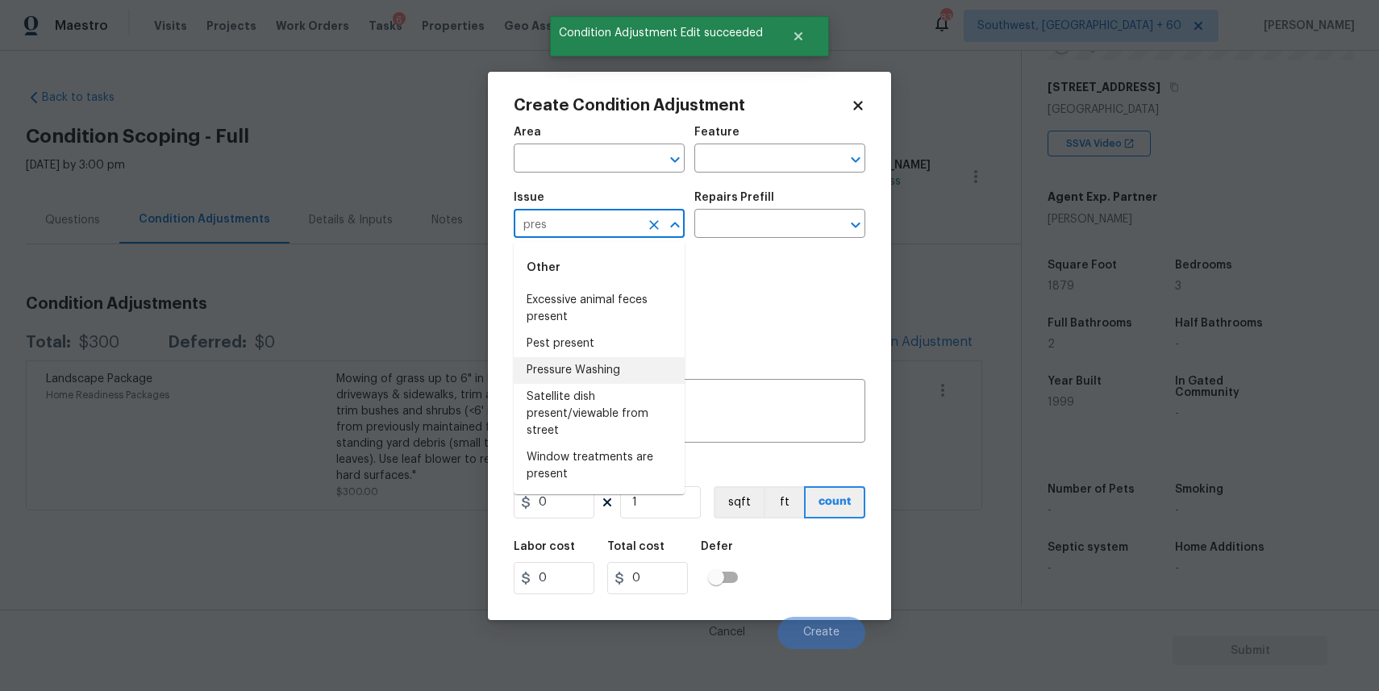
click at [598, 369] on li "Pressure Washing" at bounding box center [599, 370] width 171 height 27
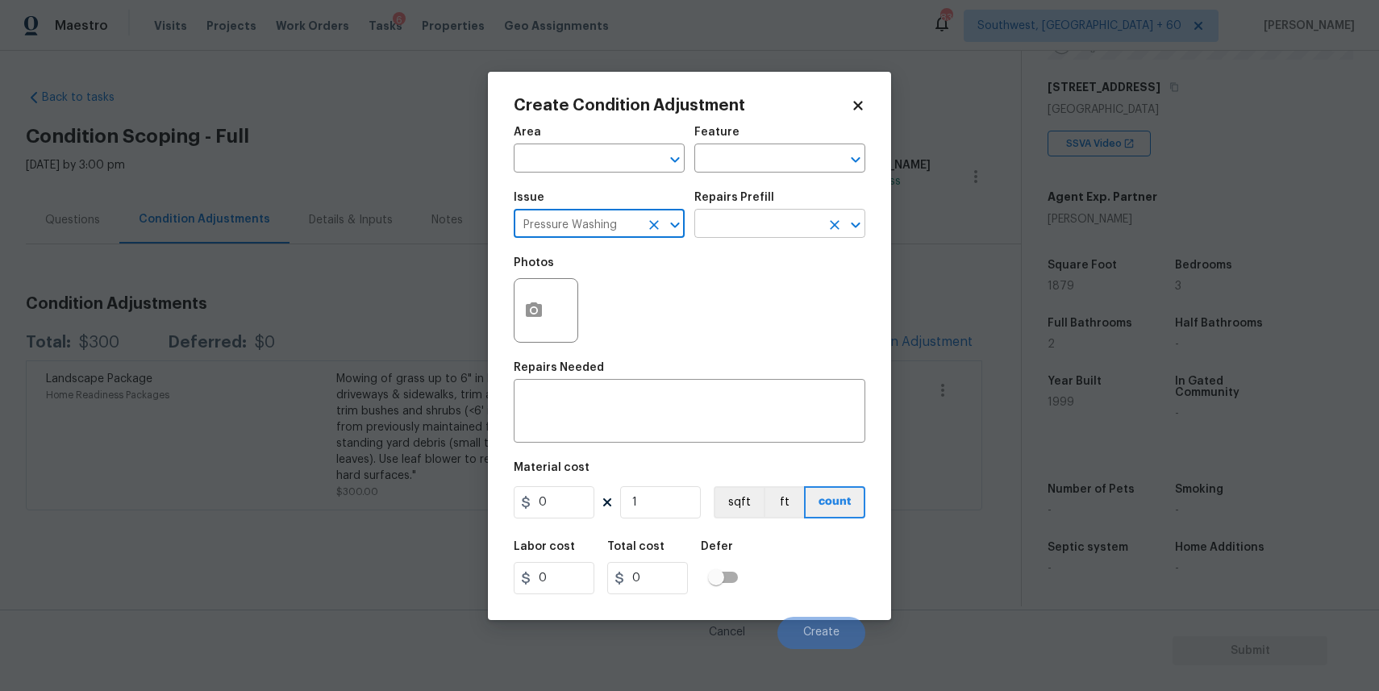
type input "Pressure Washing"
click at [744, 236] on input "text" at bounding box center [757, 225] width 126 height 25
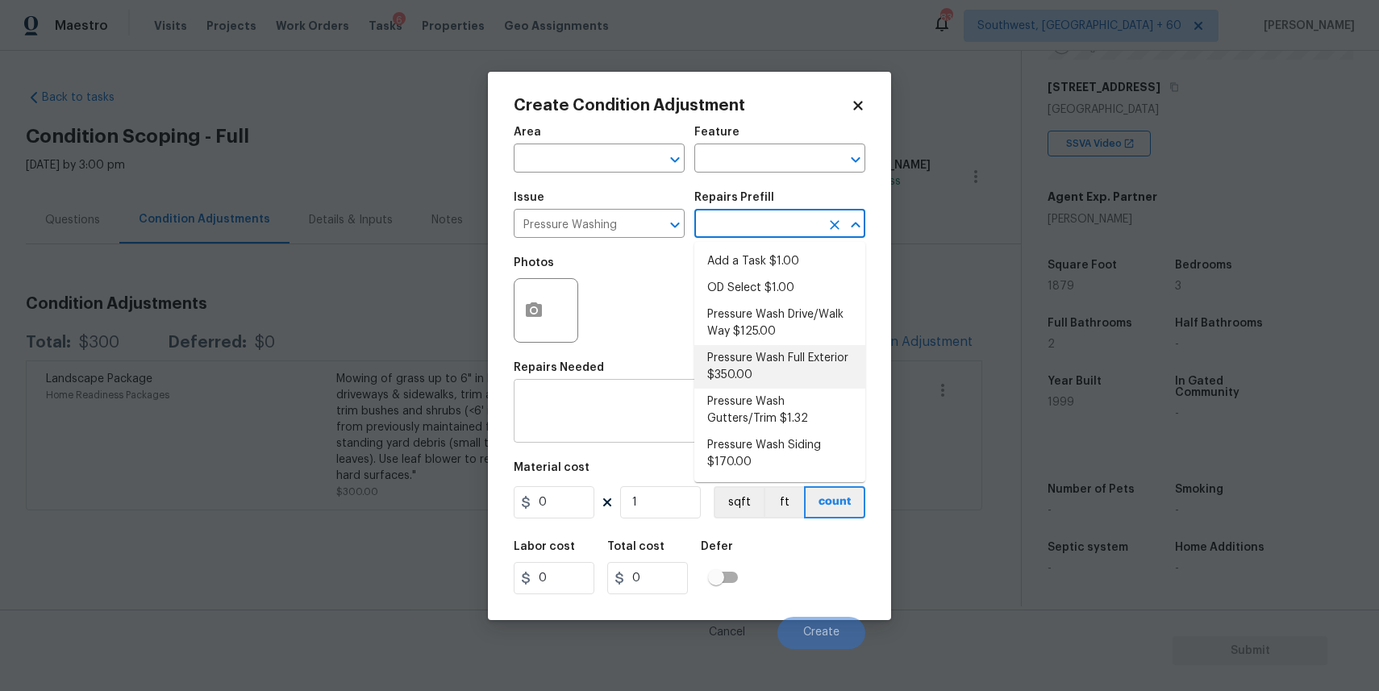
click at [579, 411] on textarea at bounding box center [689, 413] width 332 height 34
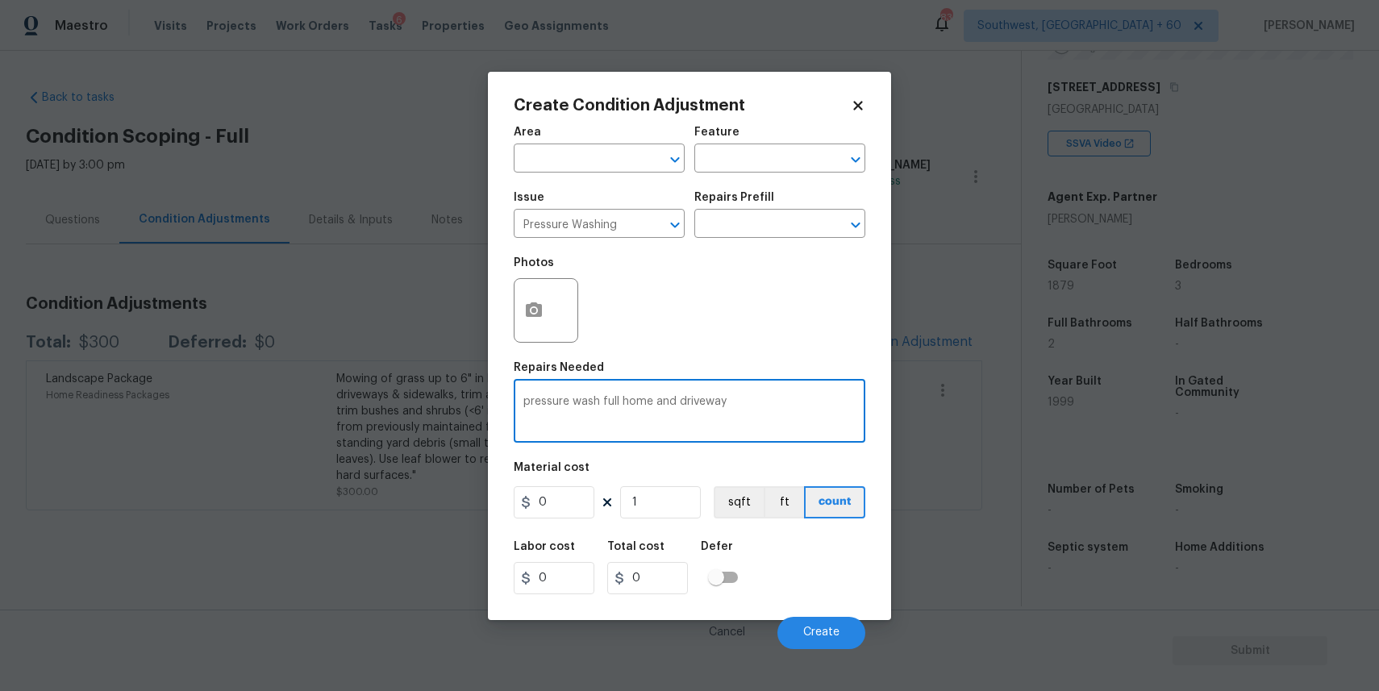
type textarea "pressure wash full home and driveway"
click at [557, 511] on input "0" at bounding box center [554, 502] width 81 height 32
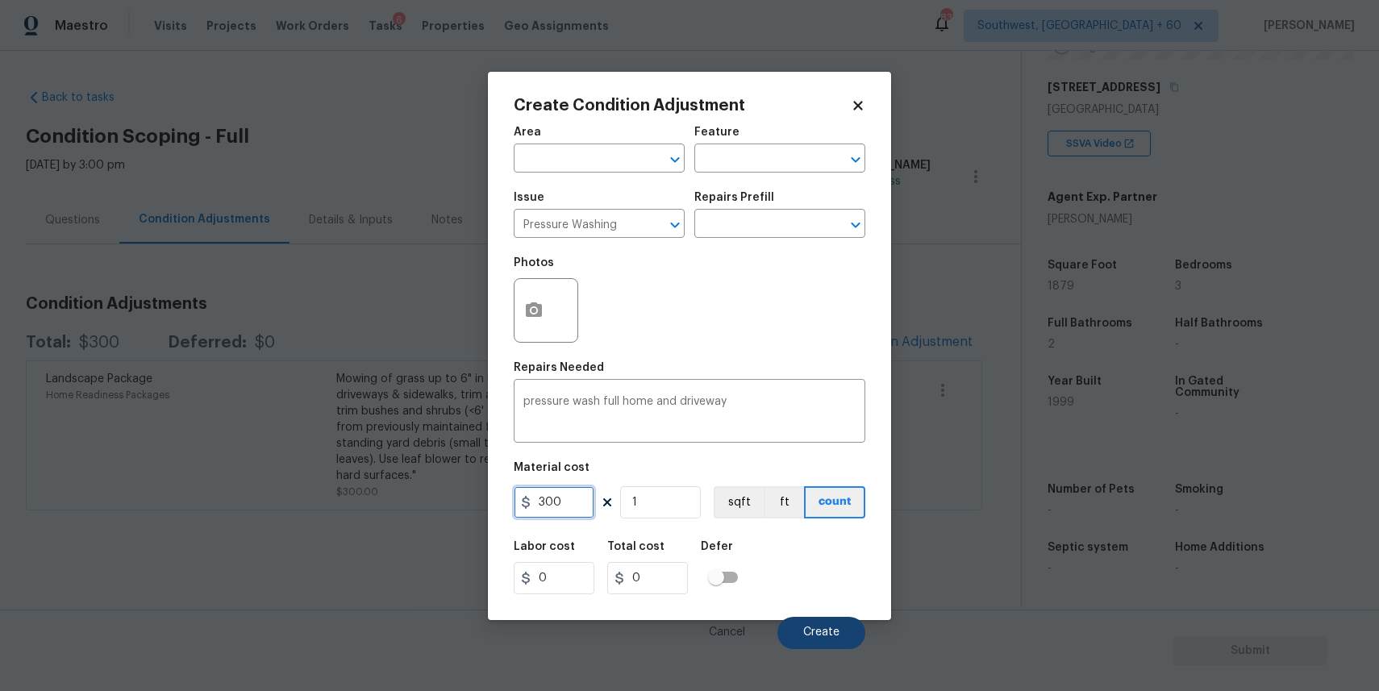
type input "300"
click at [798, 632] on button "Create" at bounding box center [822, 633] width 88 height 32
type input "300"
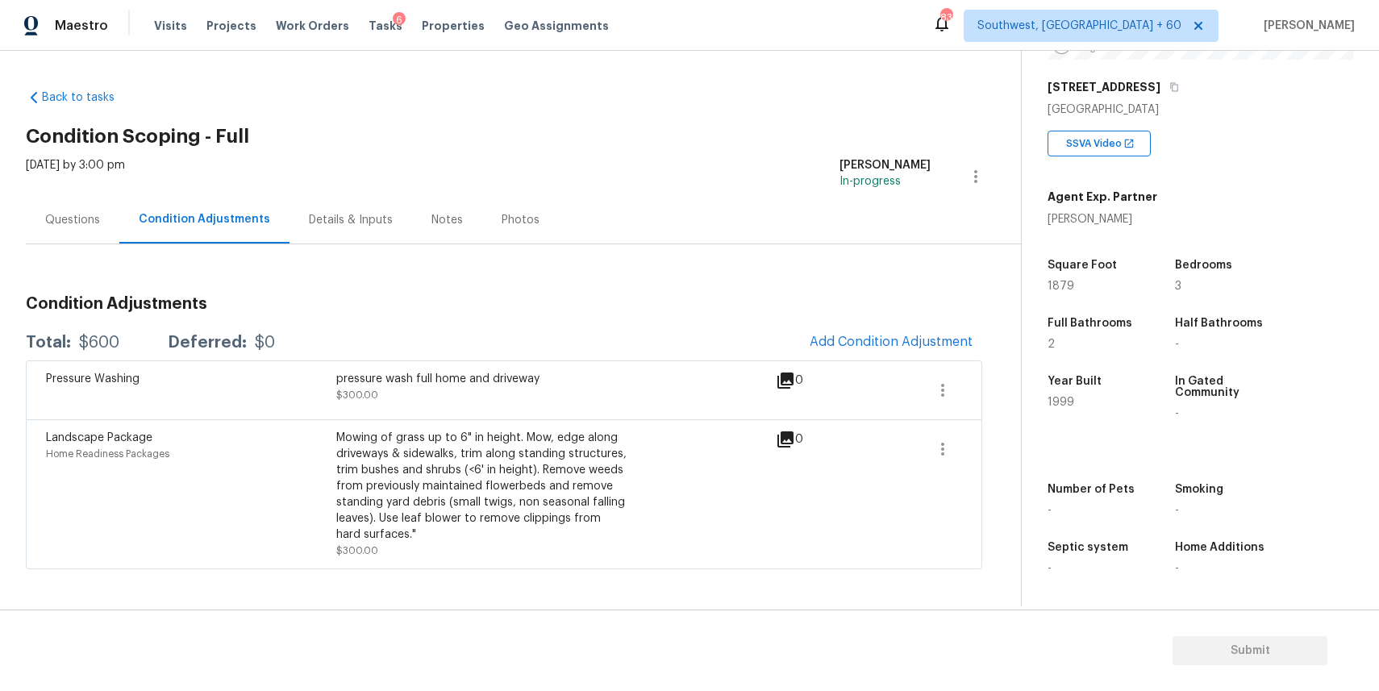
click at [703, 307] on h3 "Condition Adjustments" at bounding box center [504, 304] width 957 height 16
click at [77, 213] on div "Questions" at bounding box center [72, 220] width 55 height 16
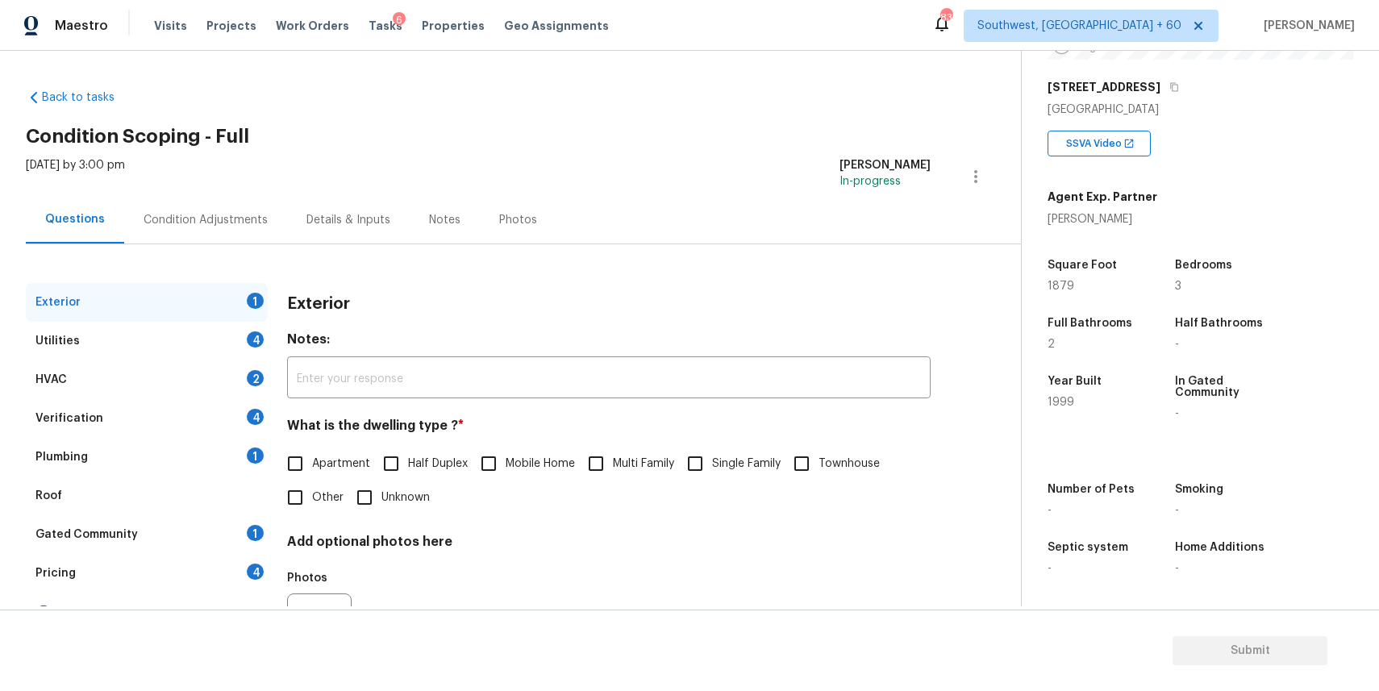
scroll to position [85, 0]
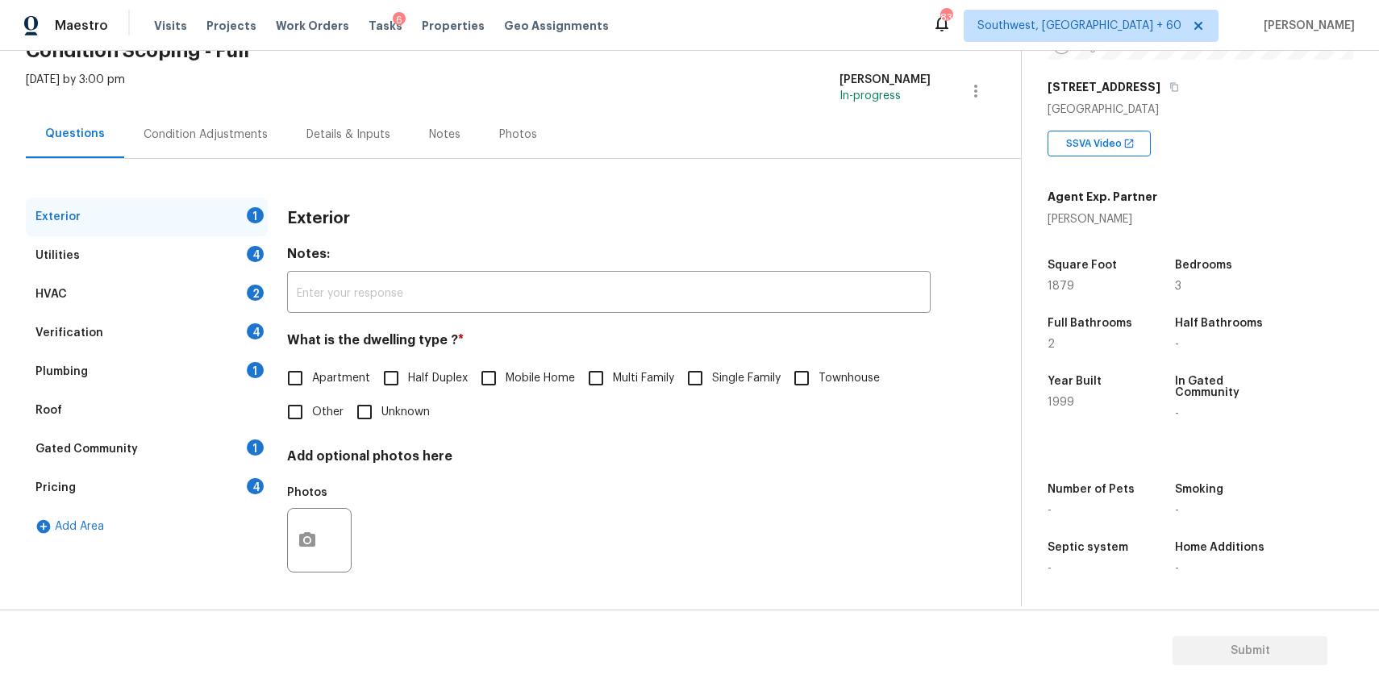
click at [197, 299] on div "HVAC 2" at bounding box center [147, 294] width 242 height 39
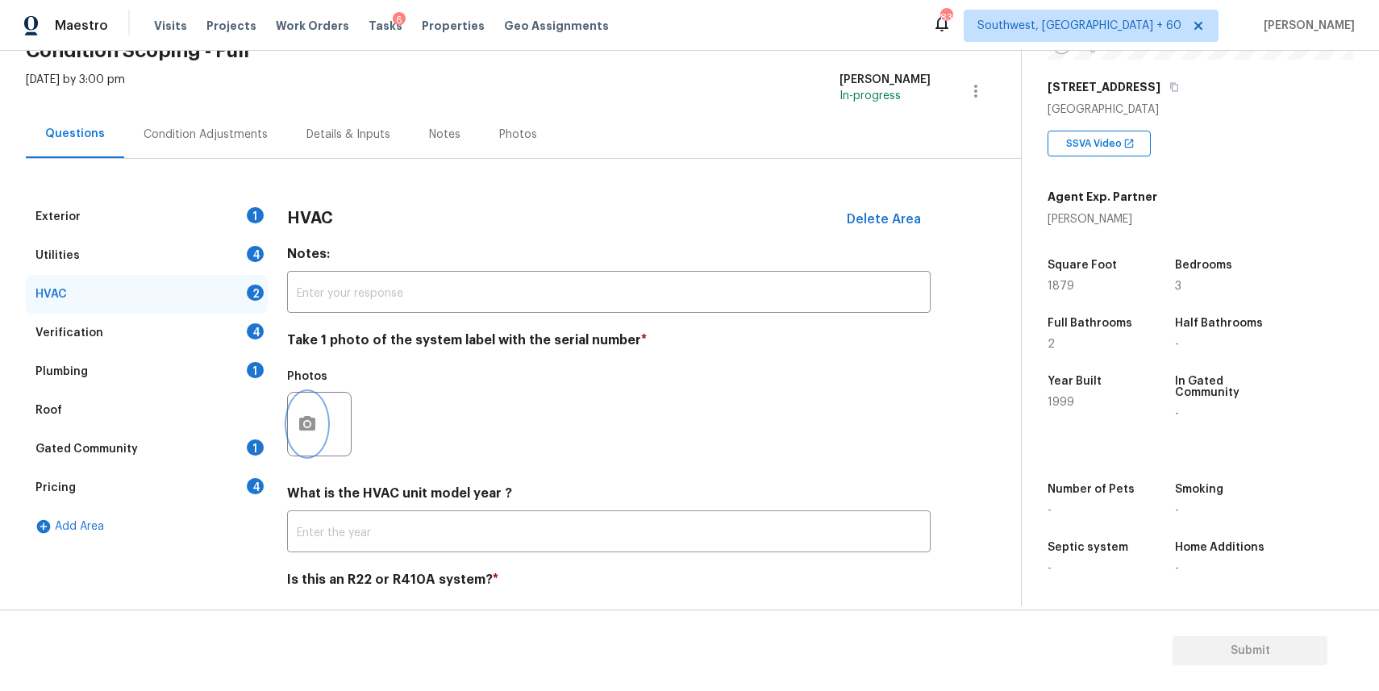
click at [322, 431] on button "button" at bounding box center [307, 424] width 39 height 63
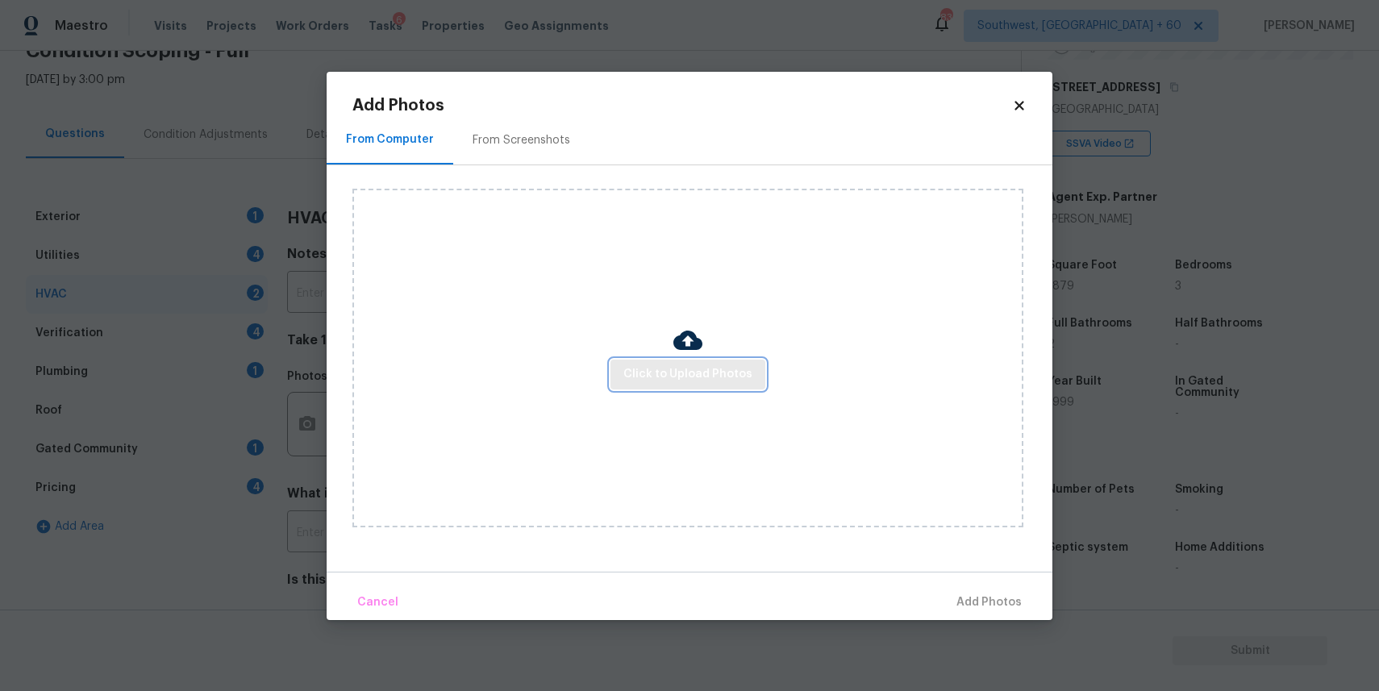
click at [746, 377] on span "Click to Upload Photos" at bounding box center [687, 375] width 129 height 20
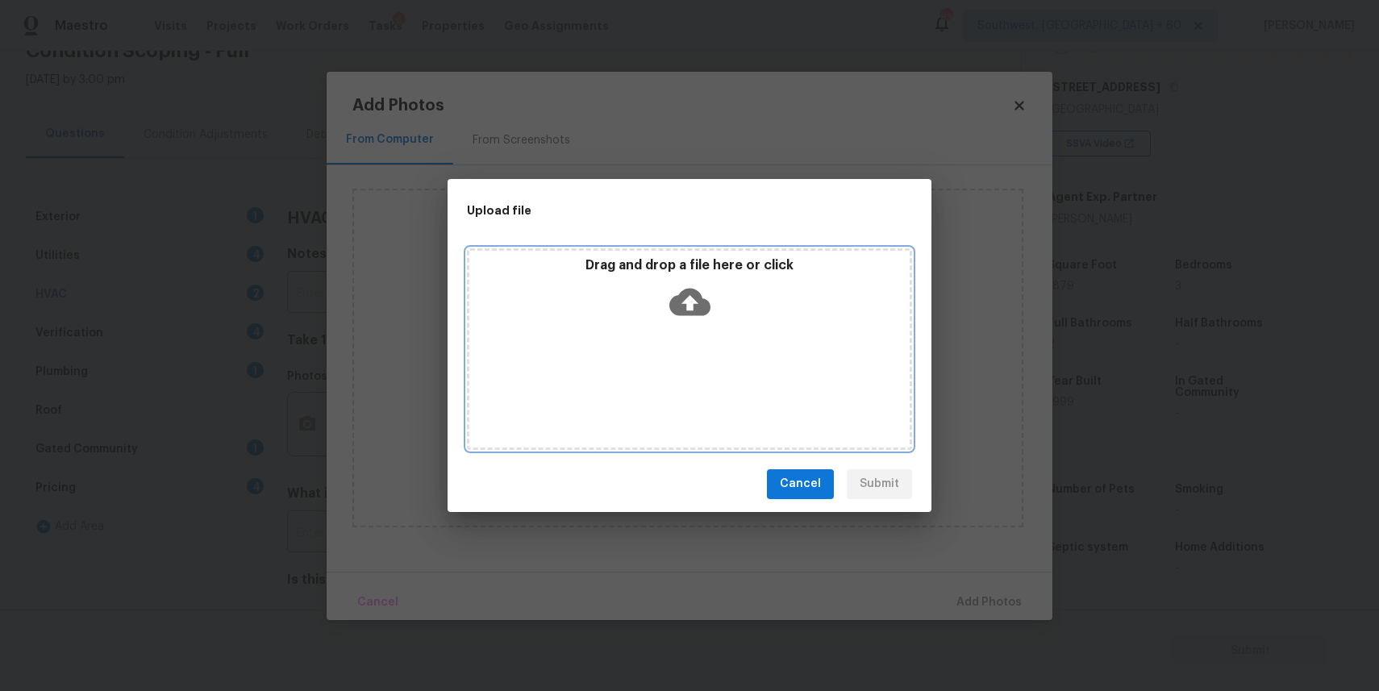
click at [721, 355] on div "Drag and drop a file here or click" at bounding box center [689, 349] width 445 height 202
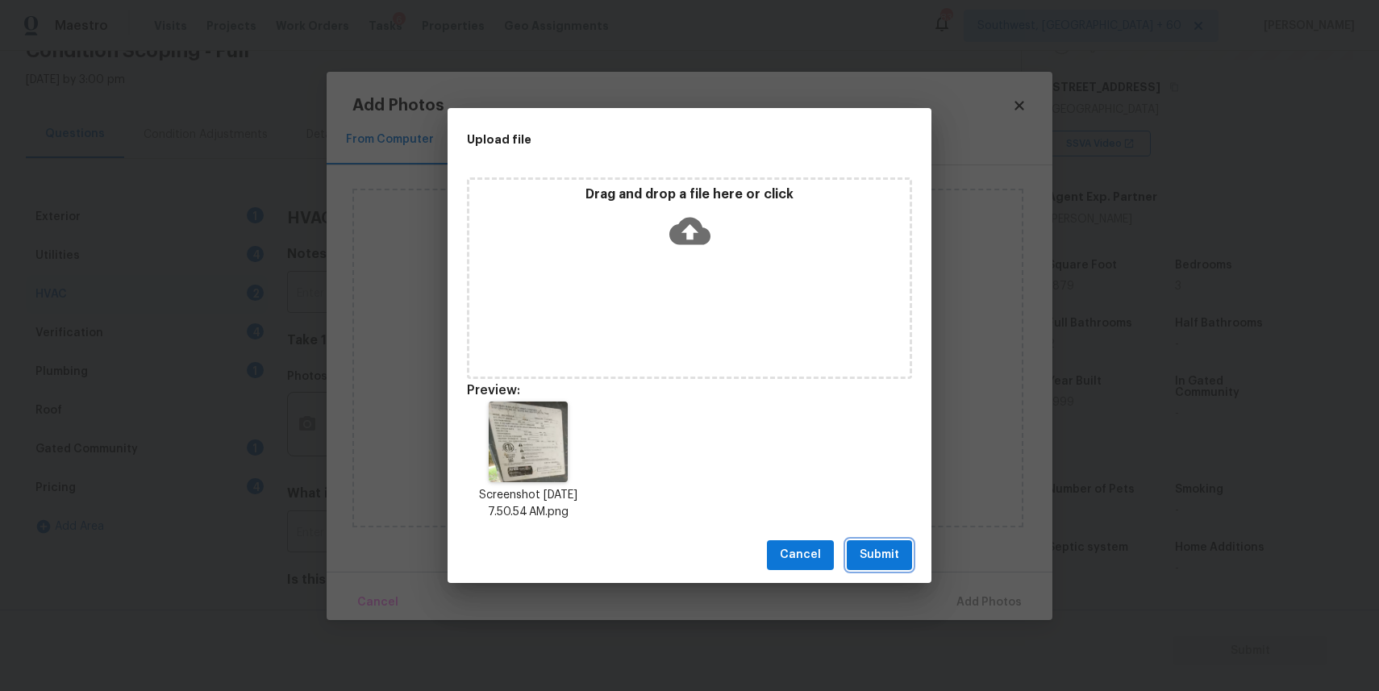
click at [890, 552] on span "Submit" at bounding box center [880, 555] width 40 height 20
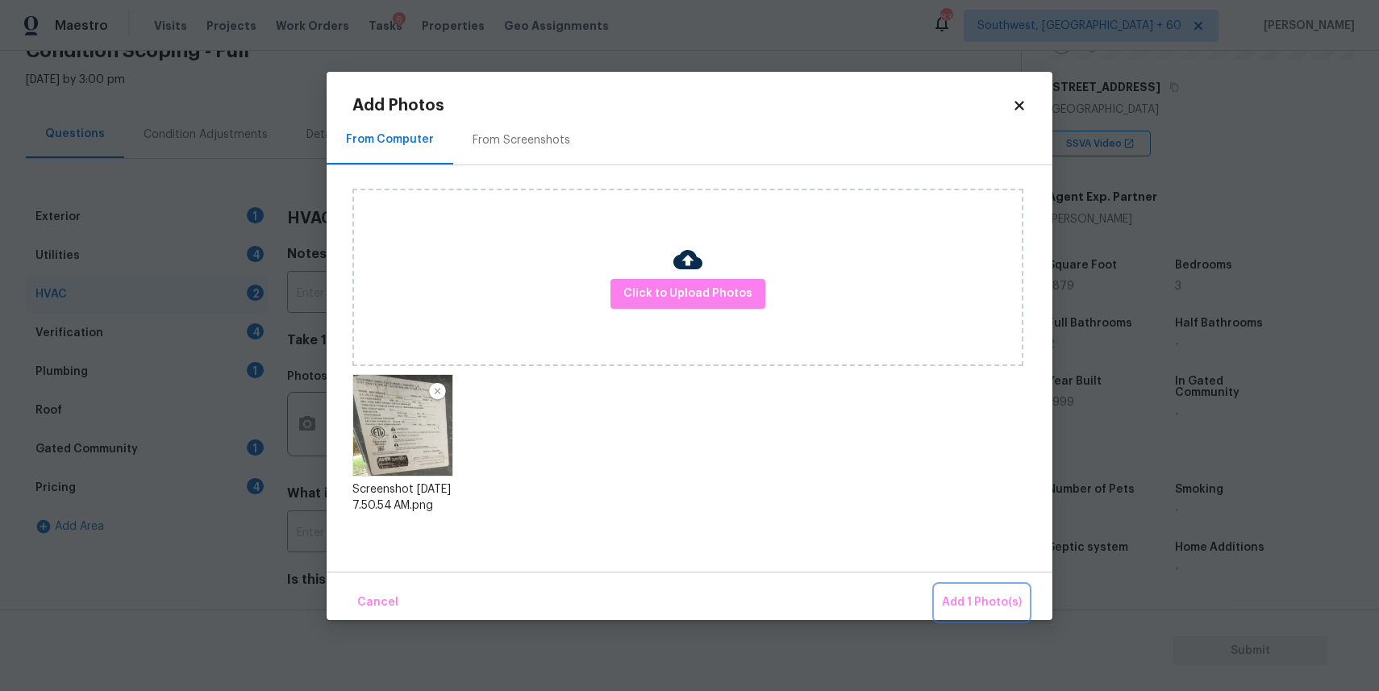
click at [965, 595] on span "Add 1 Photo(s)" at bounding box center [982, 603] width 80 height 20
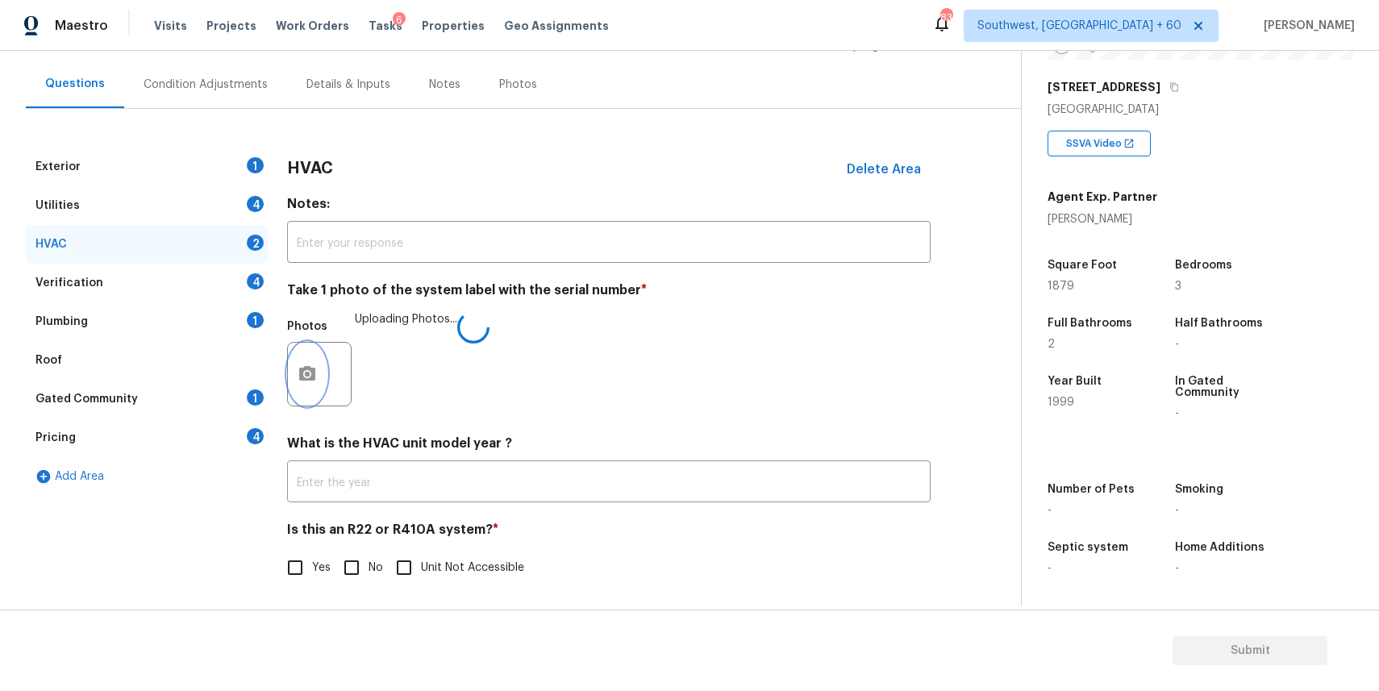
scroll to position [139, 0]
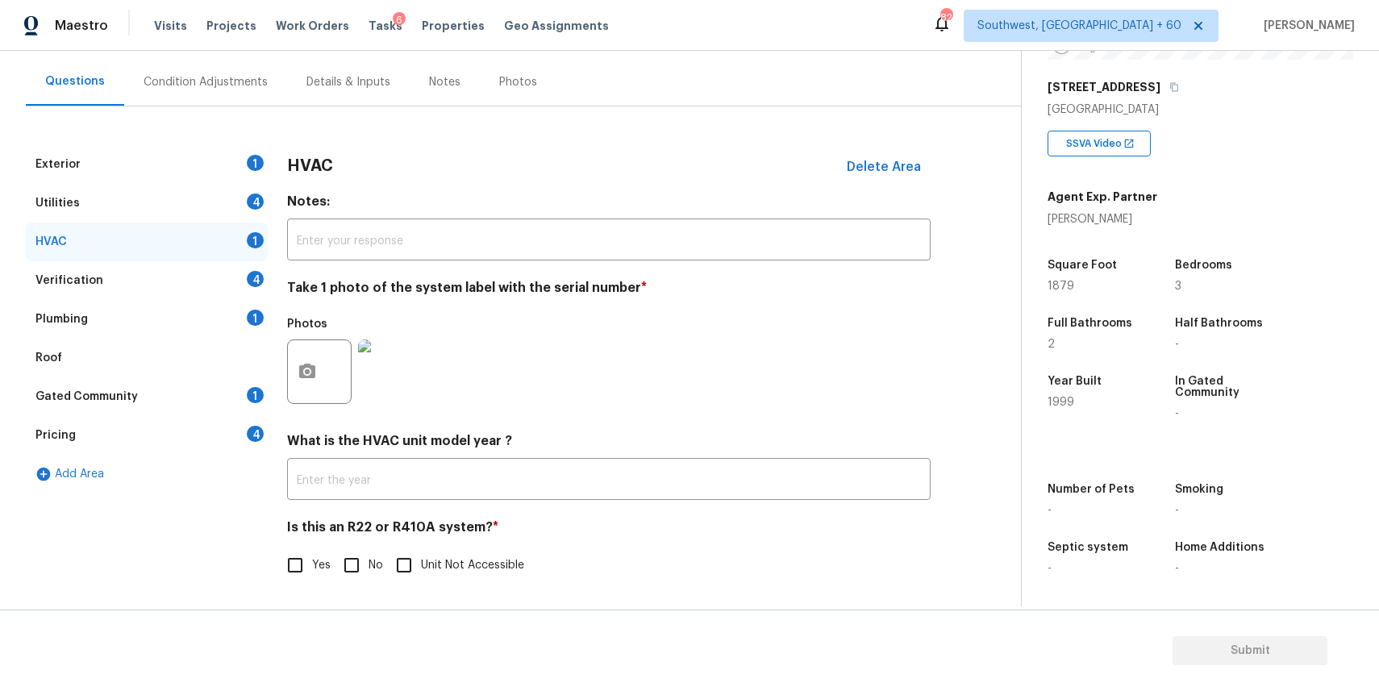
click at [217, 283] on div "Verification 4" at bounding box center [147, 280] width 242 height 39
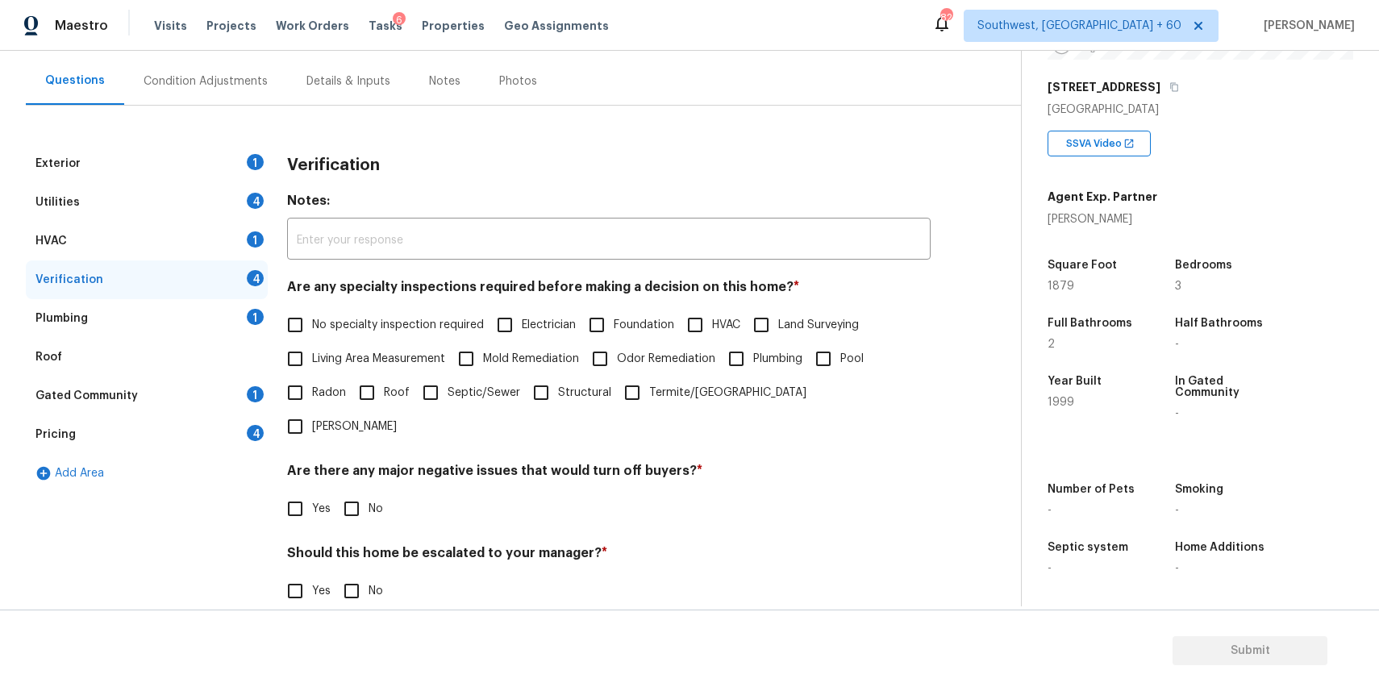
click at [227, 394] on div "Gated Community 1" at bounding box center [147, 396] width 242 height 39
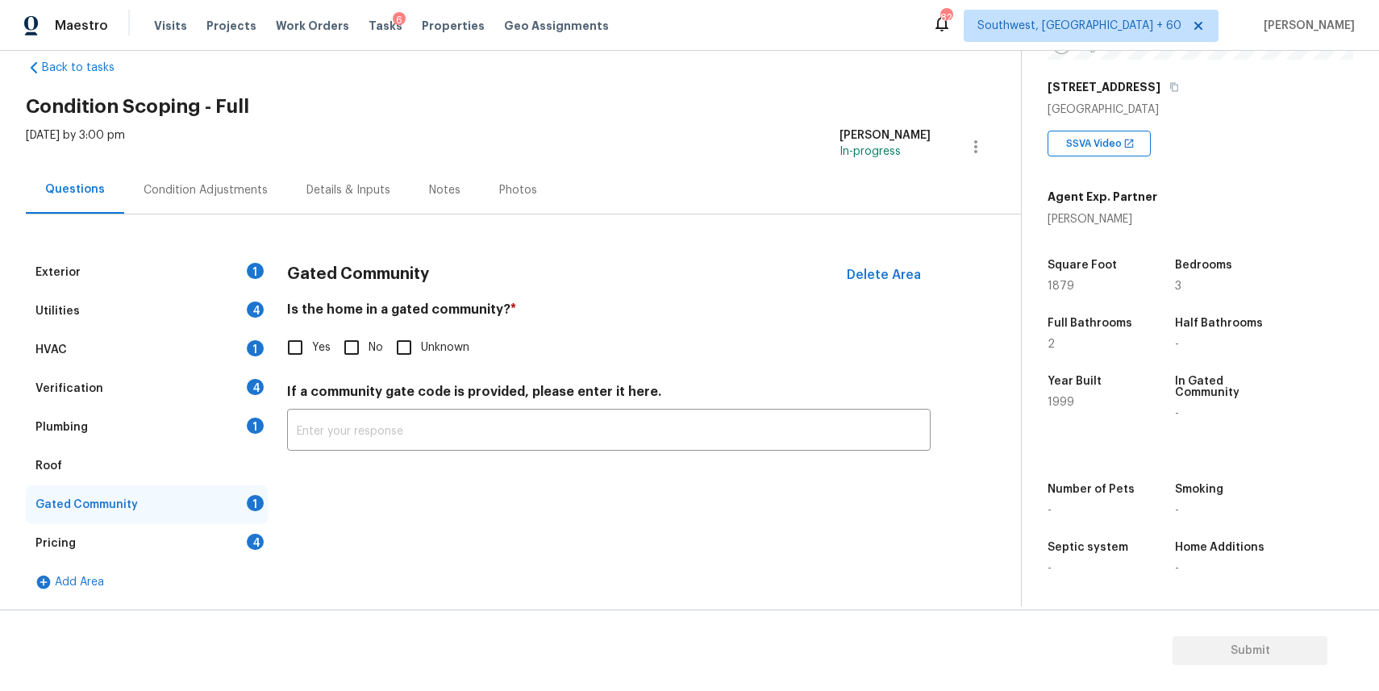
click at [234, 421] on div "Plumbing 1" at bounding box center [147, 427] width 242 height 39
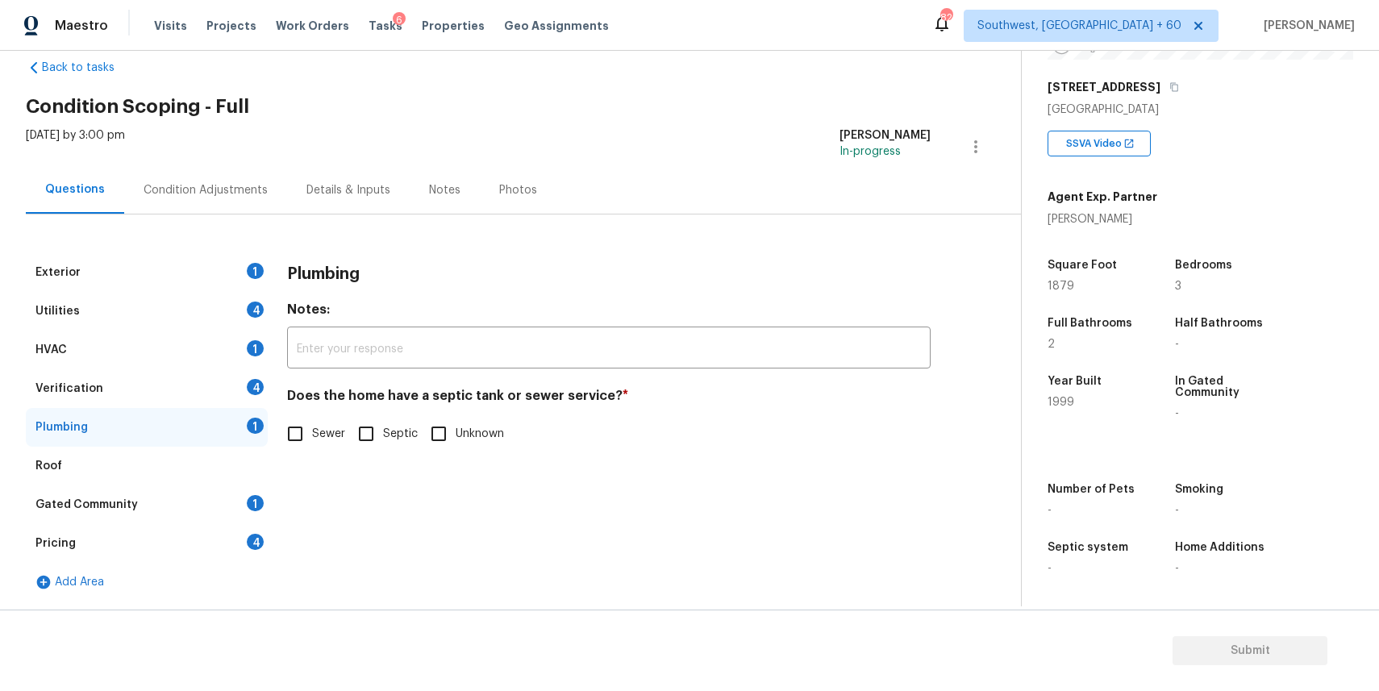
click at [249, 397] on div "Verification 4" at bounding box center [147, 388] width 242 height 39
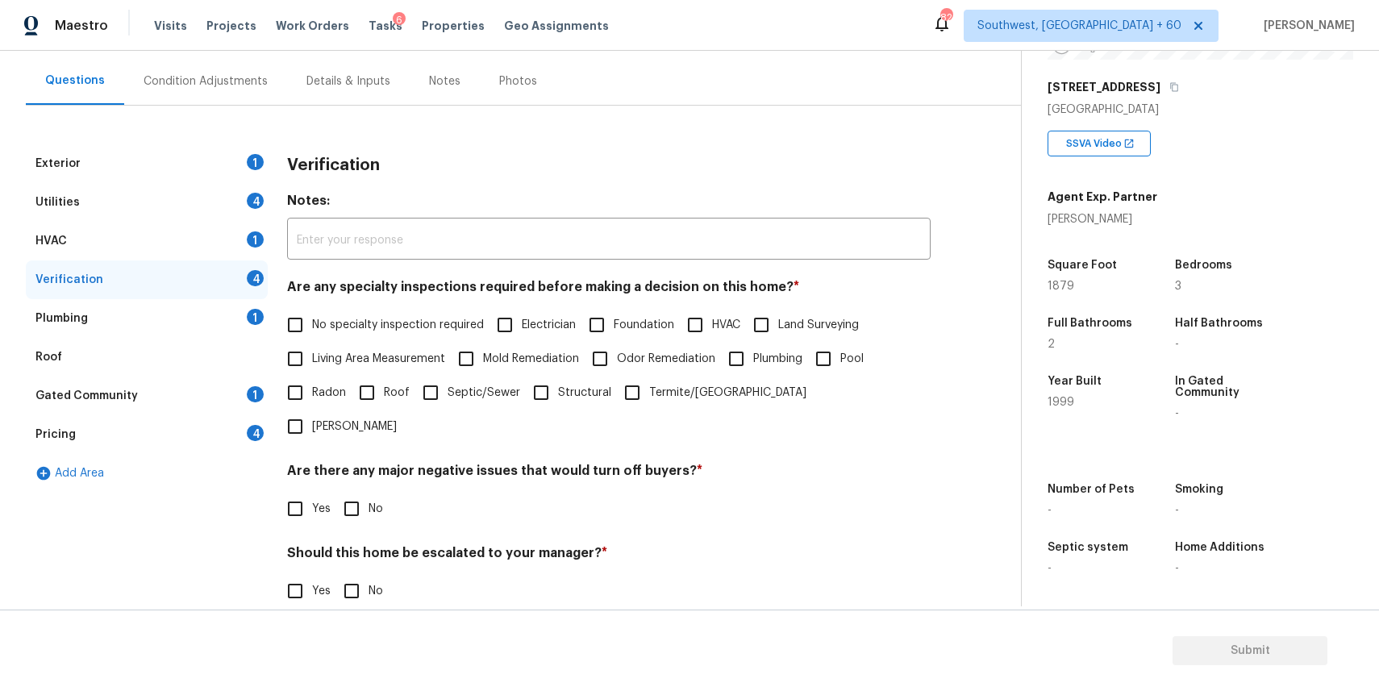
scroll to position [229, 0]
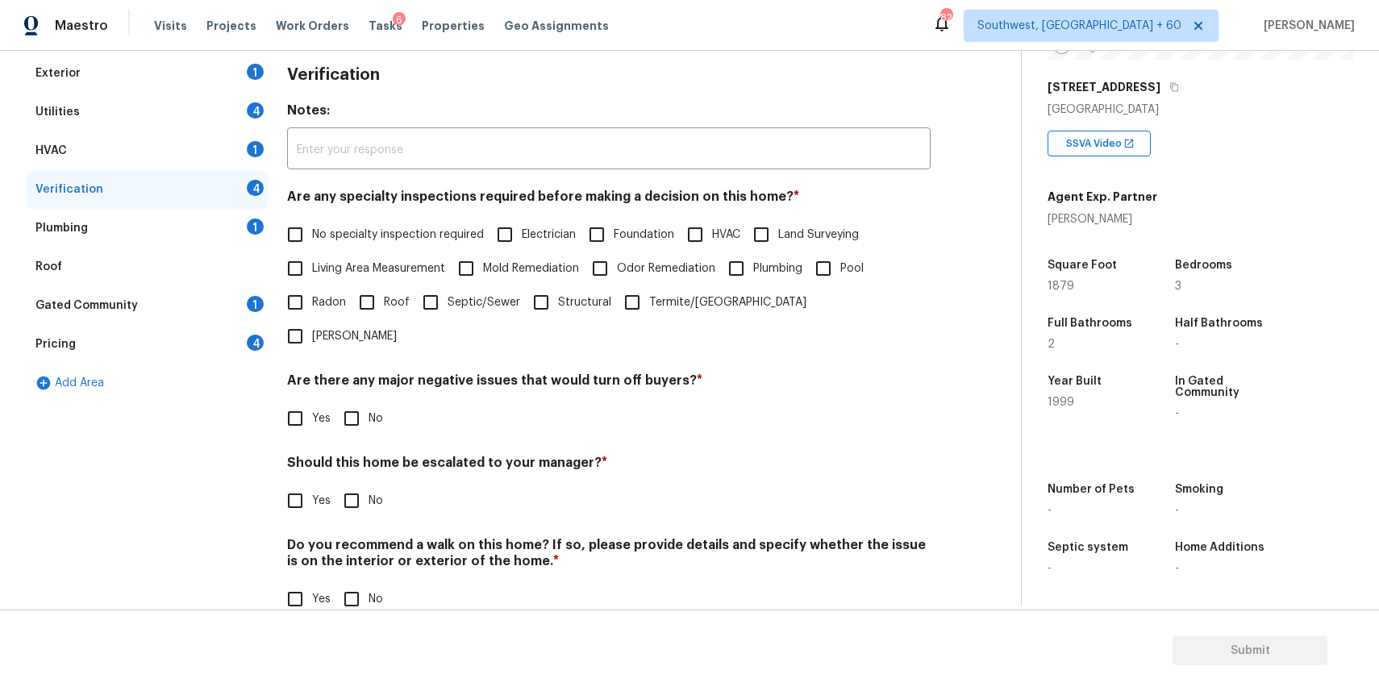
click at [286, 484] on input "Yes" at bounding box center [295, 501] width 34 height 34
checkbox input "true"
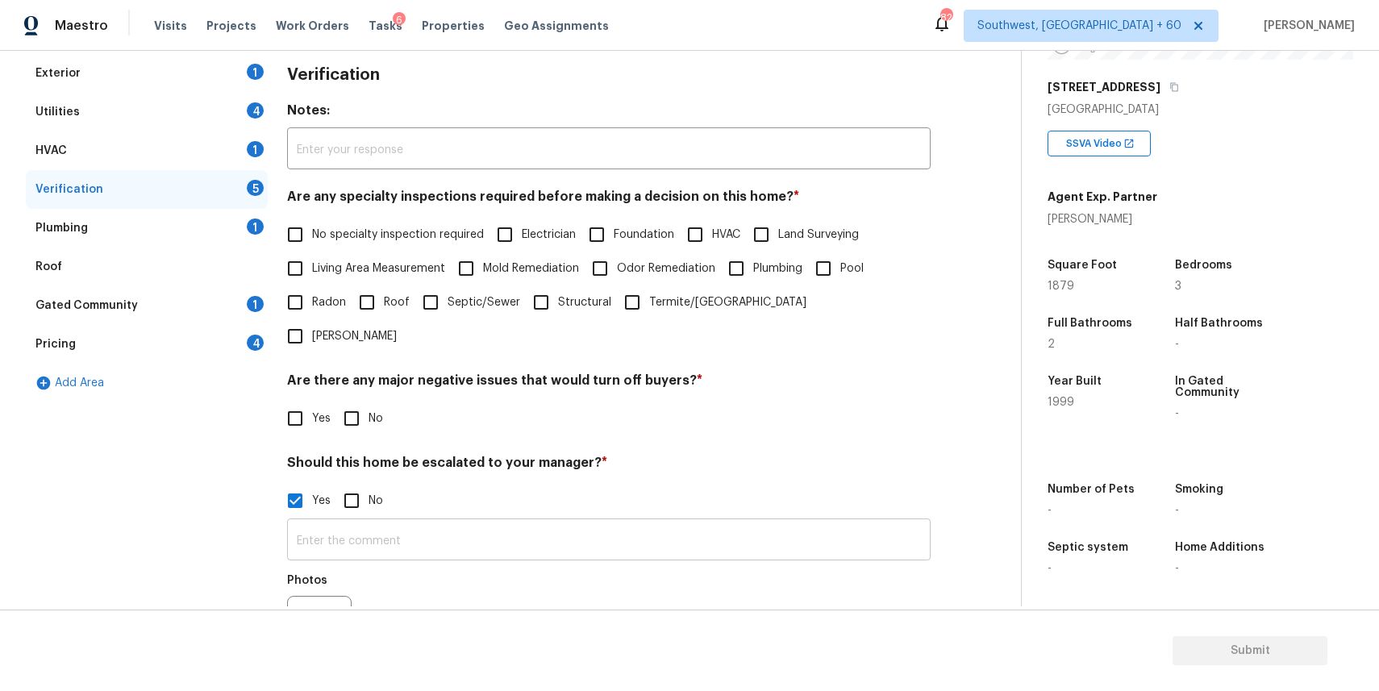
click at [377, 523] on input "text" at bounding box center [609, 542] width 644 height 38
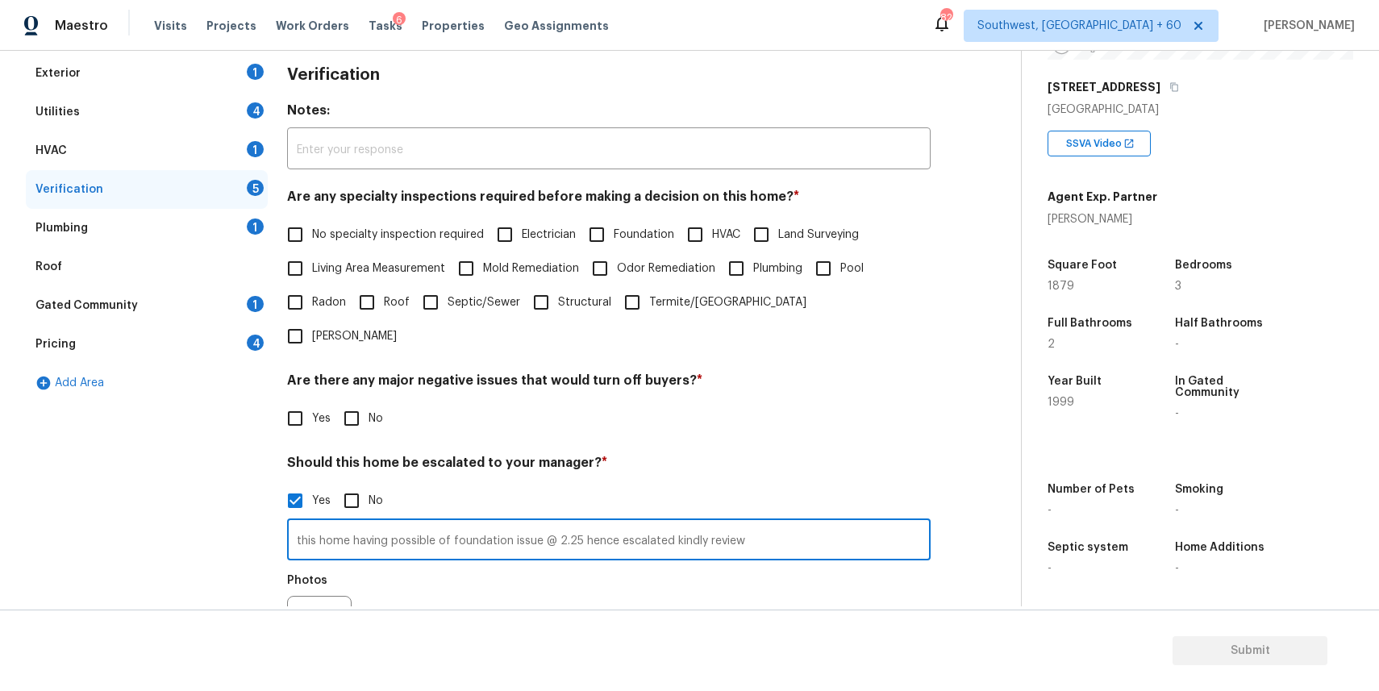
type input "this home having possible of foundation issue @ 2.25 hence escalated kindly rev…"
click at [305, 597] on button "button" at bounding box center [307, 628] width 39 height 63
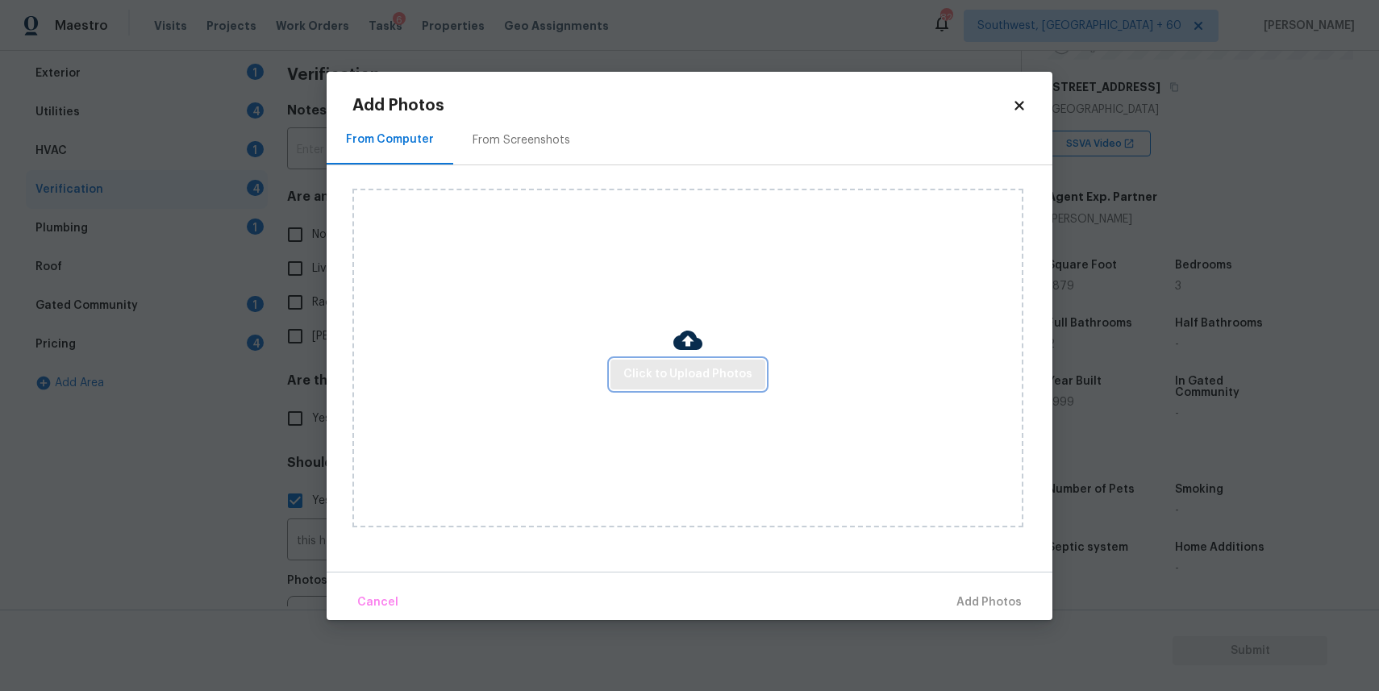
click at [698, 373] on span "Click to Upload Photos" at bounding box center [687, 375] width 129 height 20
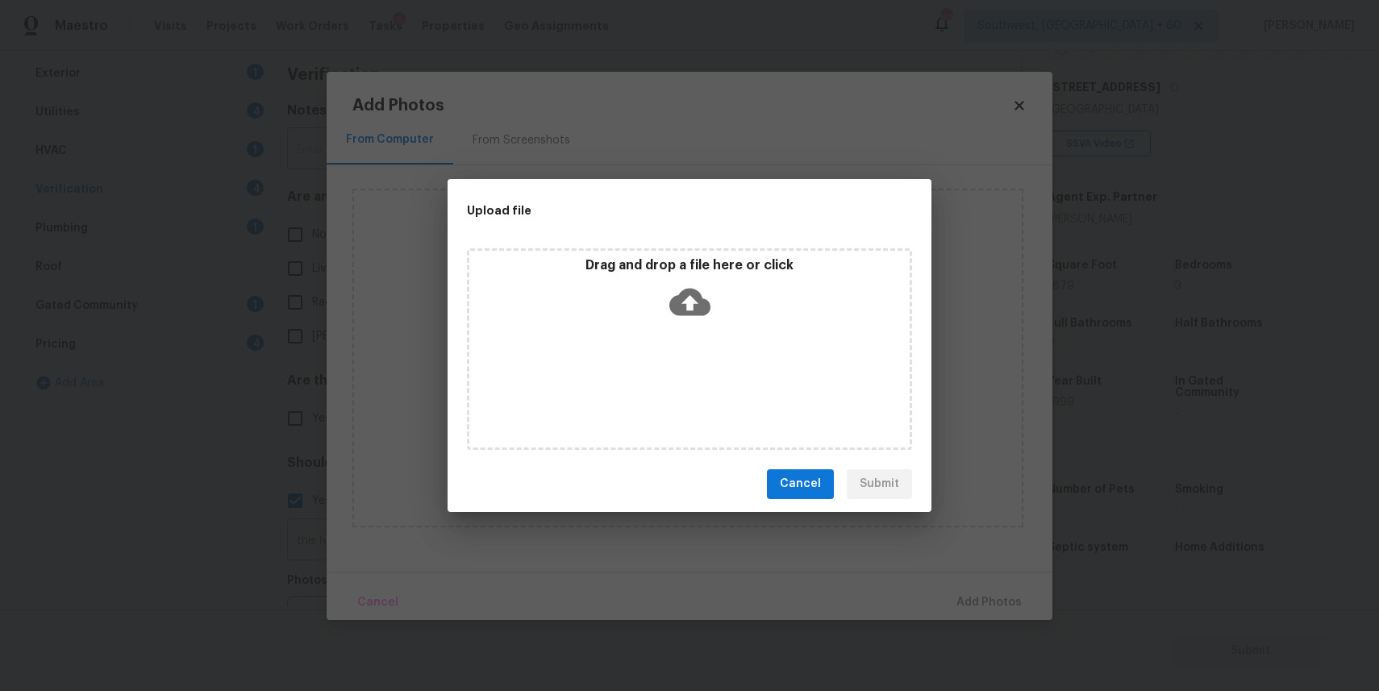
click at [678, 314] on icon at bounding box center [689, 301] width 41 height 27
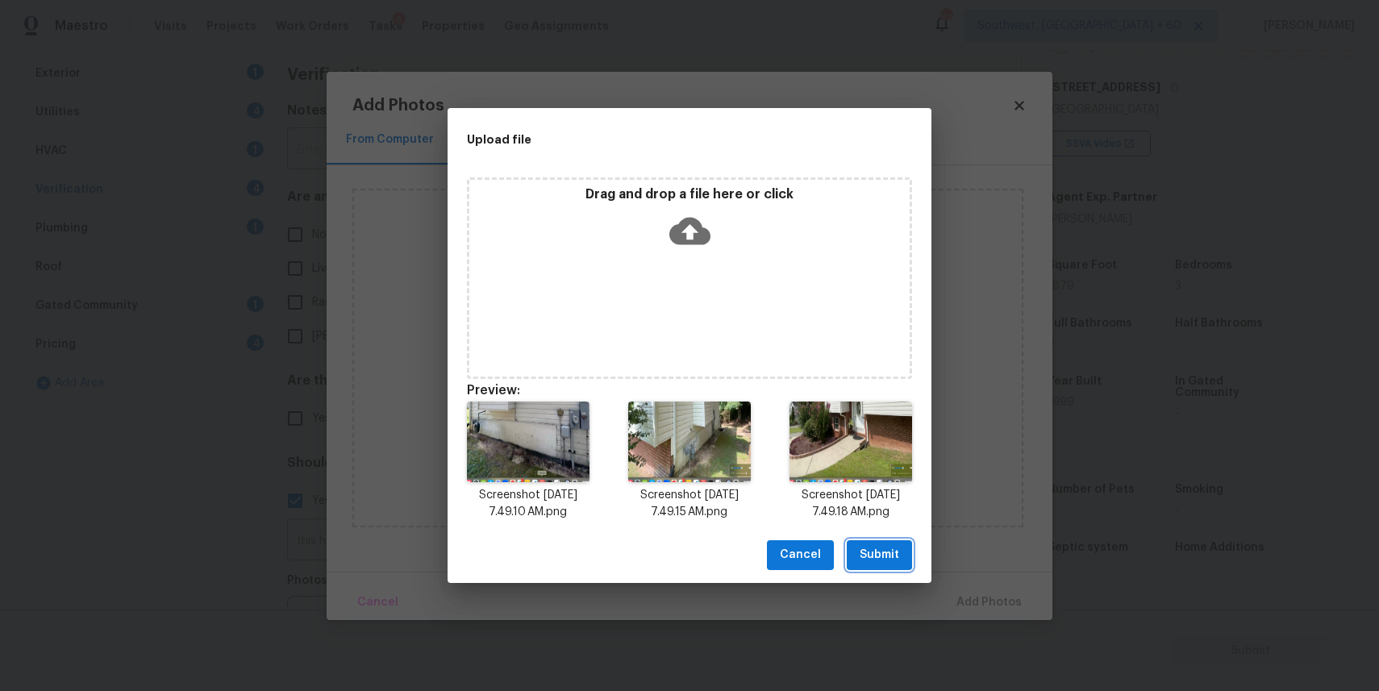
click at [878, 557] on span "Submit" at bounding box center [880, 555] width 40 height 20
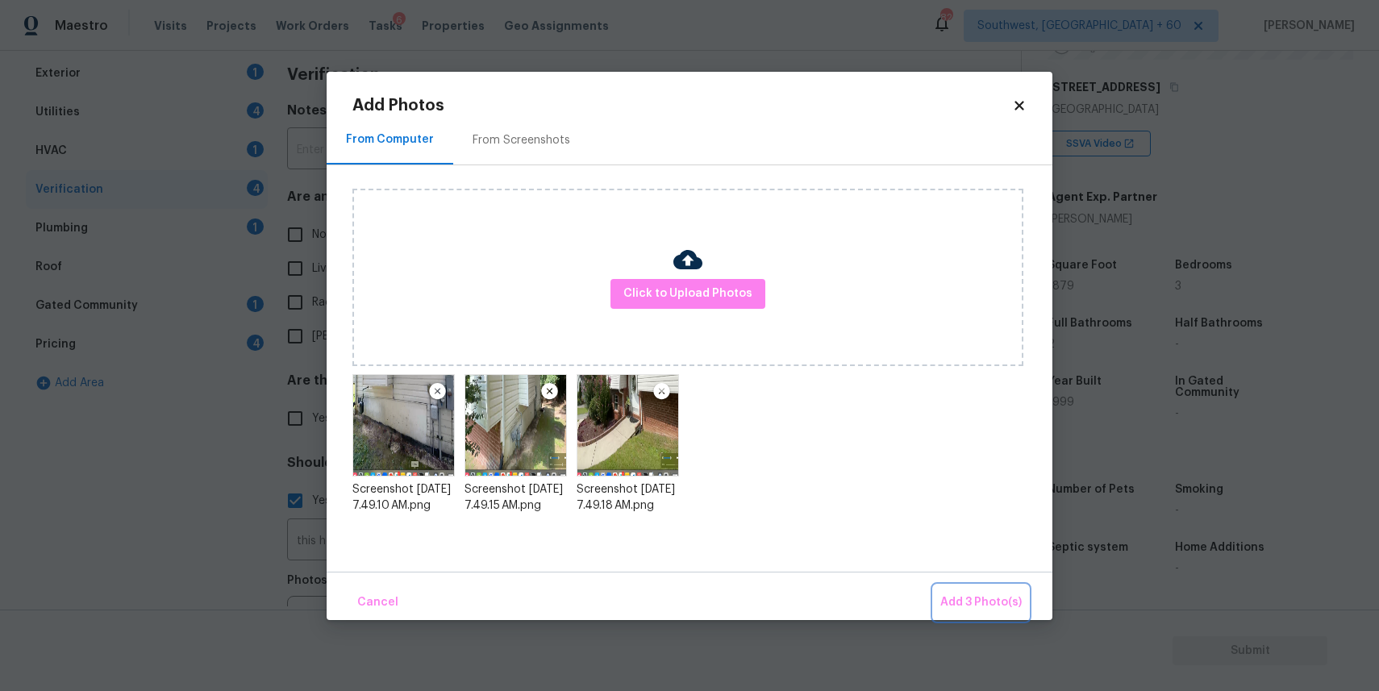
click at [958, 602] on span "Add 3 Photo(s)" at bounding box center [980, 603] width 81 height 20
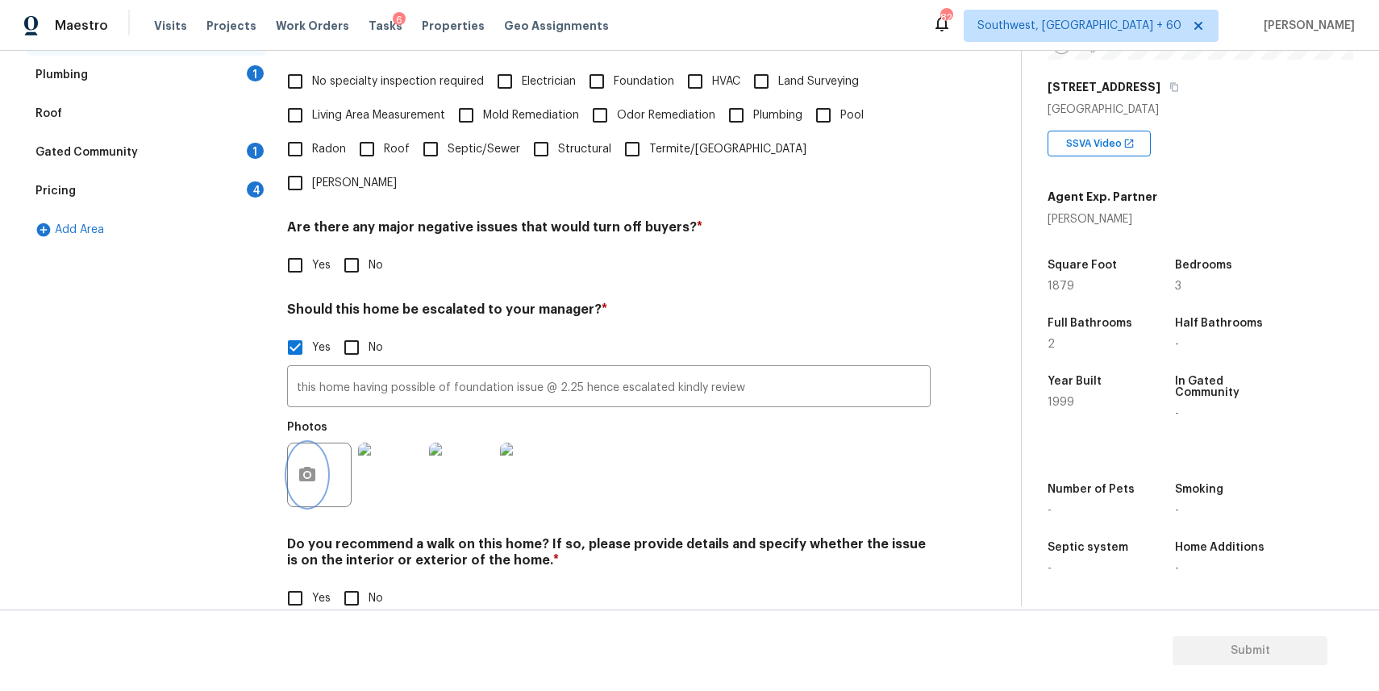
scroll to position [0, 0]
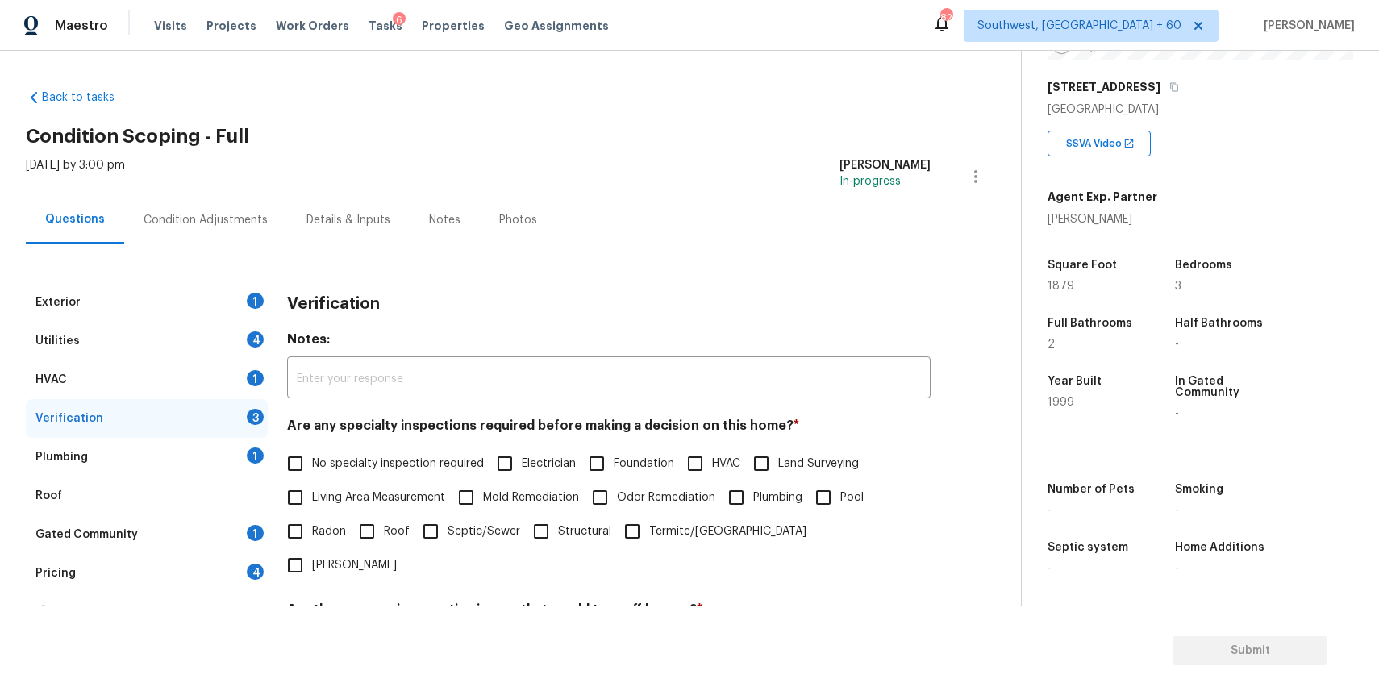
click at [205, 221] on div "Condition Adjustments" at bounding box center [206, 220] width 124 height 16
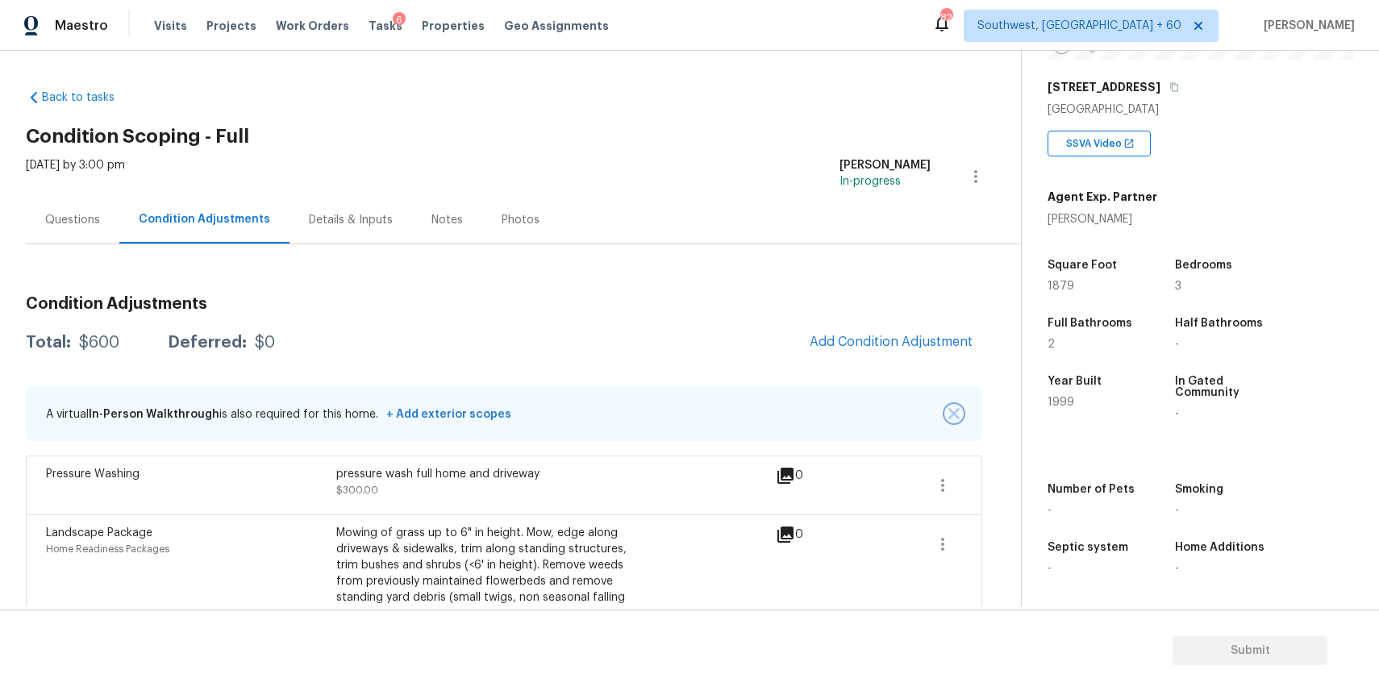
click at [953, 414] on img "button" at bounding box center [953, 413] width 11 height 11
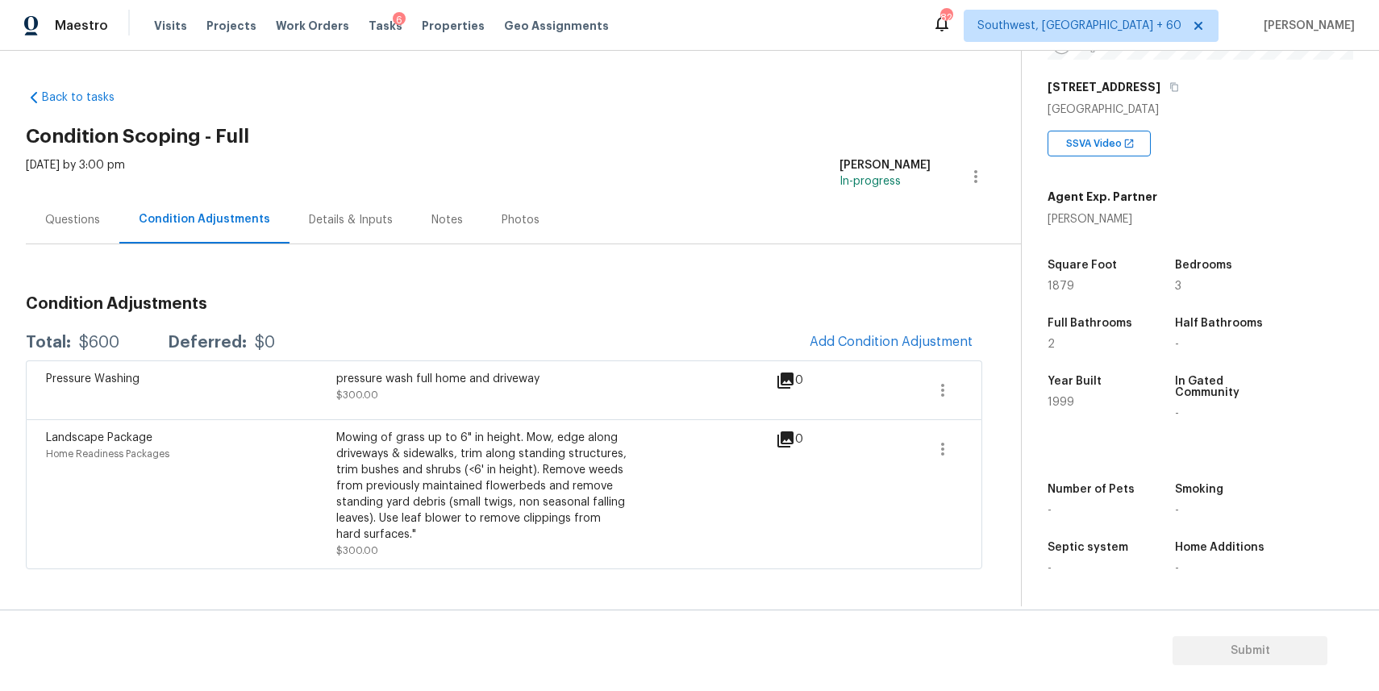
click at [646, 215] on div "Questions Condition Adjustments Details & Inputs Notes Photos" at bounding box center [523, 220] width 995 height 48
click at [881, 335] on span "Add Condition Adjustment" at bounding box center [891, 342] width 163 height 15
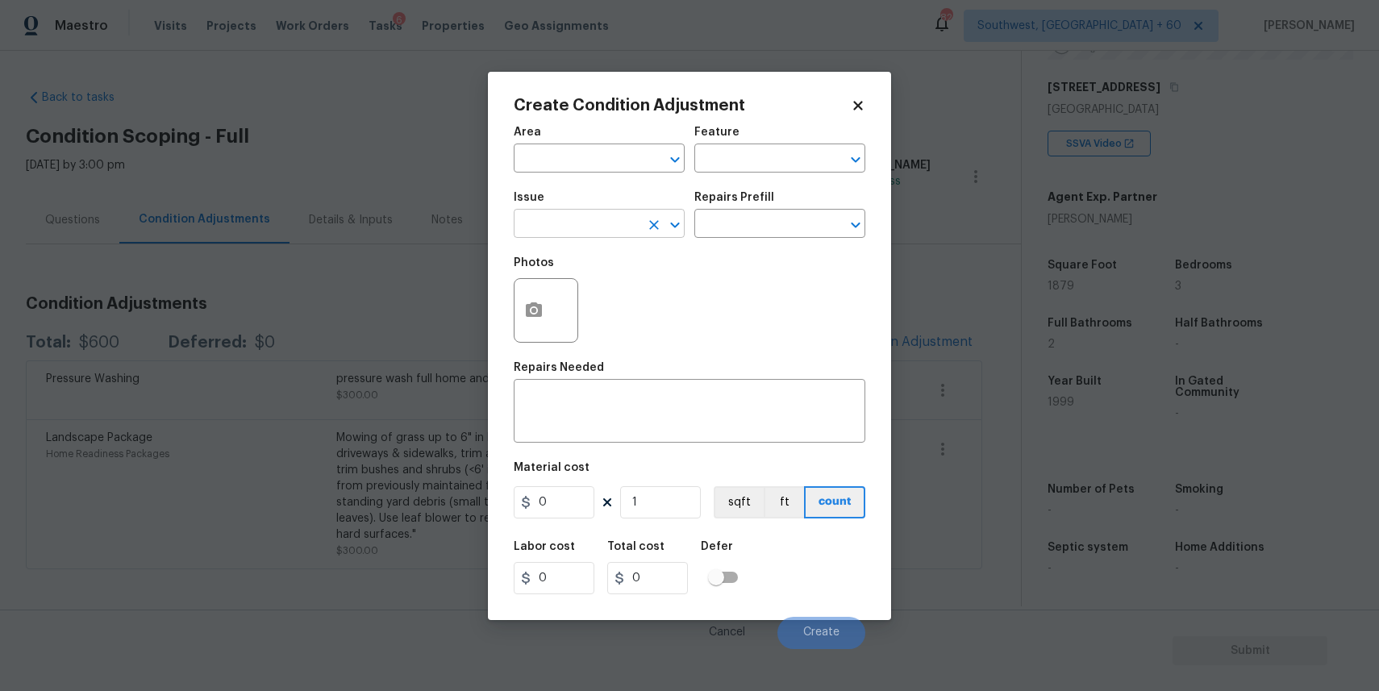
click at [579, 215] on input "text" at bounding box center [577, 225] width 126 height 25
click at [584, 309] on li "ACQ: Foundation" at bounding box center [599, 300] width 171 height 27
type input "ACQ: Foundation"
click at [781, 219] on input "text" at bounding box center [757, 225] width 126 height 25
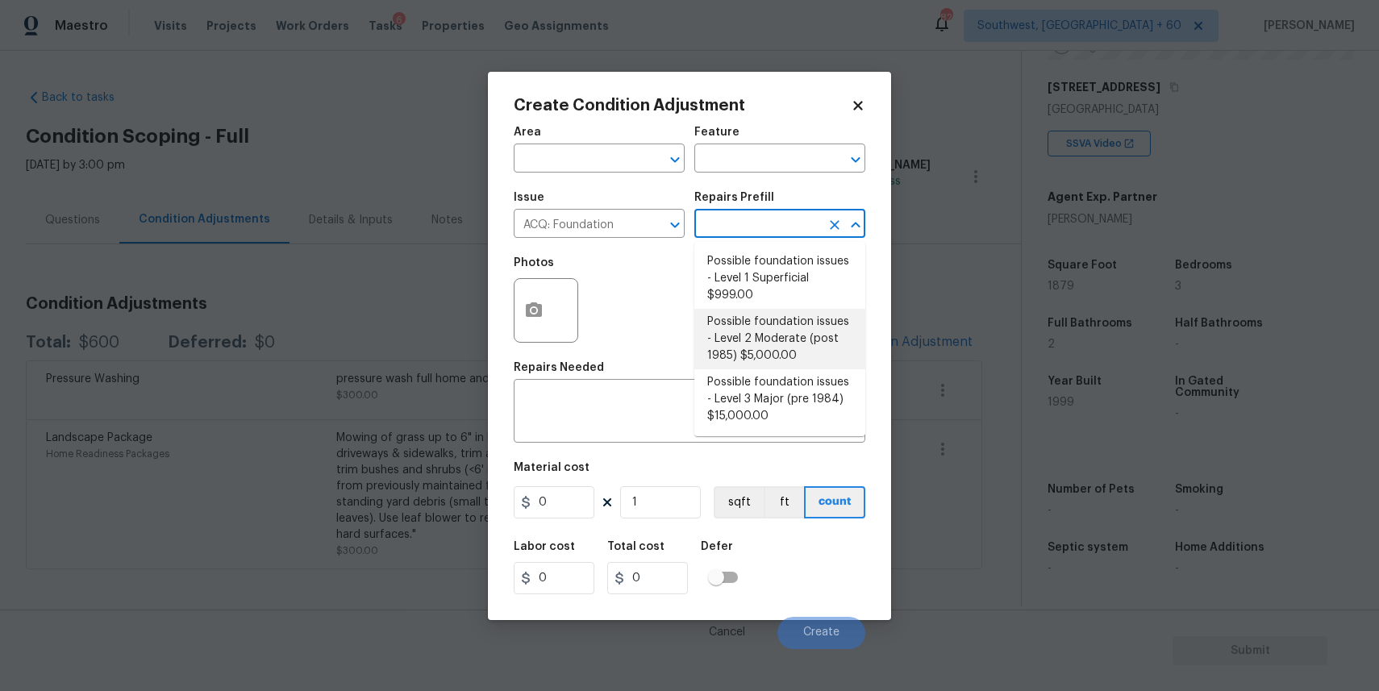
click at [800, 340] on li "Possible foundation issues - Level 2 Moderate (post 1985) $5,000.00" at bounding box center [779, 339] width 171 height 60
type input "Acquisition"
type textarea "Possible foundation issues - Level 2 Moderate: Disclaimer: This is NOT a techni…"
type input "5000"
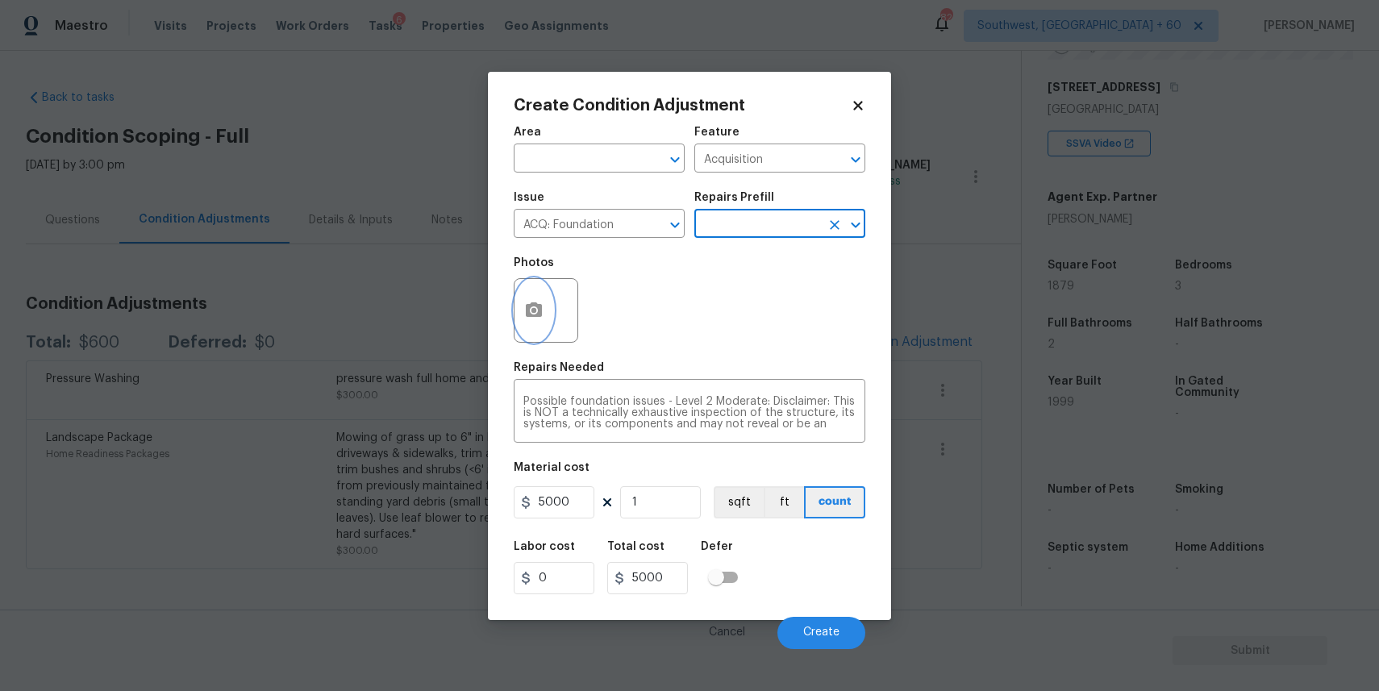
click at [533, 306] on icon "button" at bounding box center [534, 309] width 16 height 15
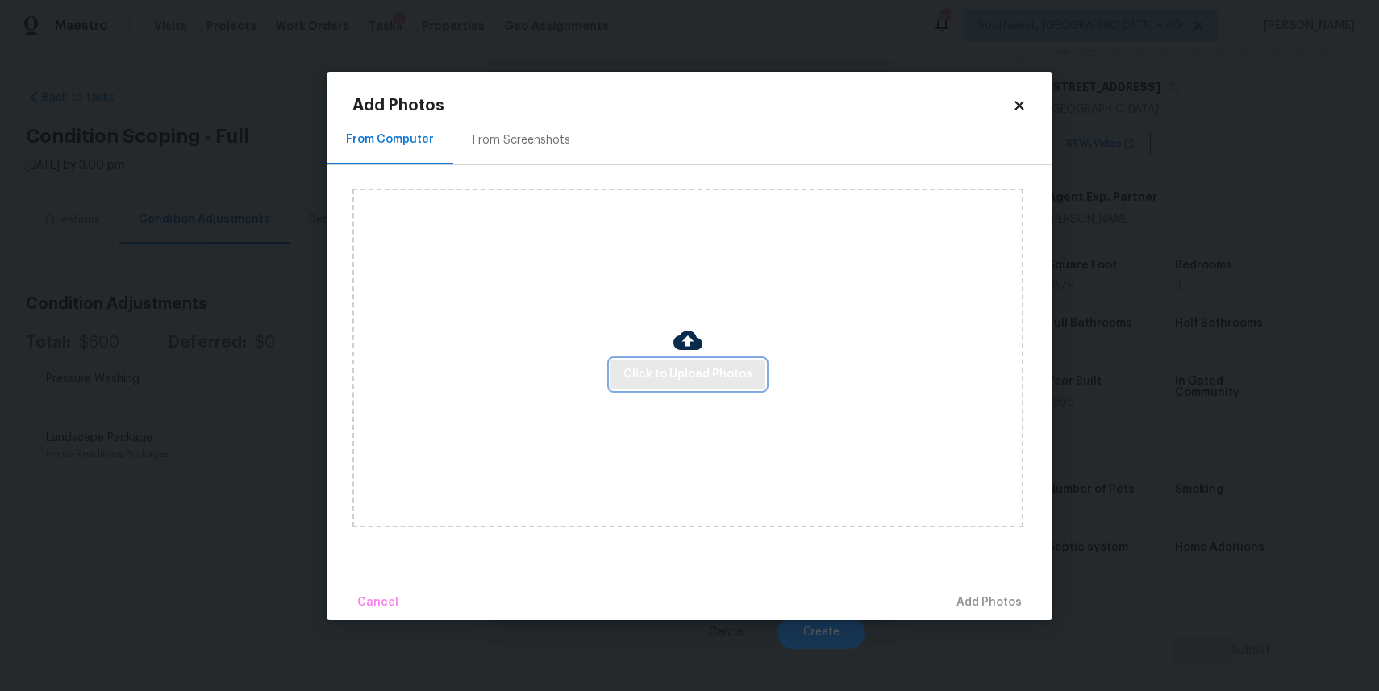
click at [645, 373] on span "Click to Upload Photos" at bounding box center [687, 375] width 129 height 20
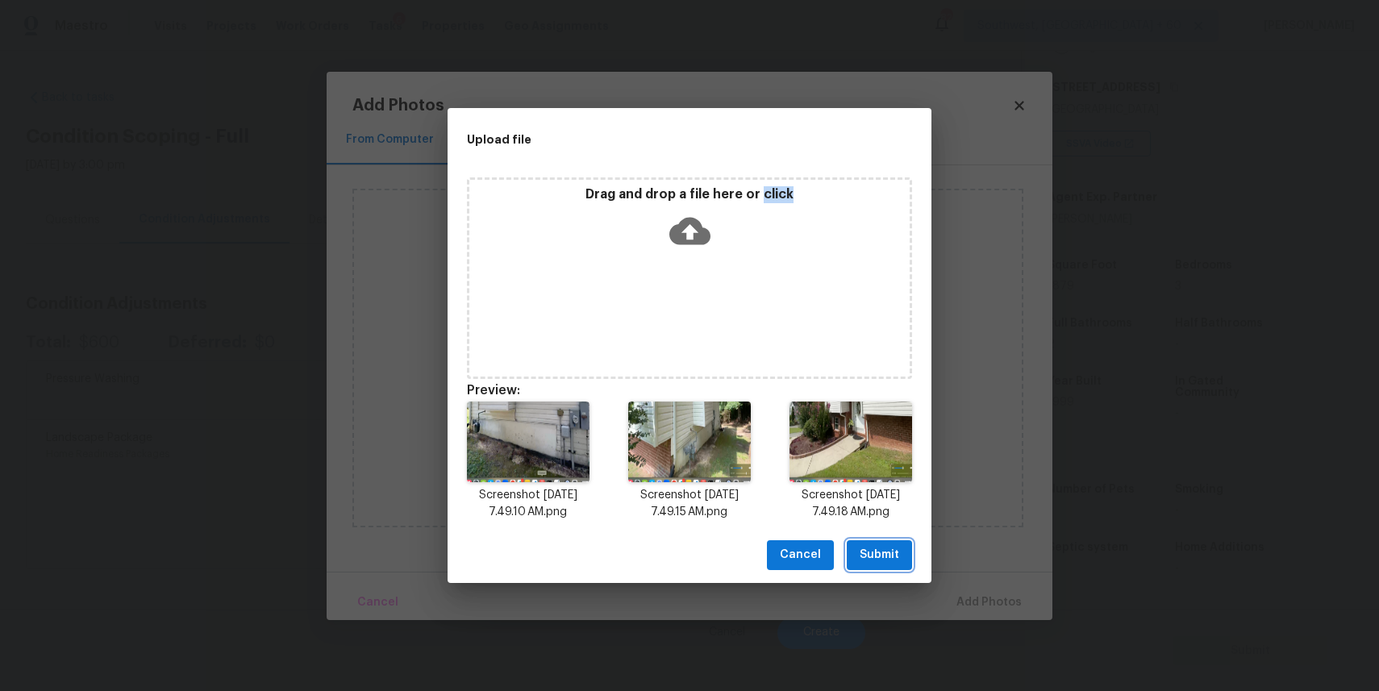
click at [889, 547] on span "Submit" at bounding box center [880, 555] width 40 height 20
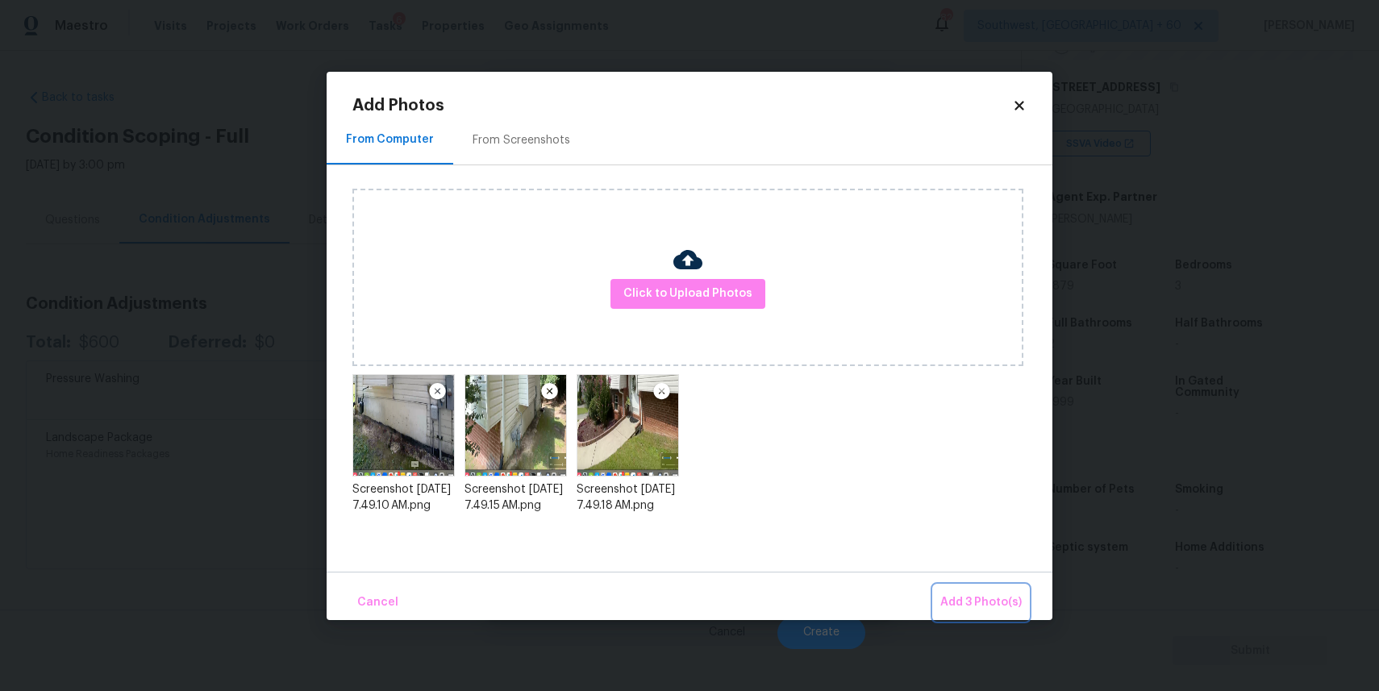
click at [994, 598] on span "Add 3 Photo(s)" at bounding box center [980, 603] width 81 height 20
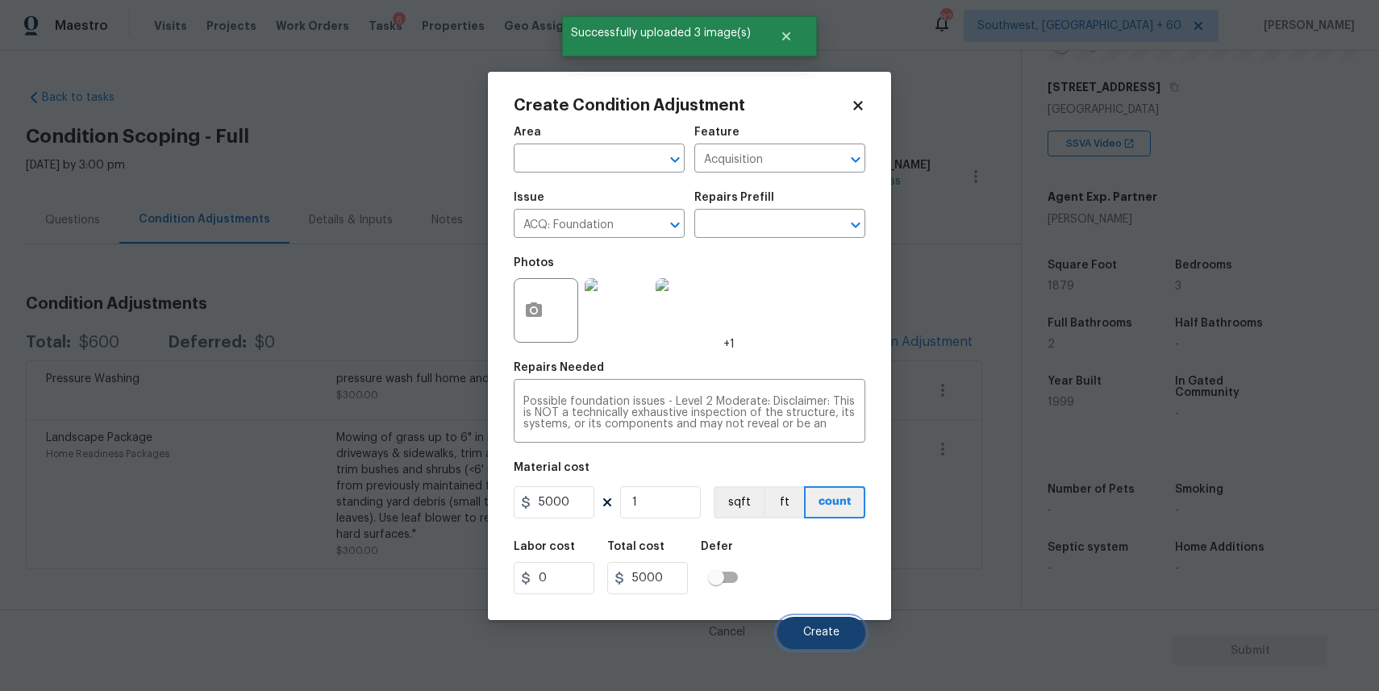
click at [832, 623] on button "Create" at bounding box center [822, 633] width 88 height 32
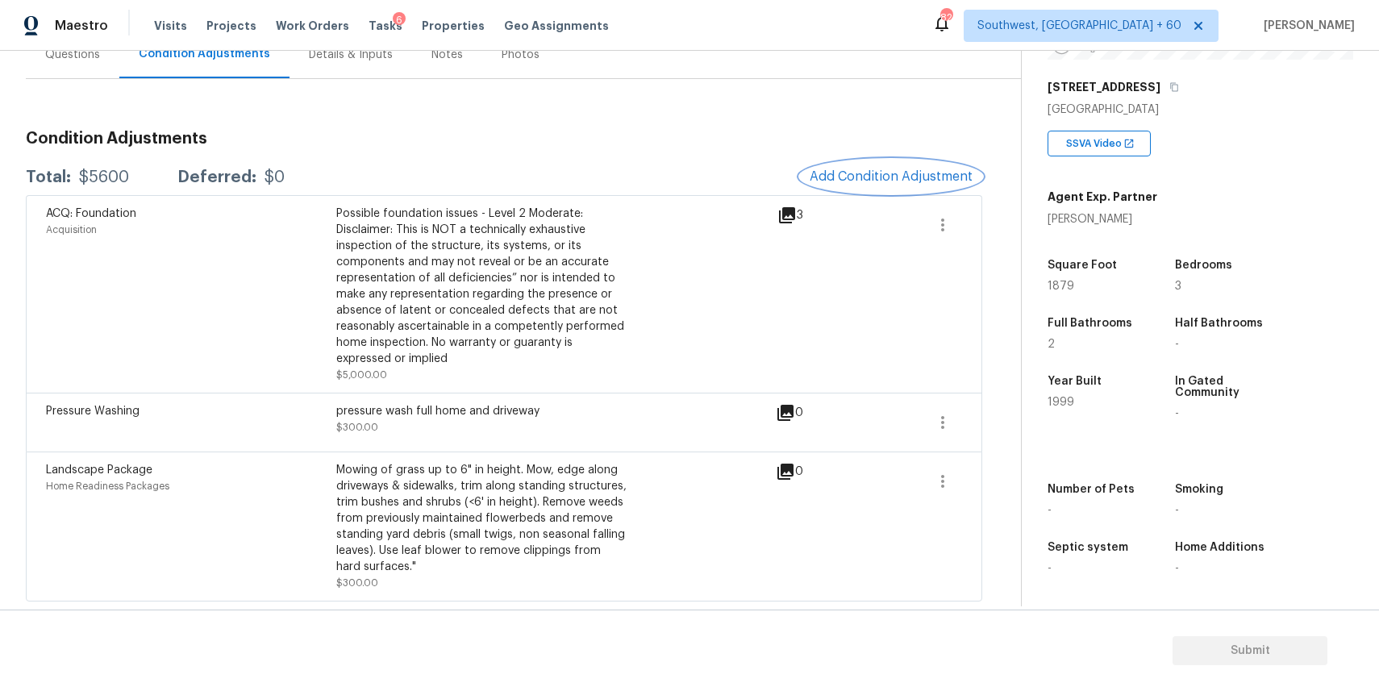
scroll to position [60, 0]
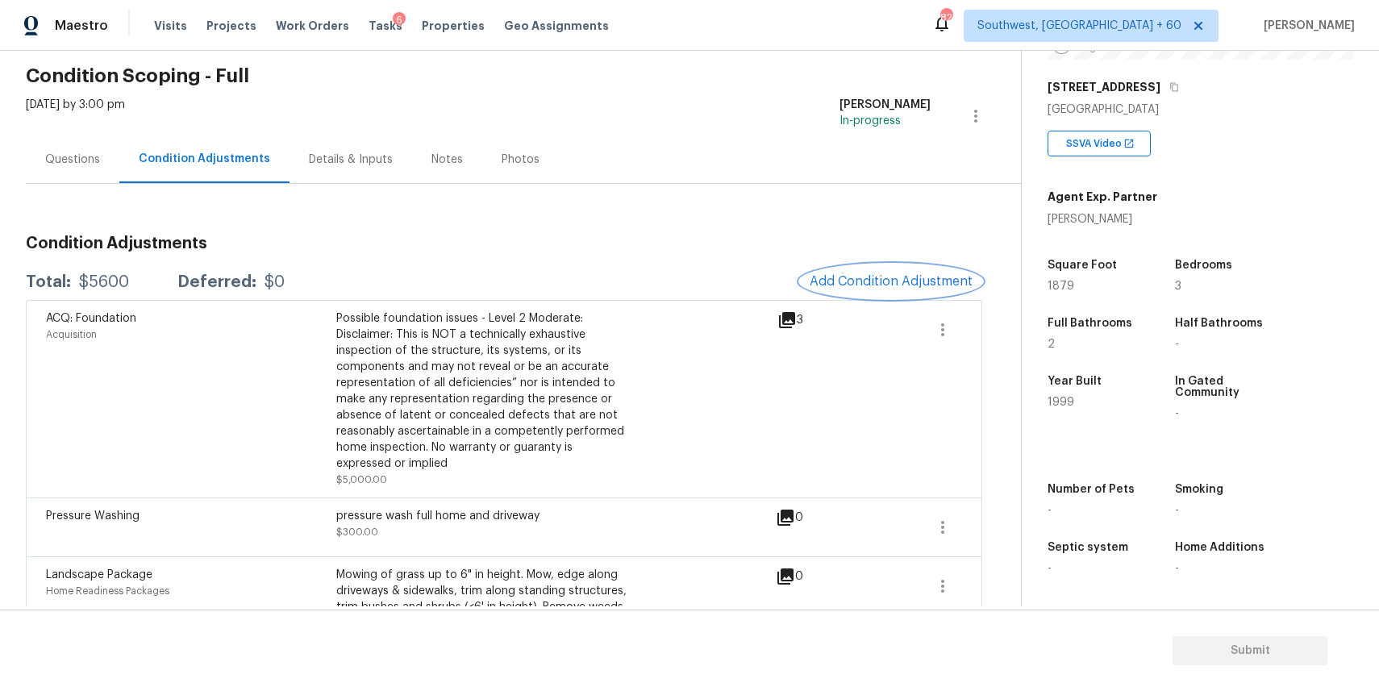
click at [898, 265] on button "Add Condition Adjustment" at bounding box center [891, 282] width 182 height 34
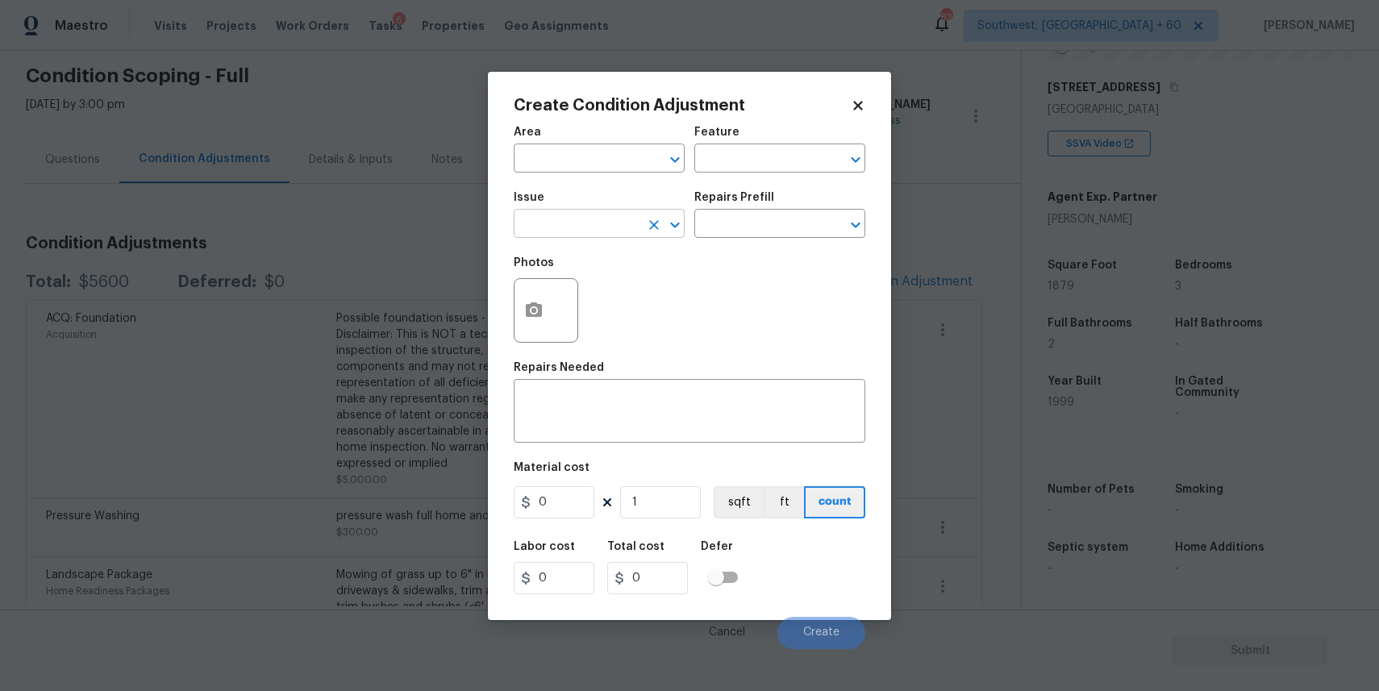
click at [557, 225] on input "text" at bounding box center [577, 225] width 126 height 25
click at [614, 298] on li "ACQ: Paint" at bounding box center [599, 300] width 171 height 27
type input "ACQ: Paint"
click at [725, 228] on input "text" at bounding box center [757, 225] width 126 height 25
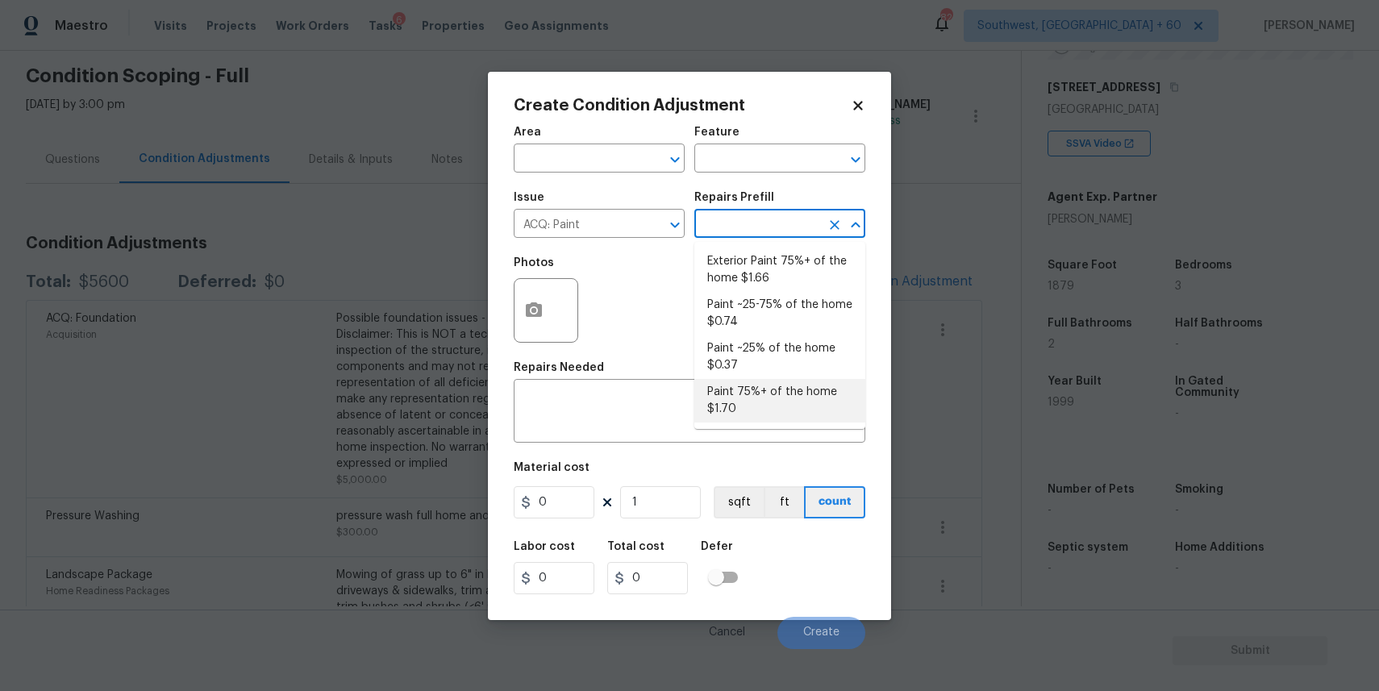
click at [794, 411] on li "Paint 75%+ of the home $1.70" at bounding box center [779, 401] width 171 height 44
type input "Acquisition"
type textarea "Acquisition Scope: 75%+ of the home will likely require interior paint"
type input "1.7"
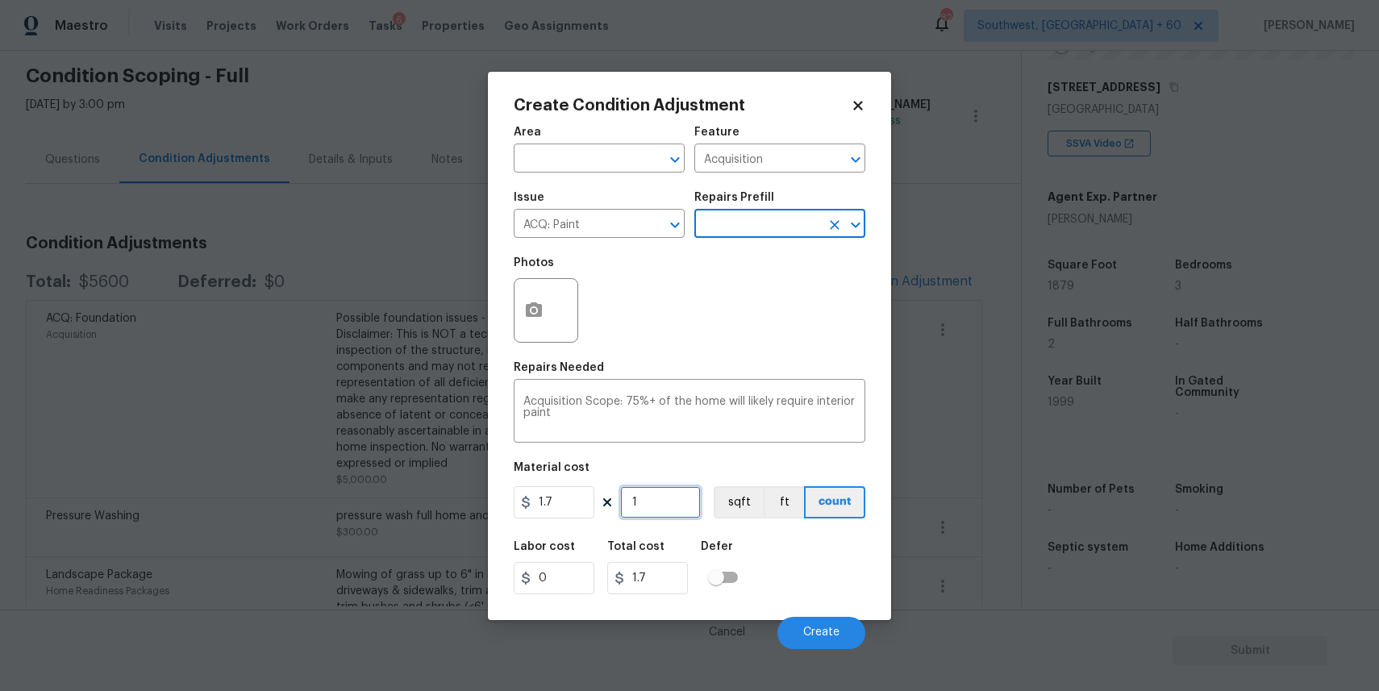
click at [654, 508] on input "1" at bounding box center [660, 502] width 81 height 32
type input "0"
type input "2"
type input "3.4"
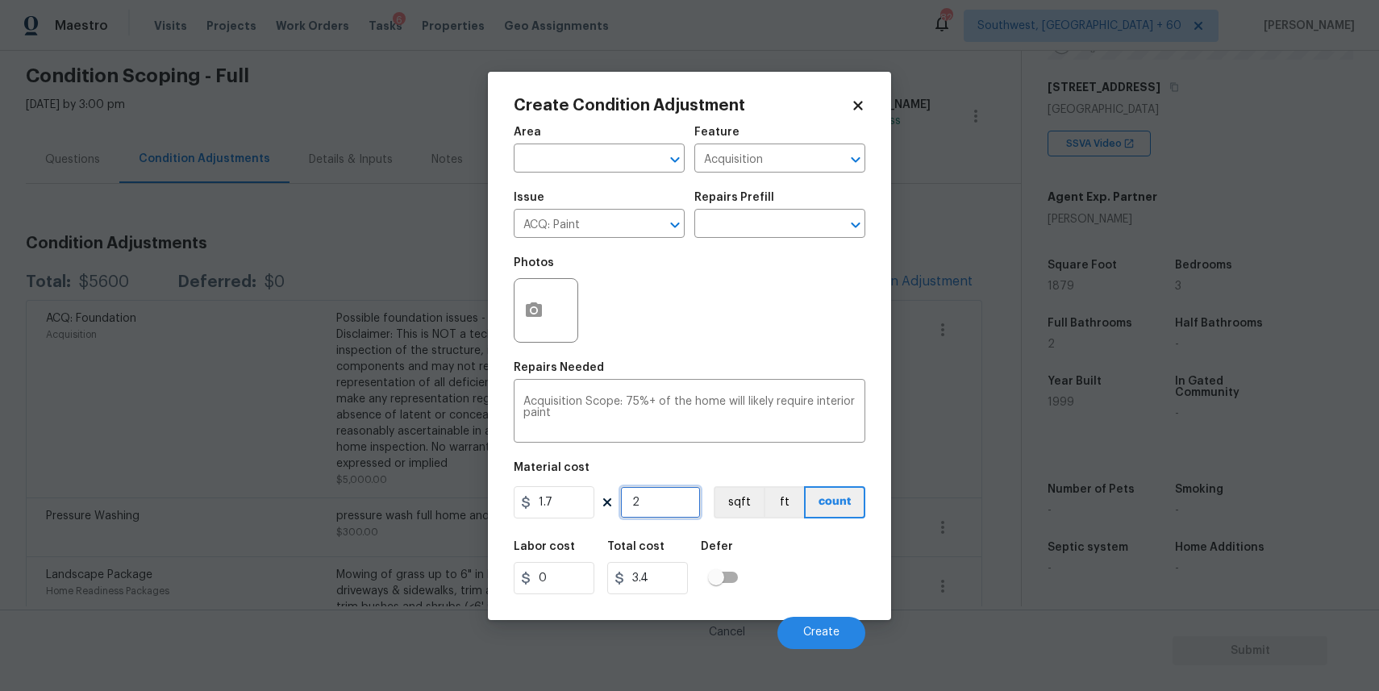
type input "24"
type input "40.8"
click at [648, 500] on input "24" at bounding box center [660, 502] width 81 height 32
type input "248"
type input "421.6"
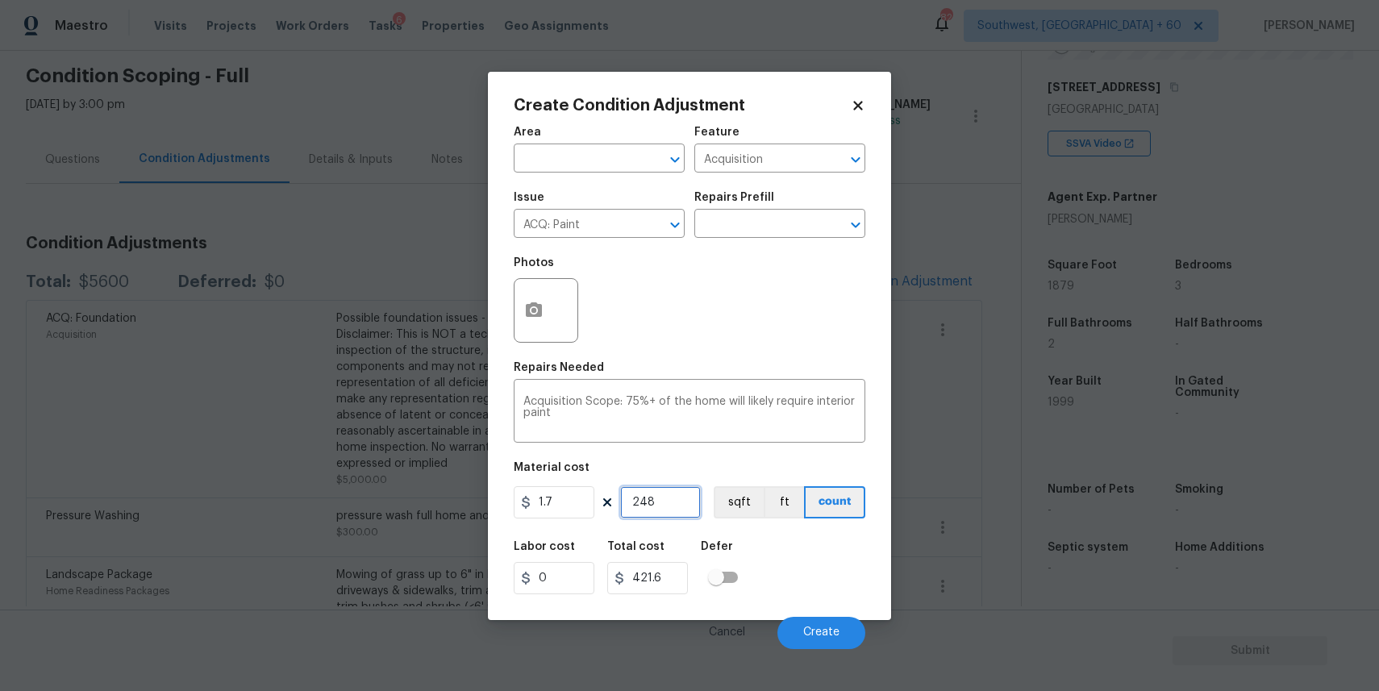
type input "2481"
type input "4217.7"
type input "2481"
click at [540, 322] on button "button" at bounding box center [534, 310] width 39 height 63
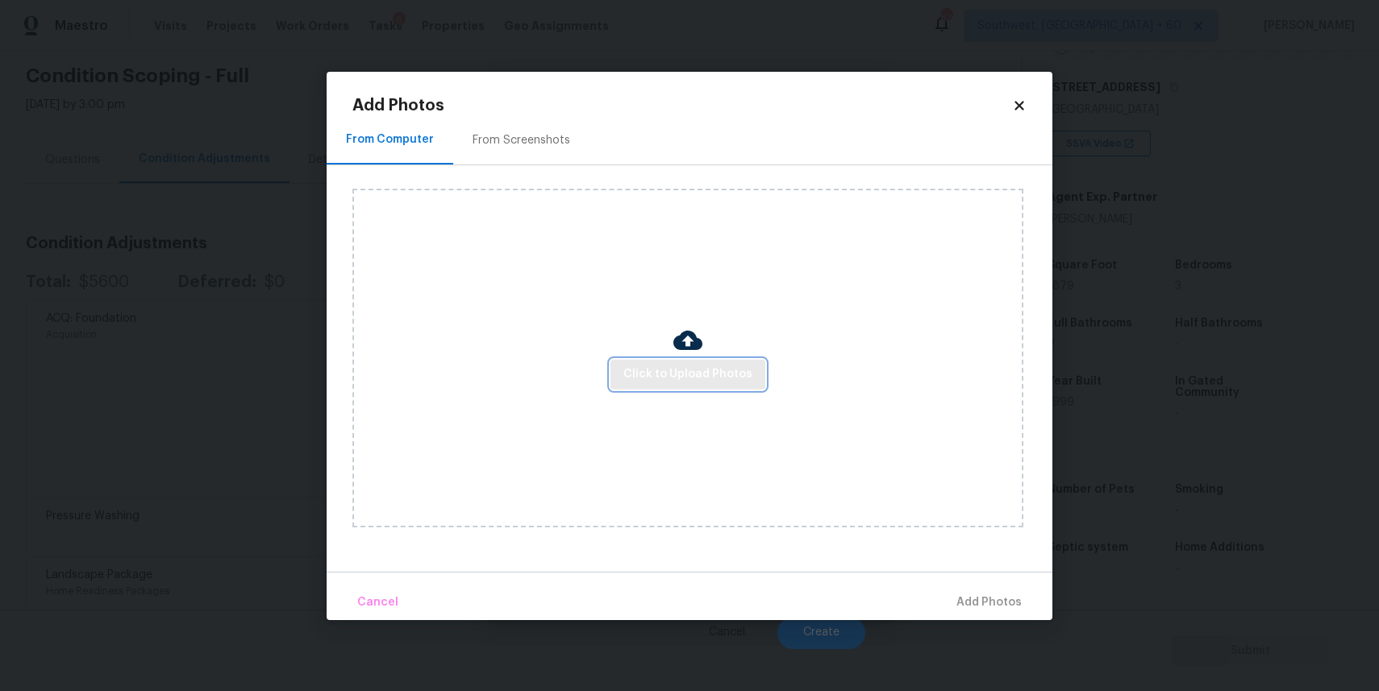
click at [666, 369] on span "Click to Upload Photos" at bounding box center [687, 375] width 129 height 20
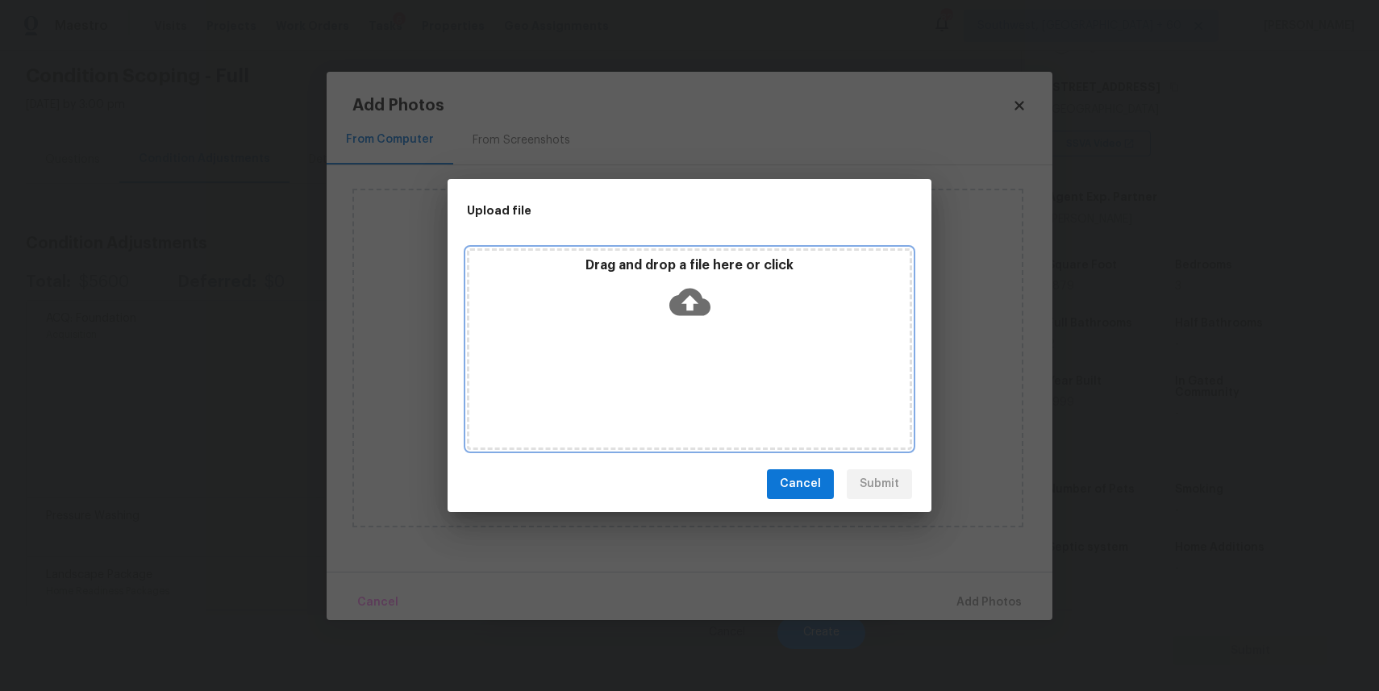
click at [666, 369] on div "Drag and drop a file here or click" at bounding box center [689, 349] width 445 height 202
